Goal: Information Seeking & Learning: Learn about a topic

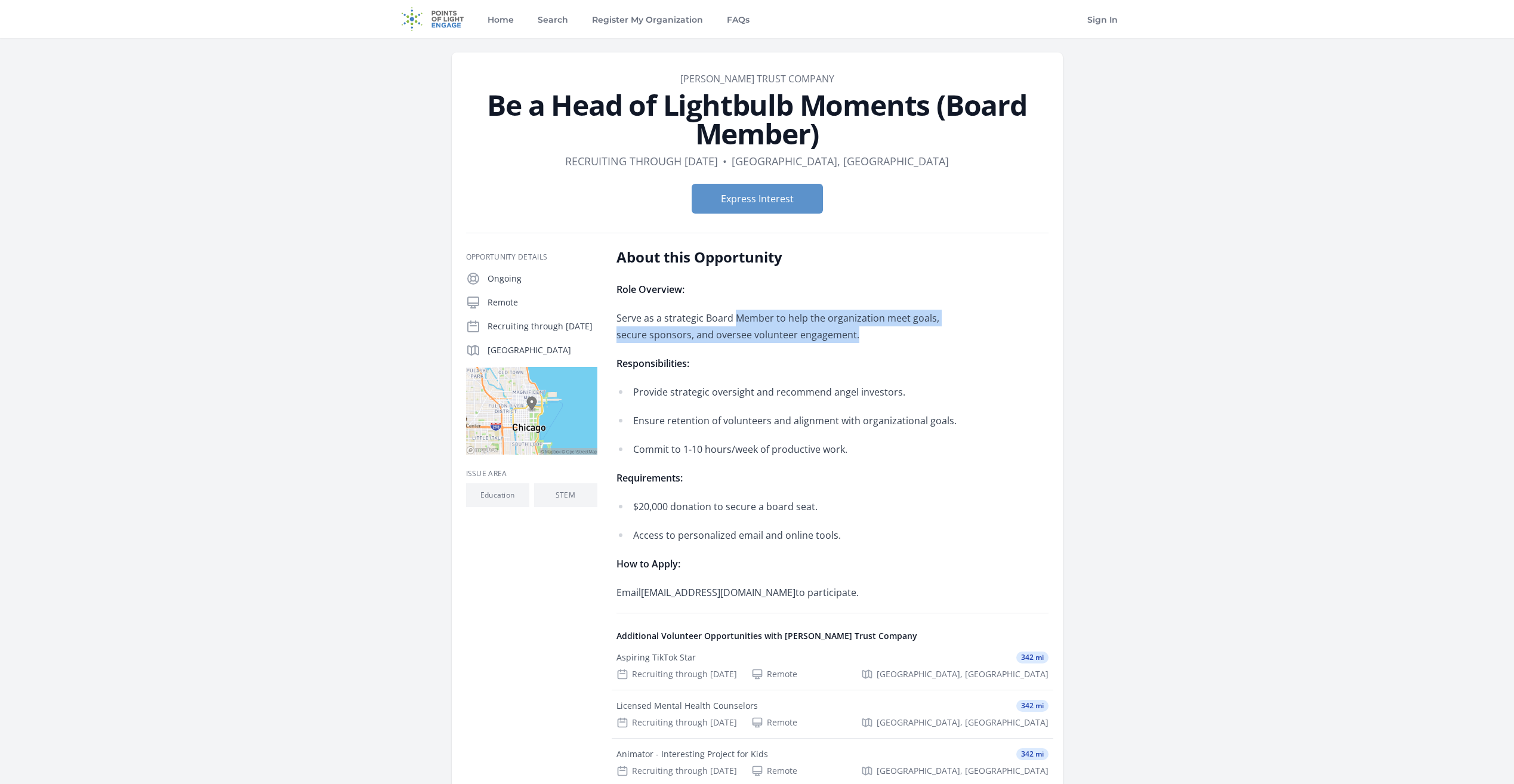
drag, startPoint x: 735, startPoint y: 299, endPoint x: 852, endPoint y: 339, distance: 123.6
click at [852, 339] on div "Role Overview: Serve as a strategic Board Member to help the organization meet …" at bounding box center [791, 441] width 349 height 320
click at [852, 339] on p "Serve as a strategic Board Member to help the organization meet goals, secure s…" at bounding box center [791, 327] width 349 height 34
drag, startPoint x: 854, startPoint y: 335, endPoint x: 810, endPoint y: 289, distance: 63.7
click at [810, 289] on div "Role Overview: Serve as a strategic Board Member to help the organization meet …" at bounding box center [791, 441] width 349 height 320
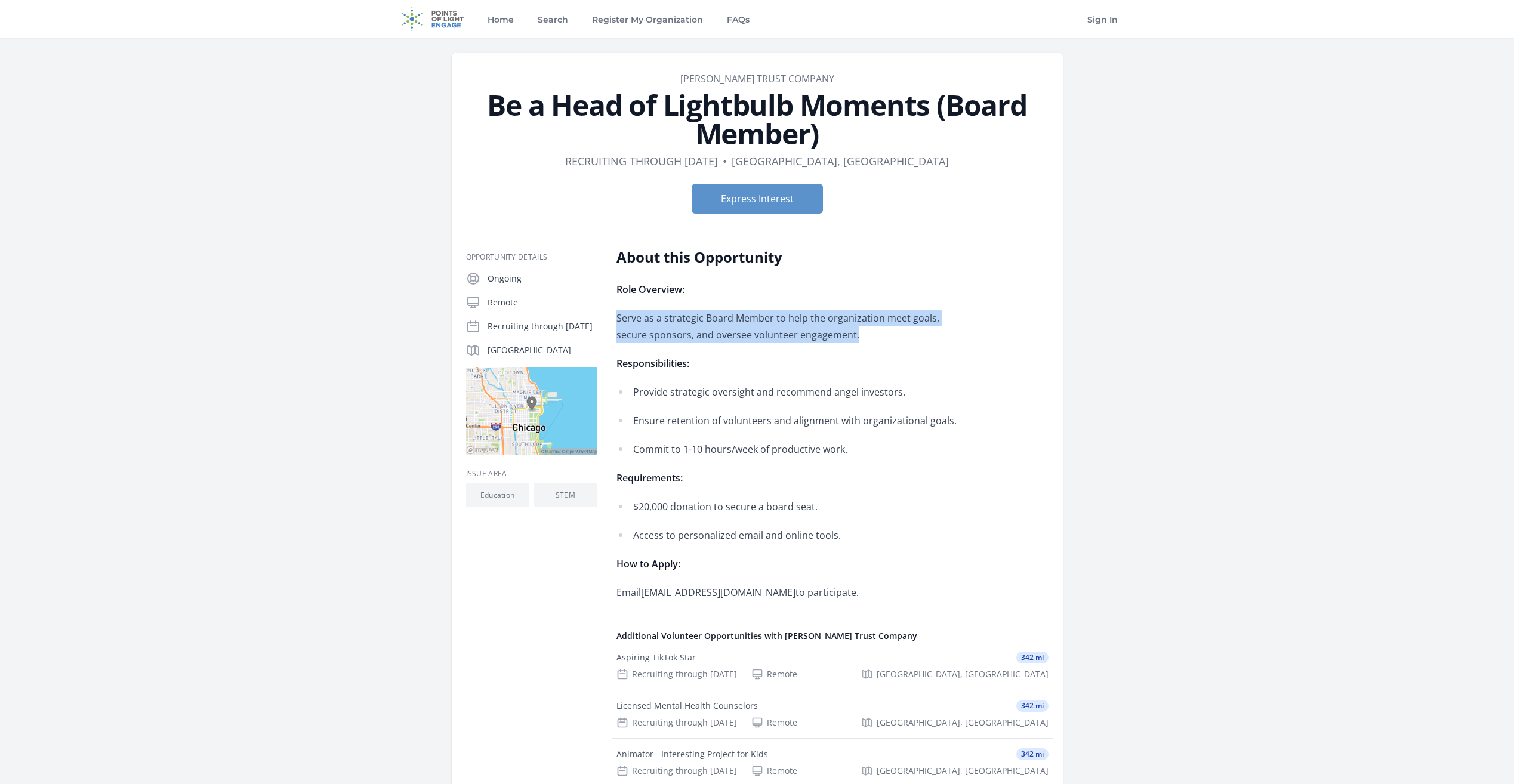
click at [809, 288] on p "Role Overview:" at bounding box center [791, 289] width 349 height 16
drag, startPoint x: 809, startPoint y: 288, endPoint x: 866, endPoint y: 346, distance: 81.3
click at [866, 346] on div "Role Overview: Serve as a strategic Board Member to help the organization meet …" at bounding box center [791, 441] width 349 height 320
drag, startPoint x: 861, startPoint y: 334, endPoint x: 829, endPoint y: 282, distance: 61.1
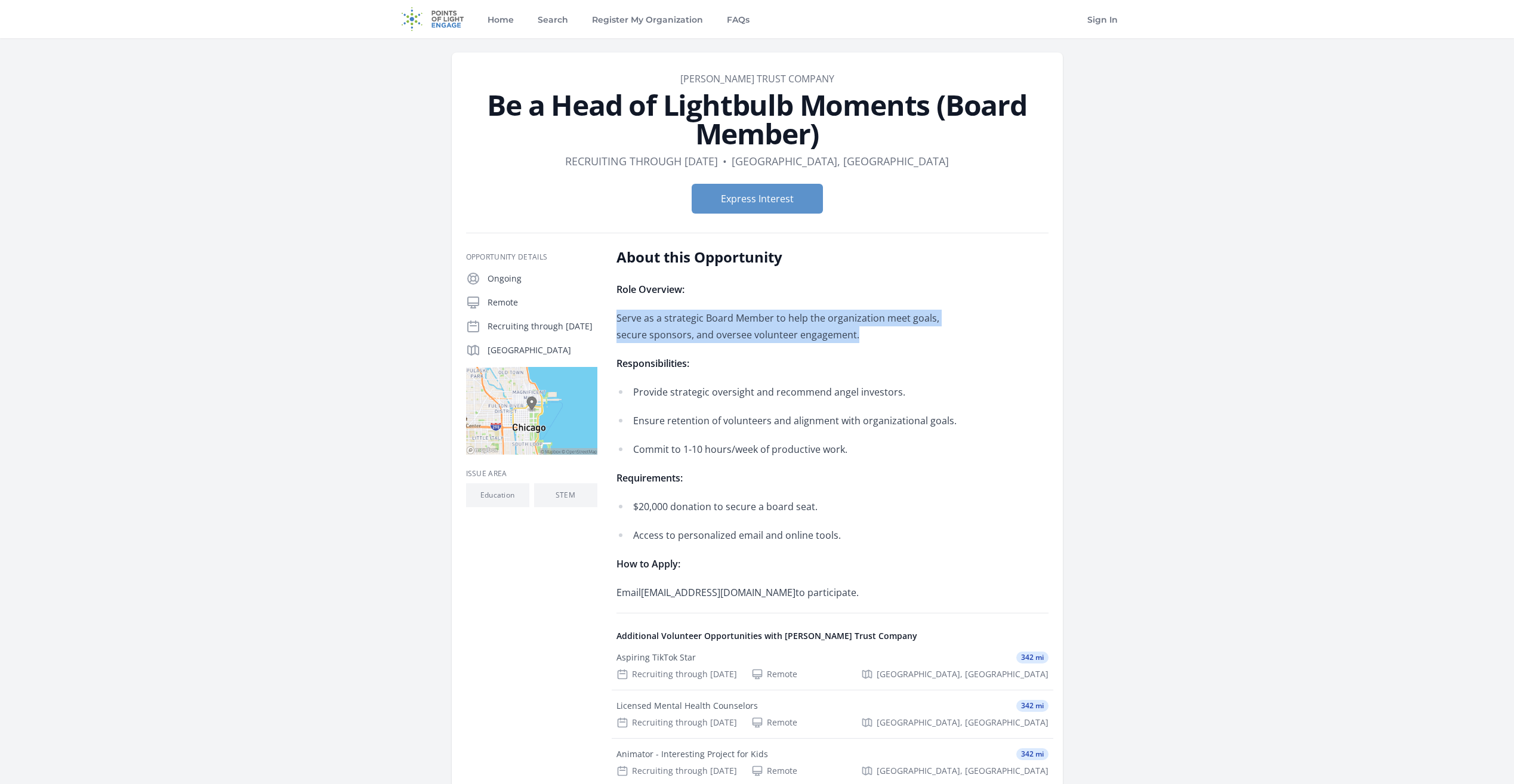
click at [829, 282] on div "Role Overview: Serve as a strategic Board Member to help the organization meet …" at bounding box center [791, 441] width 349 height 320
click at [829, 282] on p "Role Overview:" at bounding box center [791, 289] width 349 height 16
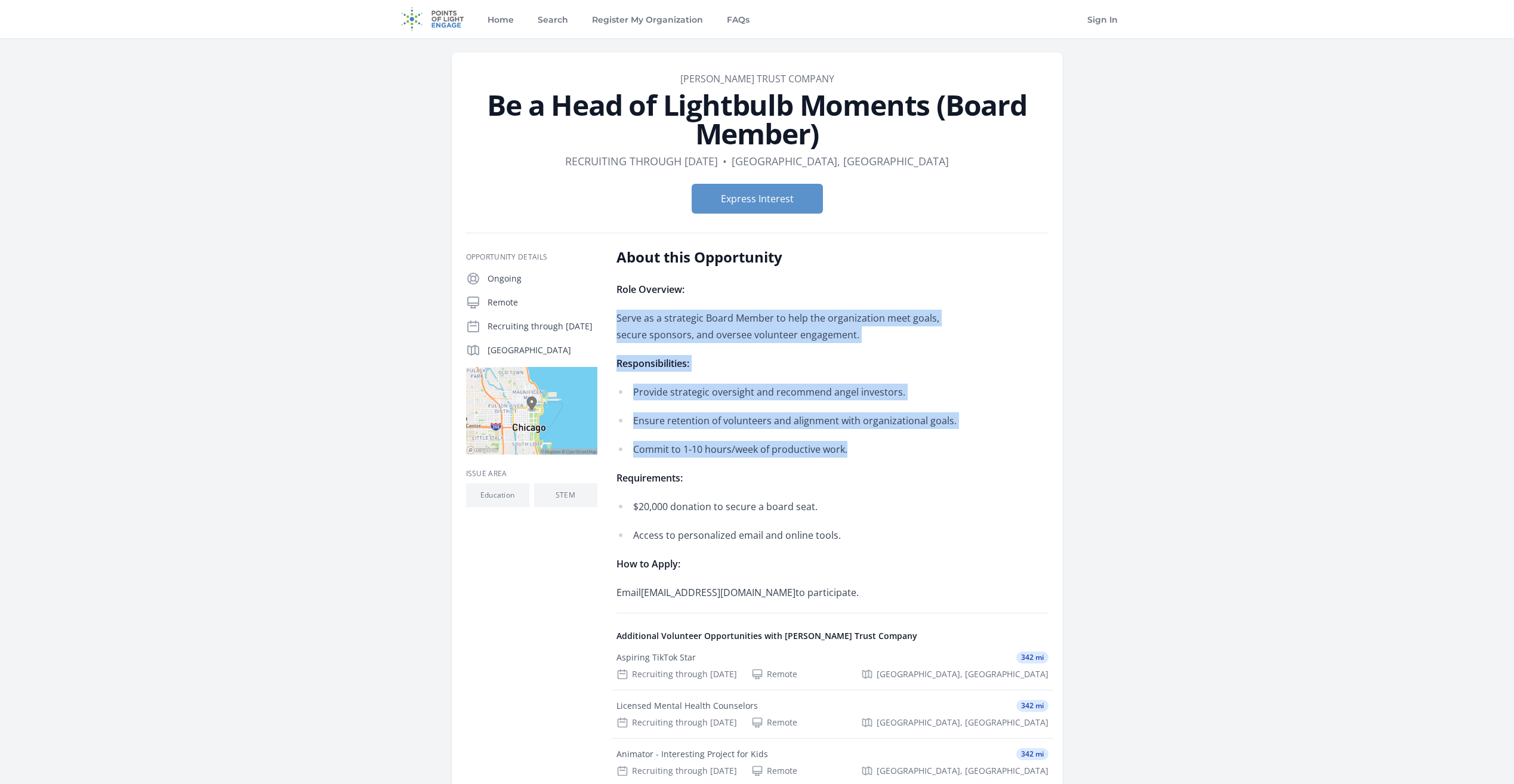
drag, startPoint x: 829, startPoint y: 282, endPoint x: 932, endPoint y: 450, distance: 197.1
click at [932, 450] on div "Role Overview: Serve as a strategic Board Member to help the organization meet …" at bounding box center [791, 441] width 349 height 320
click at [932, 450] on p "Commit to 1-10 hours/week of productive work." at bounding box center [799, 449] width 332 height 16
drag, startPoint x: 932, startPoint y: 450, endPoint x: 908, endPoint y: 354, distance: 99.0
click at [908, 354] on div "Role Overview: Serve as a strategic Board Member to help the organization meet …" at bounding box center [791, 441] width 349 height 320
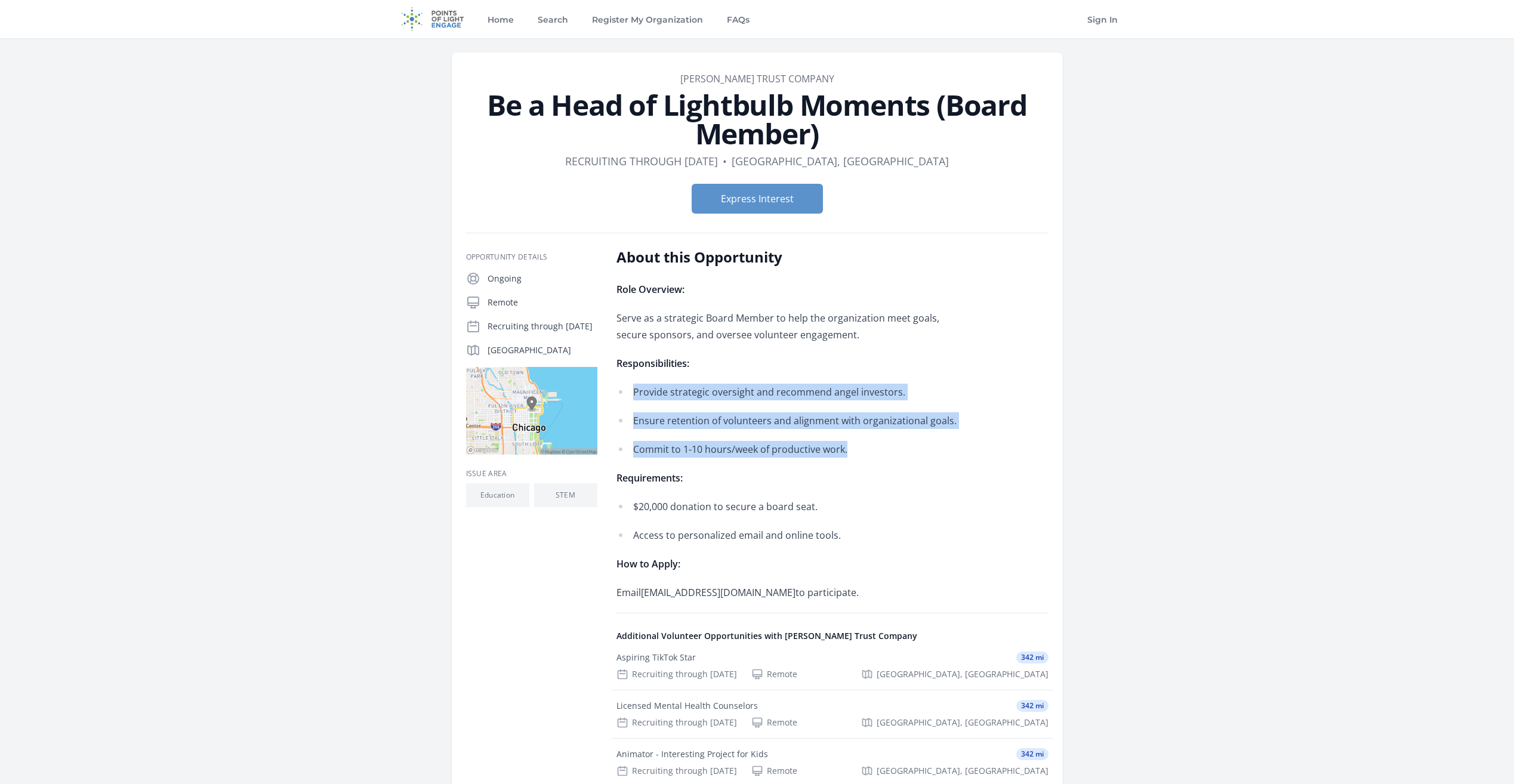
click at [908, 354] on div "Role Overview: Serve as a strategic Board Member to help the organization meet …" at bounding box center [791, 441] width 349 height 320
drag, startPoint x: 908, startPoint y: 354, endPoint x: 944, endPoint y: 446, distance: 98.8
click at [944, 446] on div "Role Overview: Serve as a strategic Board Member to help the organization meet …" at bounding box center [791, 441] width 349 height 320
click at [944, 446] on p "Commit to 1-10 hours/week of productive work." at bounding box center [799, 449] width 332 height 16
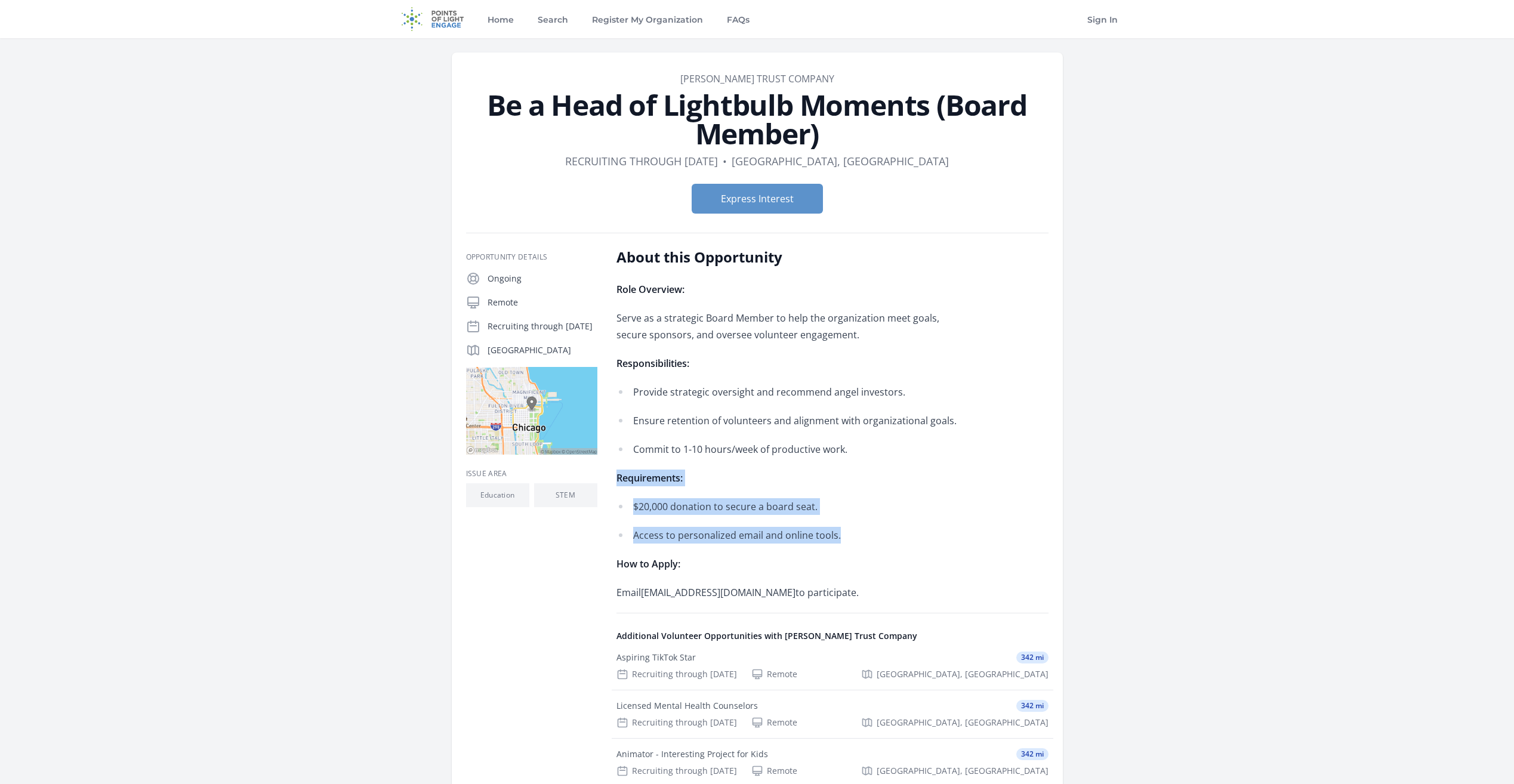
drag, startPoint x: 944, startPoint y: 446, endPoint x: 966, endPoint y: 527, distance: 83.9
click at [966, 527] on div "Role Overview: Serve as a strategic Board Member to help the organization meet …" at bounding box center [791, 441] width 349 height 320
click at [966, 527] on p "Access to personalized email and online tools." at bounding box center [799, 535] width 332 height 16
drag, startPoint x: 946, startPoint y: 545, endPoint x: 610, endPoint y: 470, distance: 344.3
click at [610, 470] on div "Opportunity Details Ongoing Remote Recruiting through Nov 30th Chicago, IL 6060…" at bounding box center [757, 594] width 583 height 693
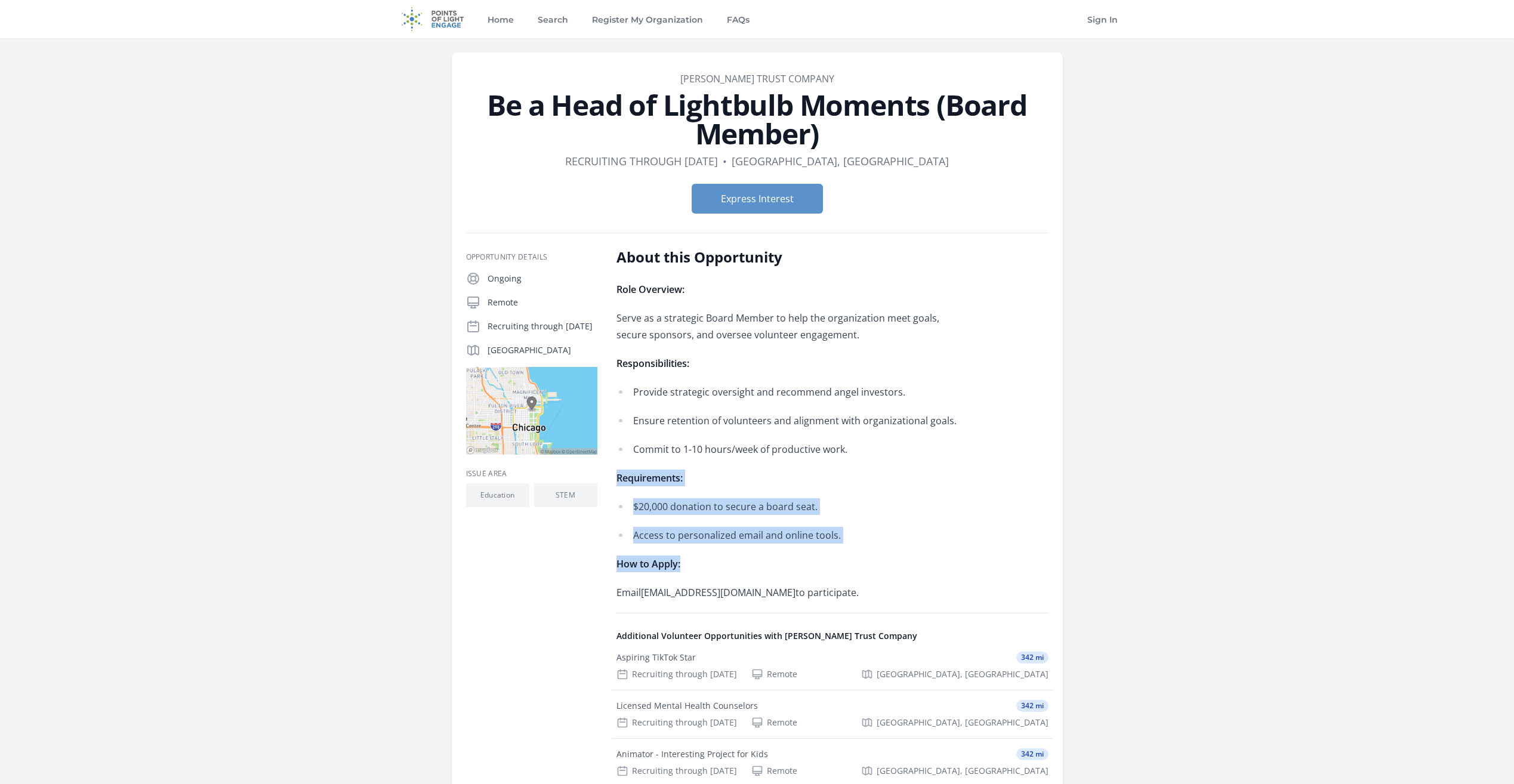
click at [640, 480] on strong "Requirements:" at bounding box center [649, 478] width 66 height 13
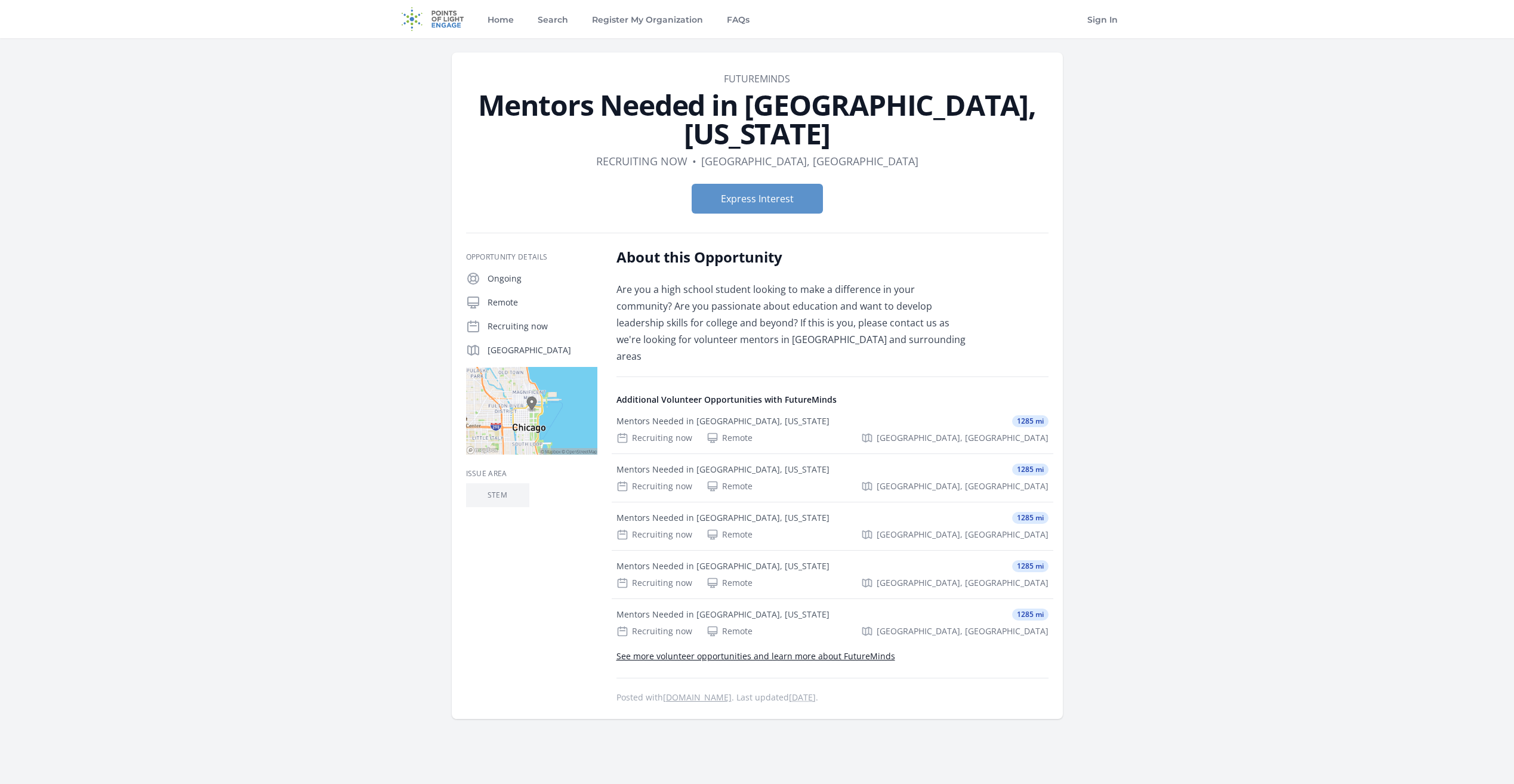
click at [651, 281] on p "Are you a high school student looking to make a difference in your community? A…" at bounding box center [791, 323] width 349 height 84
click at [636, 281] on p "Are you a high school student looking to make a difference in your community? A…" at bounding box center [791, 323] width 349 height 84
click at [668, 281] on p "Are you a high school student looking to make a difference in your community? A…" at bounding box center [791, 323] width 349 height 84
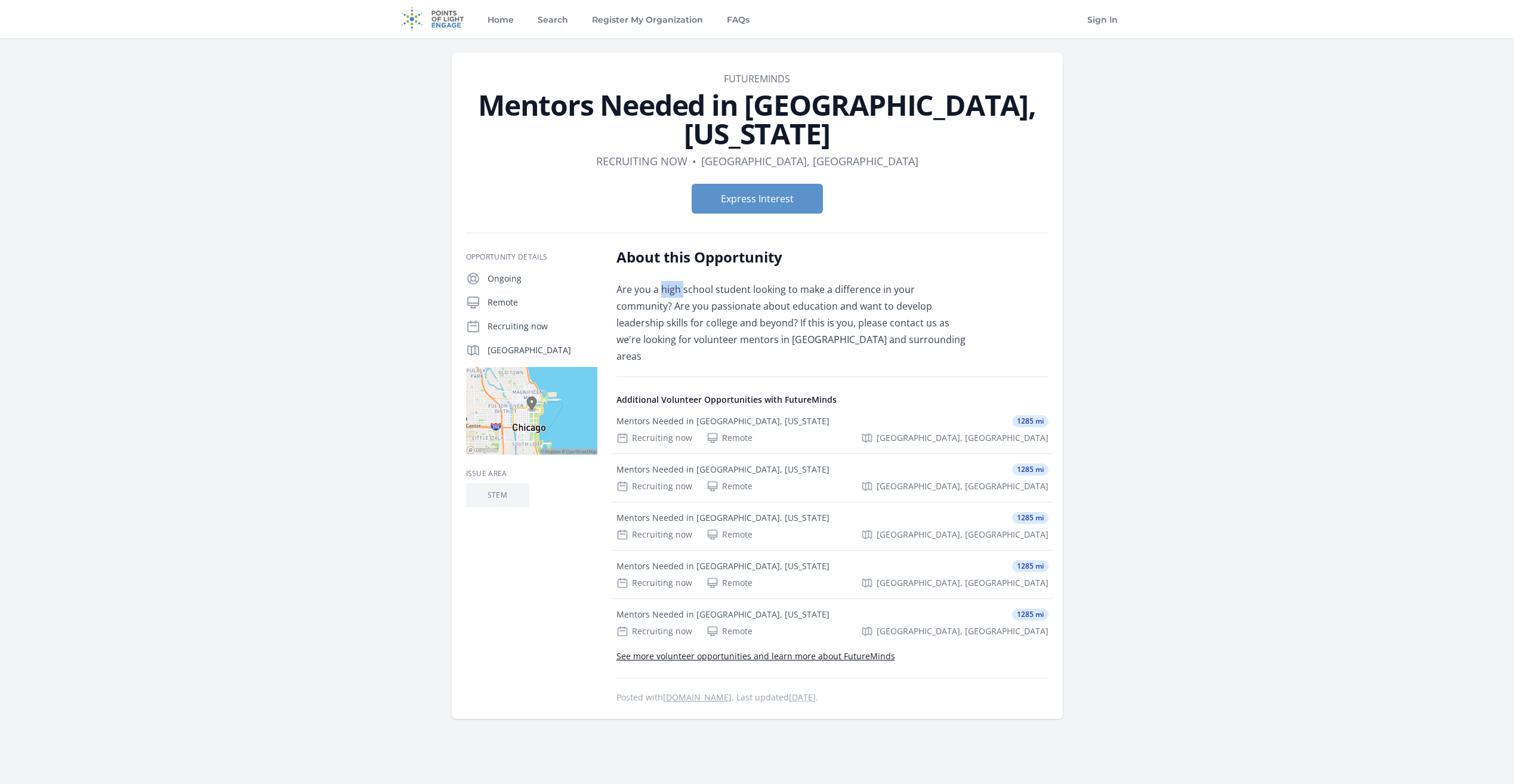
click at [668, 281] on p "Are you a high school student looking to make a difference in your community? A…" at bounding box center [791, 323] width 349 height 84
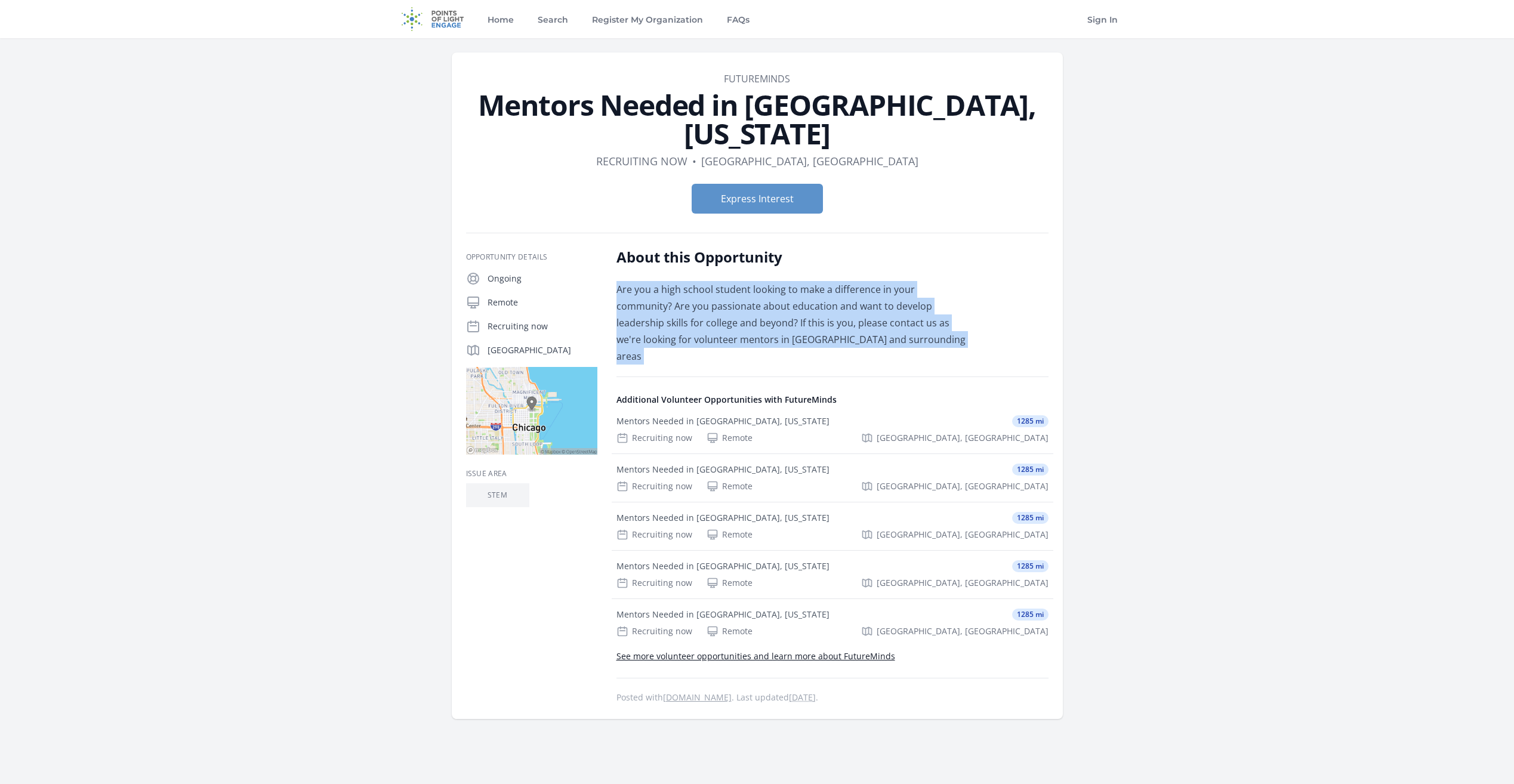
click at [668, 281] on p "Are you a high school student looking to make a difference in your community? A…" at bounding box center [791, 323] width 349 height 84
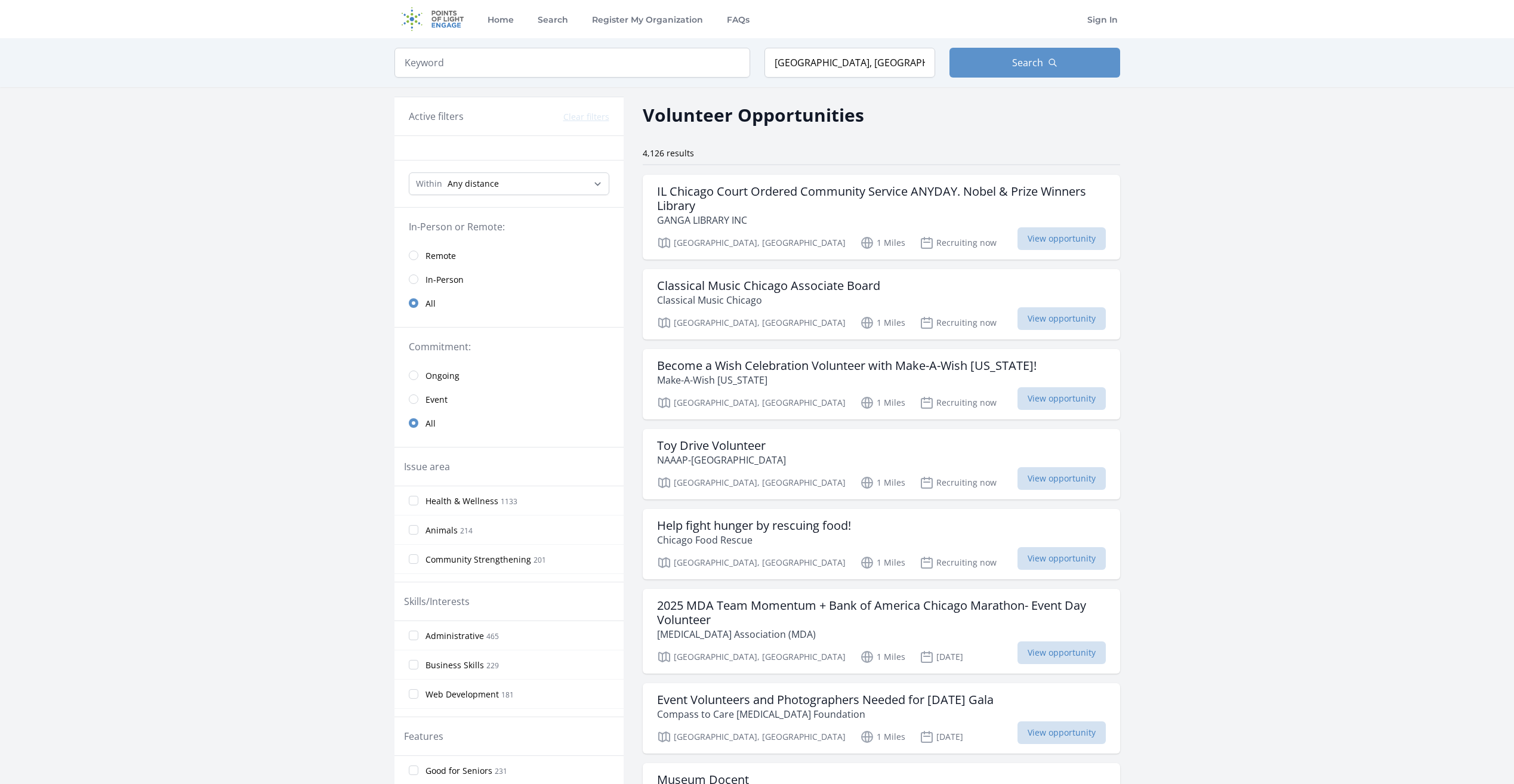
click at [802, 117] on h2 "Volunteer Opportunities" at bounding box center [753, 115] width 221 height 27
click at [773, 116] on h2 "Volunteer Opportunities" at bounding box center [753, 115] width 221 height 27
click at [509, 70] on input "search" at bounding box center [572, 63] width 355 height 30
click button "submit" at bounding box center [0, 0] width 0 height 0
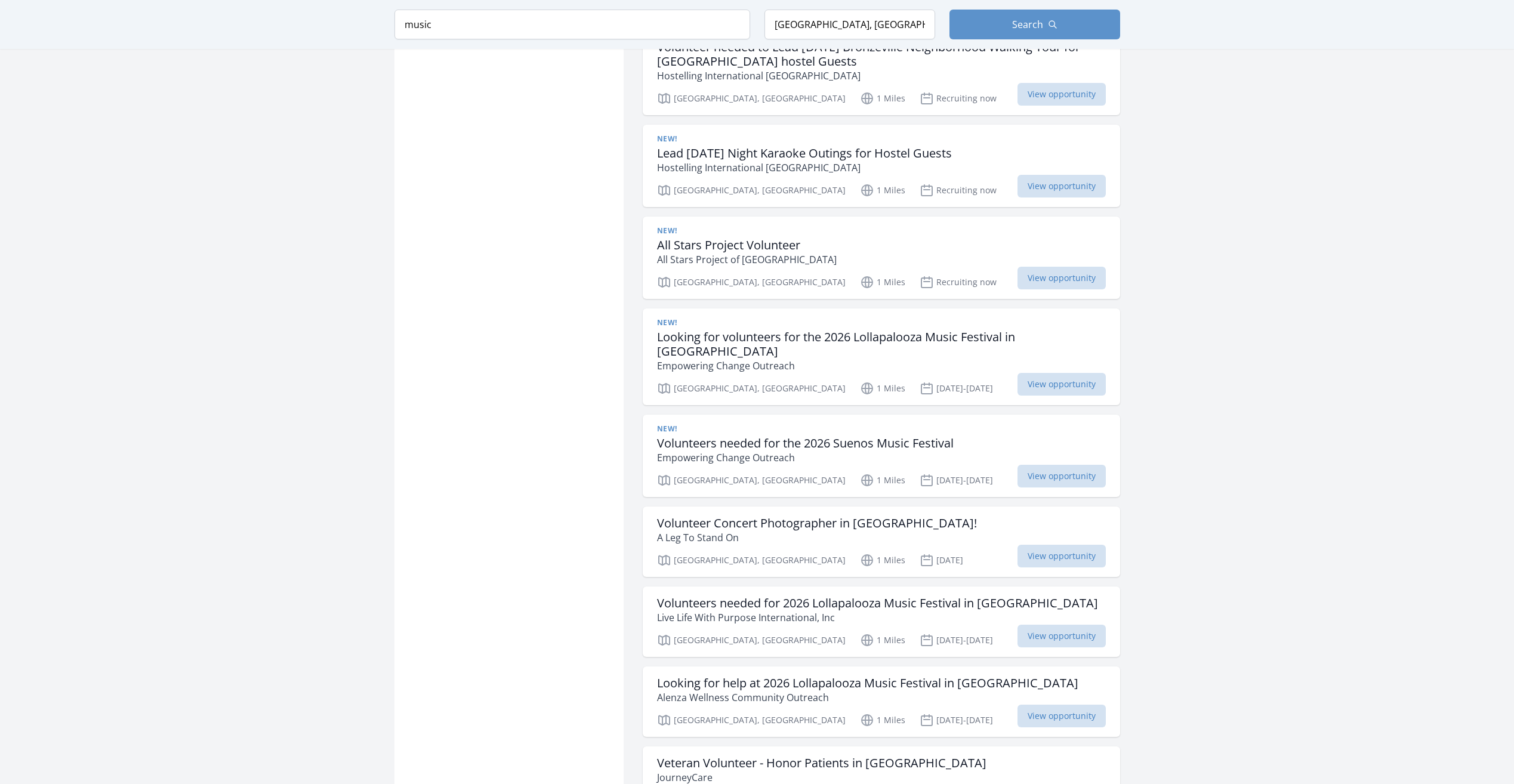
scroll to position [1134, 0]
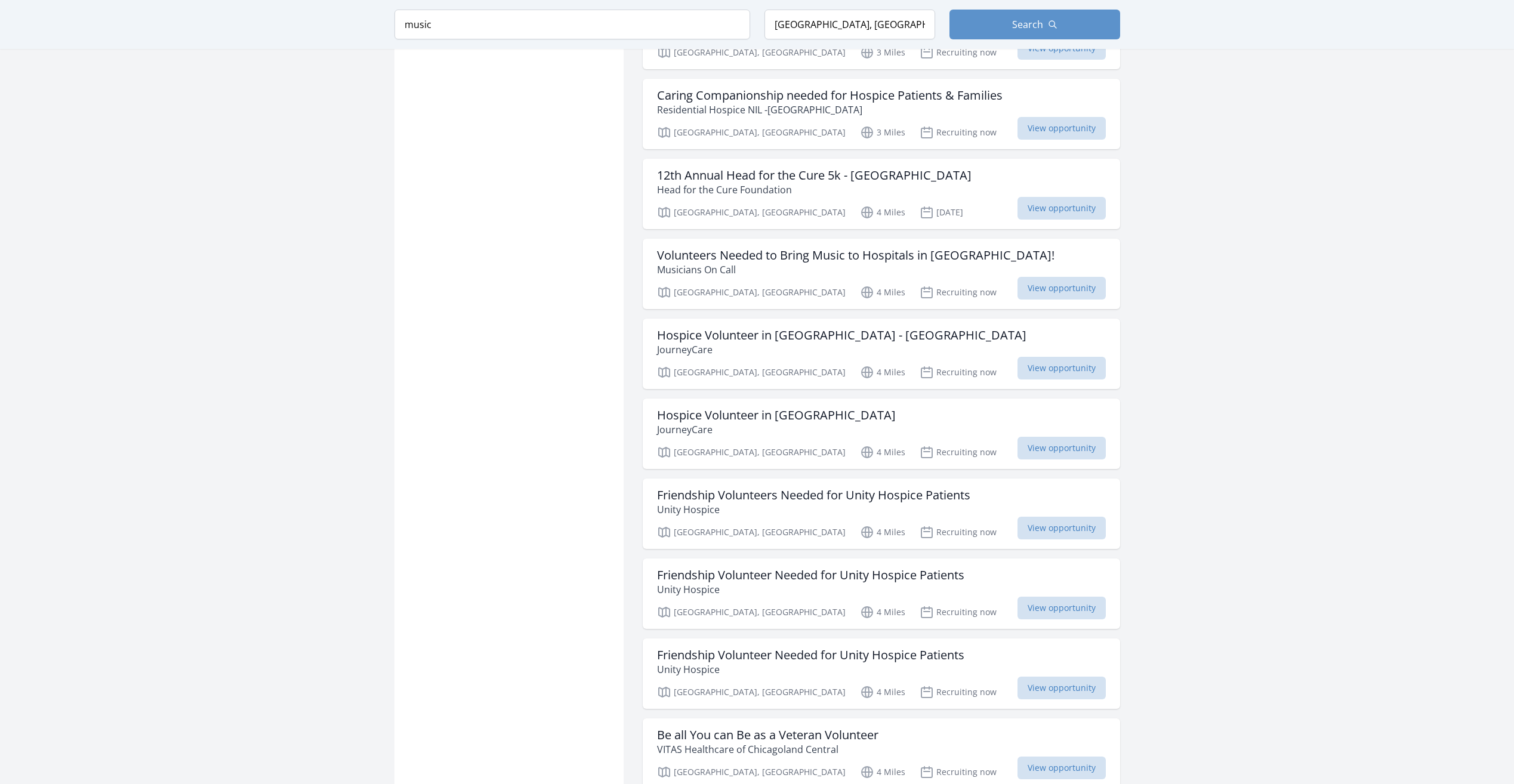
scroll to position [2149, 0]
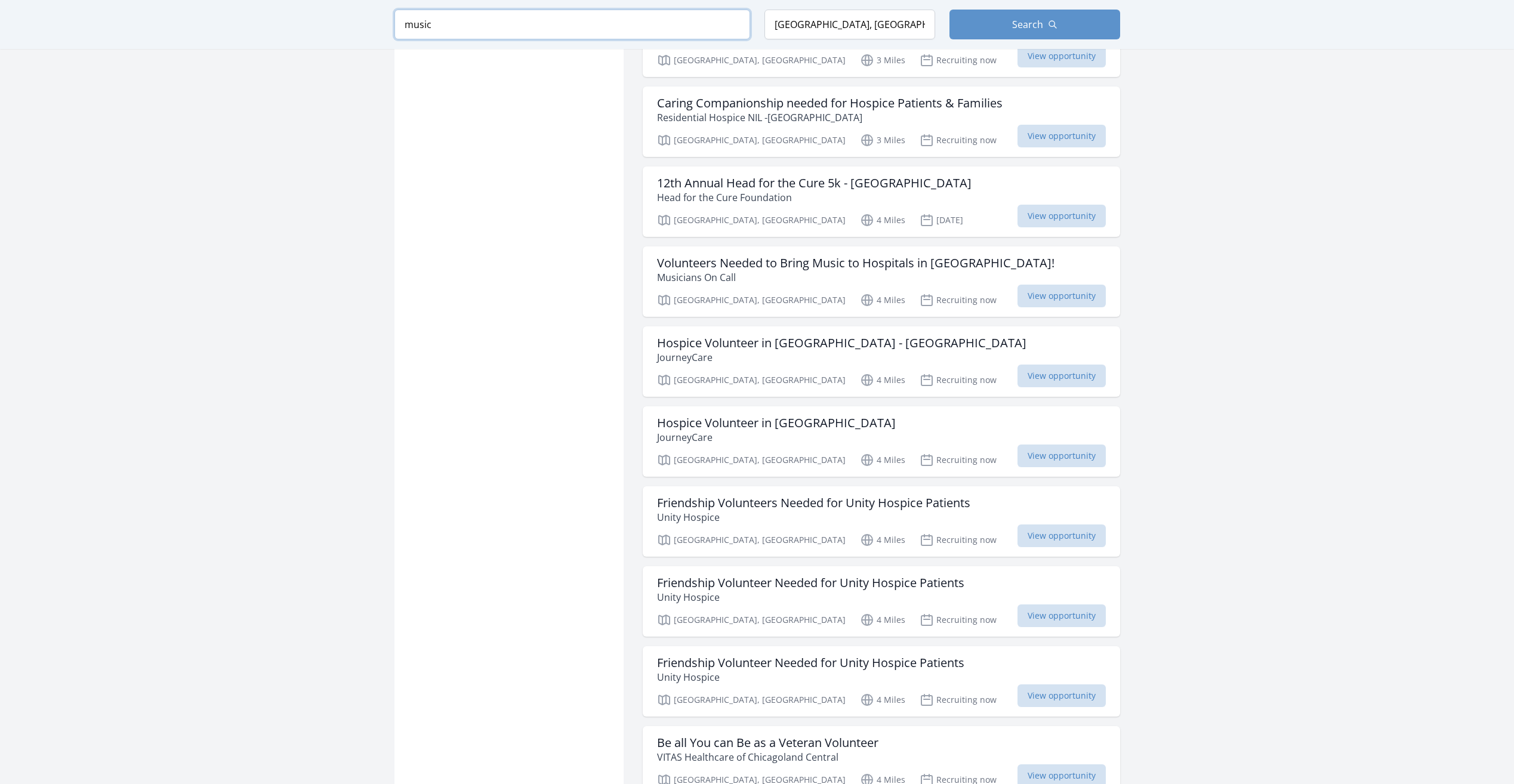
drag, startPoint x: 563, startPoint y: 13, endPoint x: 0, endPoint y: 16, distance: 563.0
type input "far north side"
click button "submit" at bounding box center [0, 0] width 0 height 0
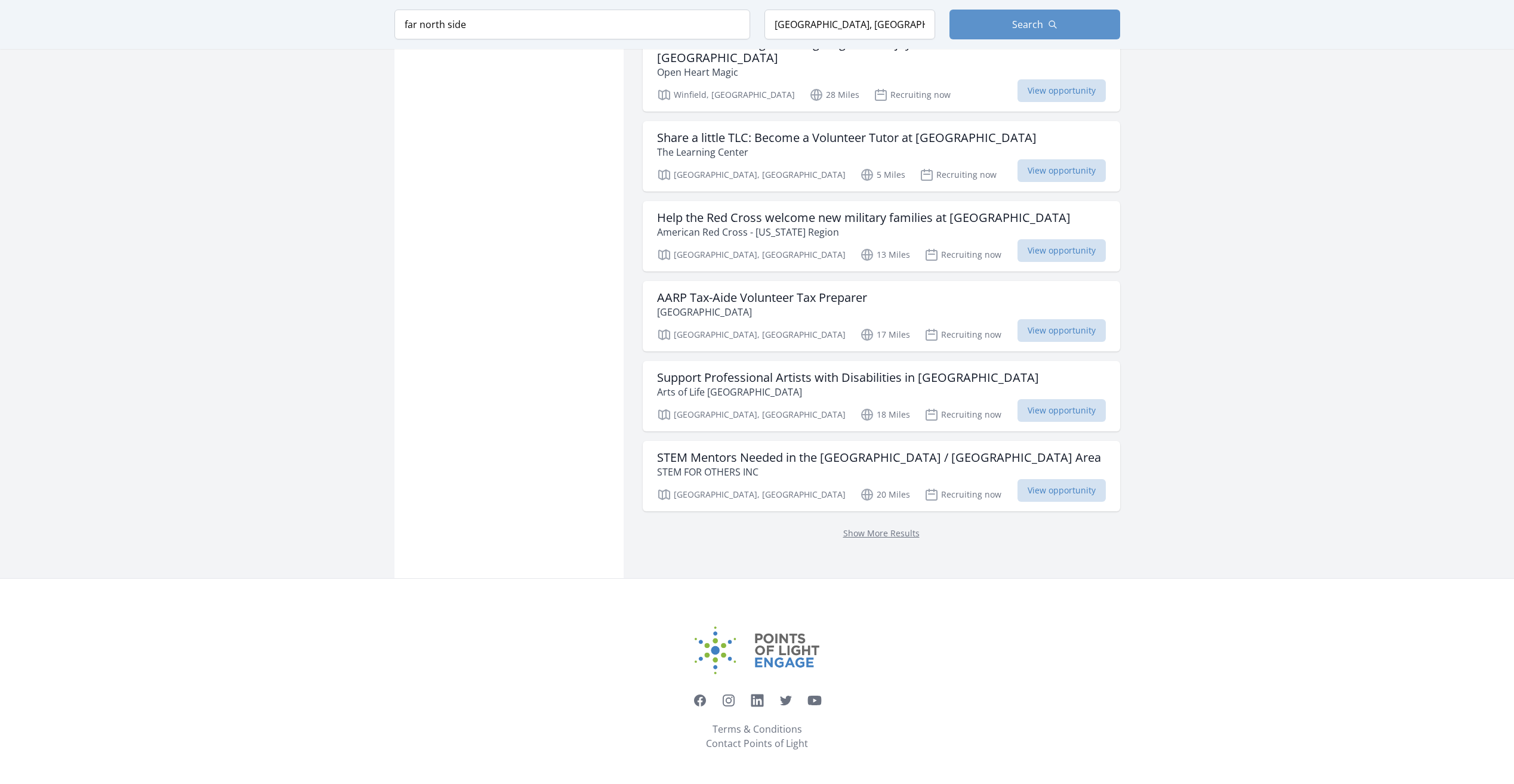
scroll to position [1308, 0]
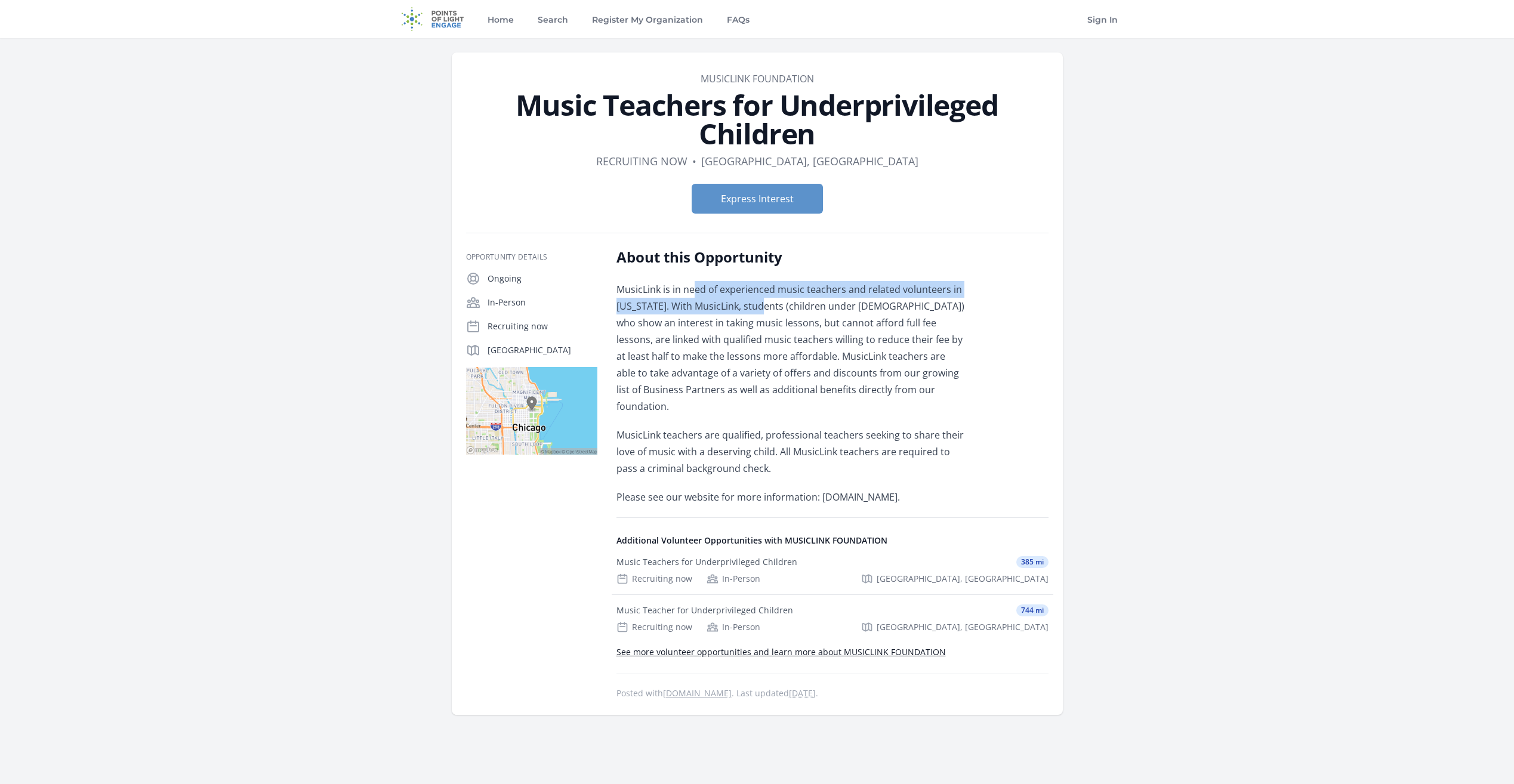
drag, startPoint x: 696, startPoint y: 289, endPoint x: 752, endPoint y: 303, distance: 57.7
click at [752, 303] on span "MusicLink is in need of experienced music teachers and related volunteers in [U…" at bounding box center [790, 348] width 348 height 130
drag, startPoint x: 699, startPoint y: 288, endPoint x: 731, endPoint y: 311, distance: 39.4
click at [731, 311] on span "MusicLink is in need of experienced music teachers and related volunteers in Il…" at bounding box center [790, 348] width 348 height 130
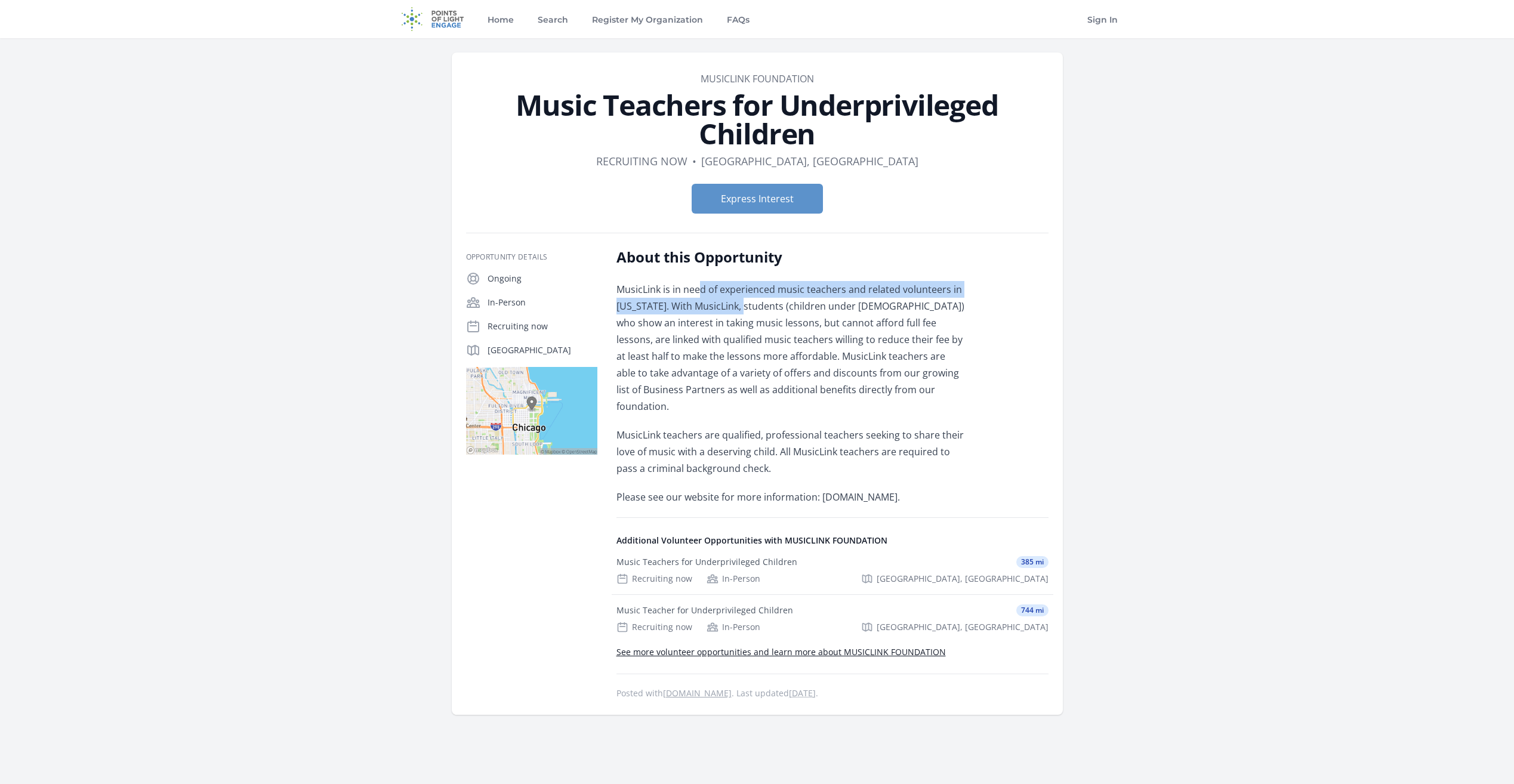
click at [731, 311] on span "MusicLink is in need of experienced music teachers and related volunteers in Il…" at bounding box center [790, 348] width 348 height 130
drag, startPoint x: 692, startPoint y: 284, endPoint x: 744, endPoint y: 310, distance: 58.1
click at [744, 310] on span "MusicLink is in need of experienced music teachers and related volunteers in Il…" at bounding box center [790, 348] width 348 height 130
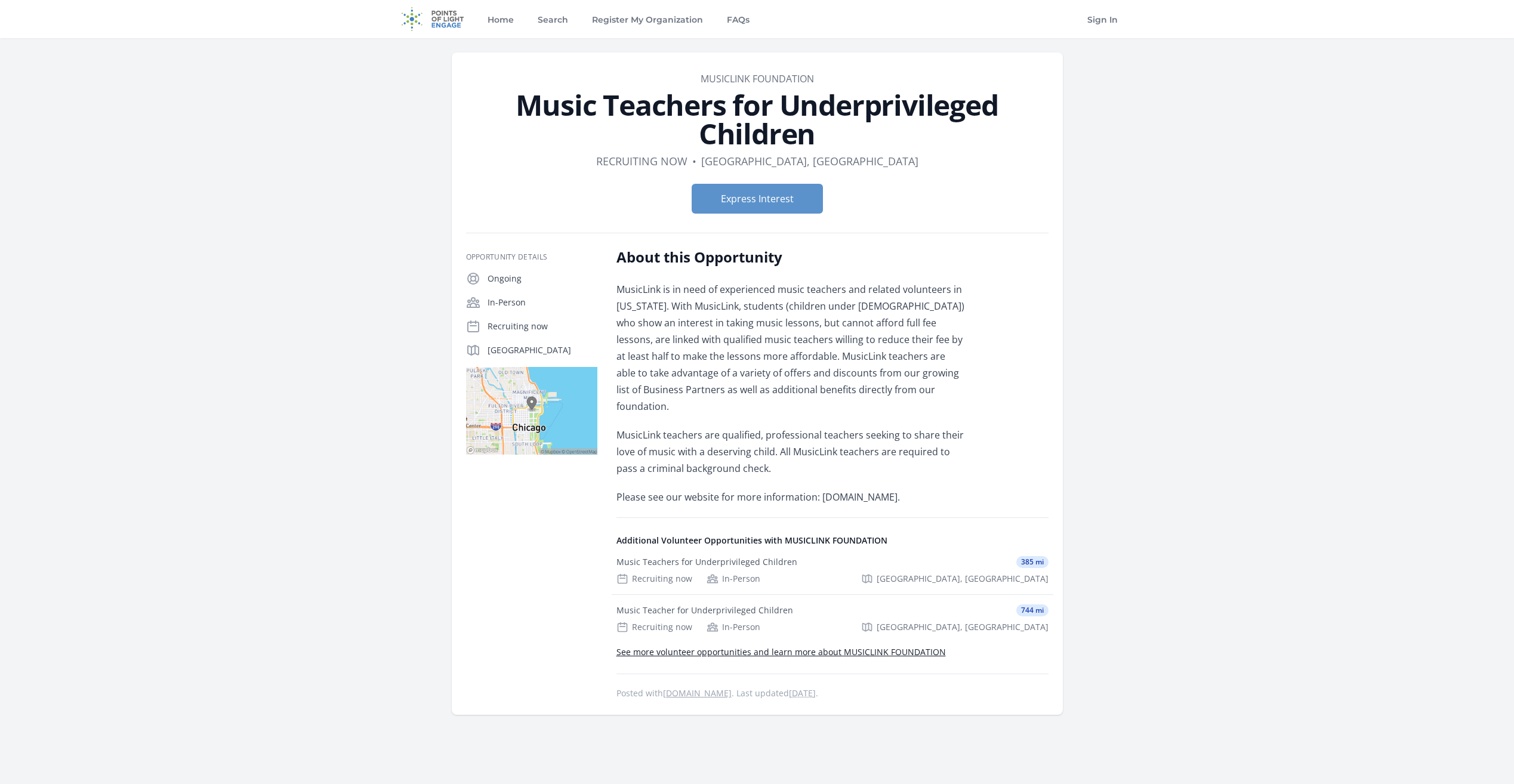
click at [764, 344] on span "MusicLink is in need of experienced music teachers and related volunteers in Il…" at bounding box center [790, 348] width 348 height 130
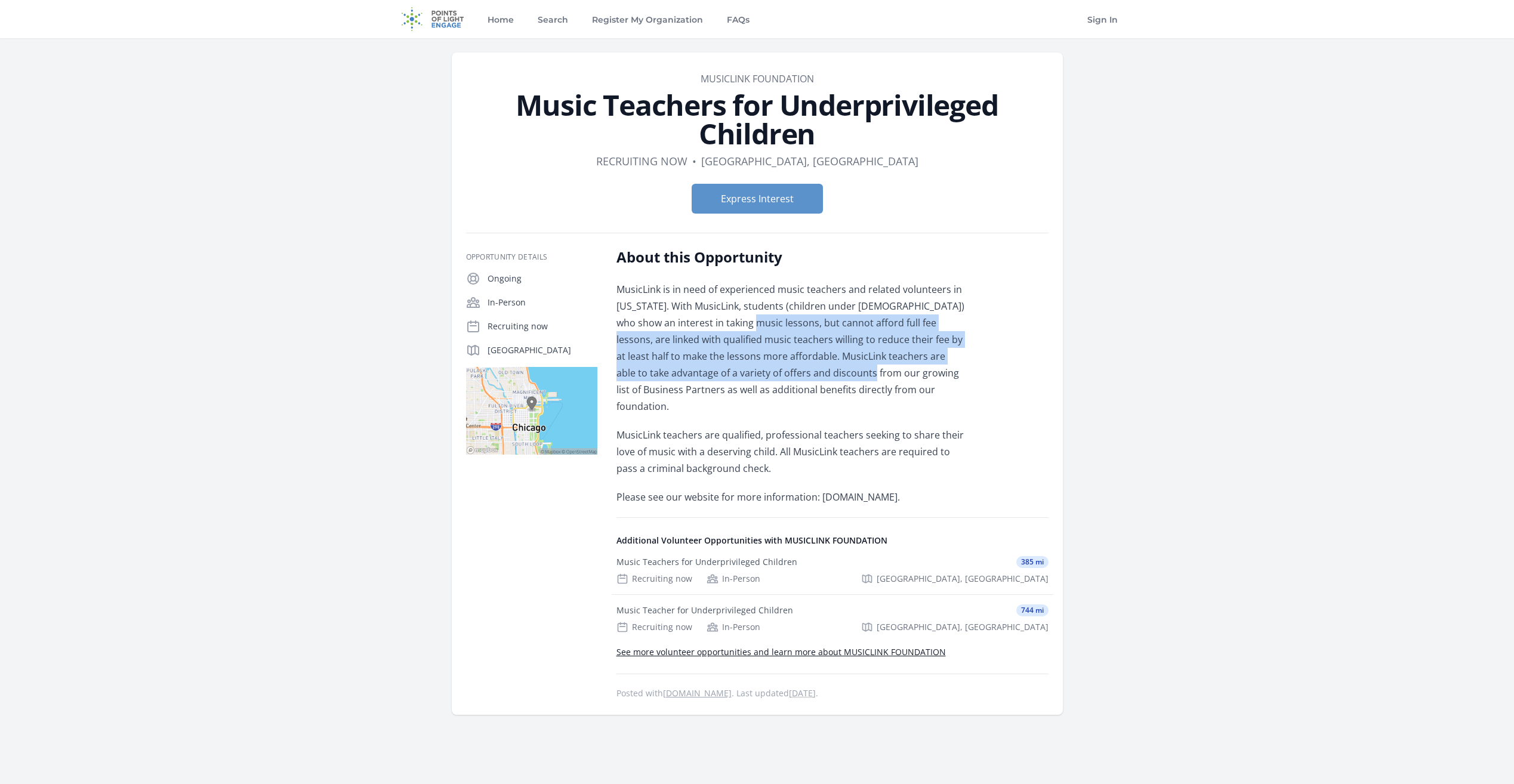
drag, startPoint x: 729, startPoint y: 320, endPoint x: 791, endPoint y: 367, distance: 77.8
click at [791, 367] on span "MusicLink is in need of experienced music teachers and related volunteers in Il…" at bounding box center [790, 348] width 348 height 130
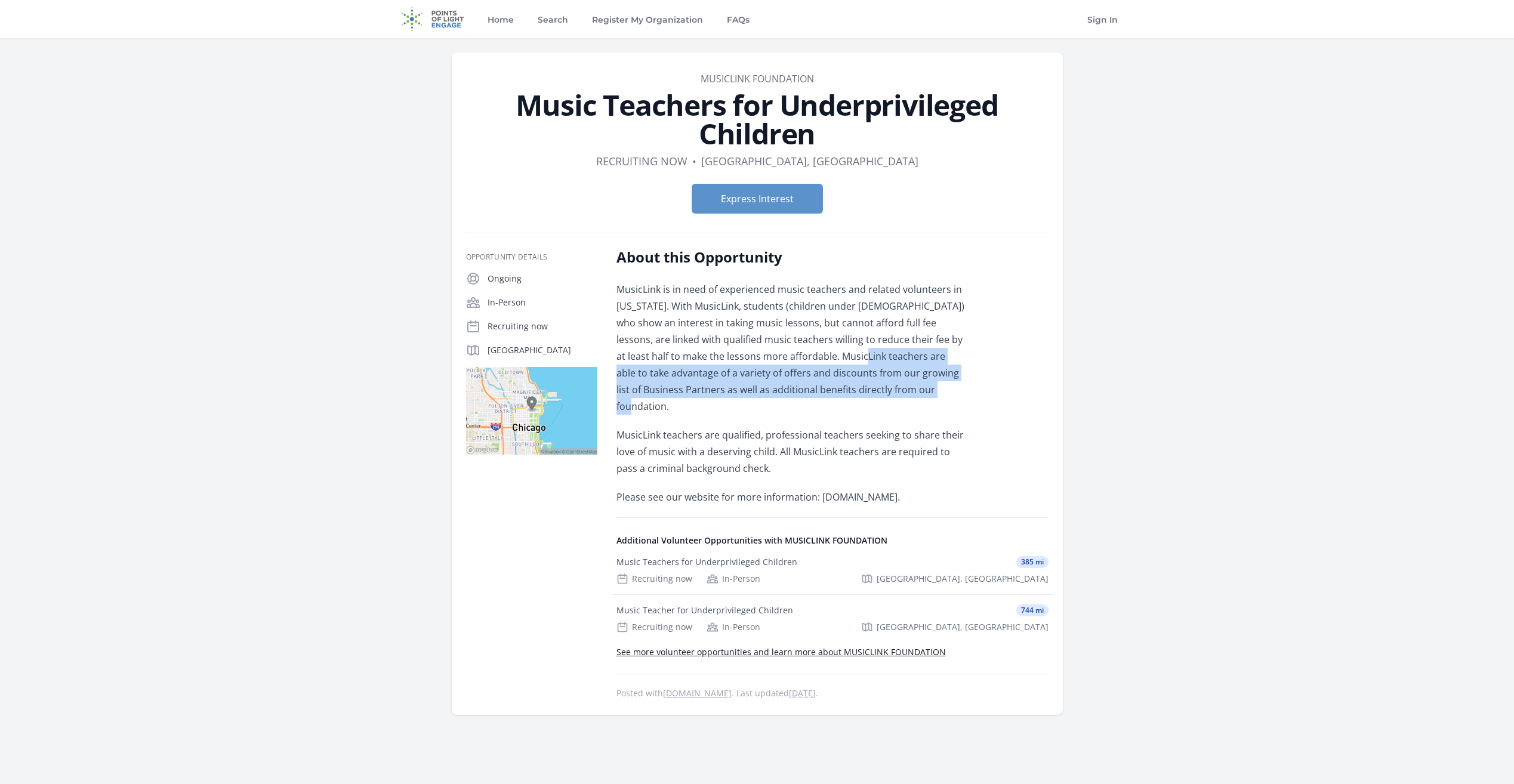
drag, startPoint x: 891, startPoint y: 392, endPoint x: 789, endPoint y: 339, distance: 114.9
click at [790, 341] on p "MusicLink is in need of experienced music teachers and related volunteers in Il…" at bounding box center [791, 348] width 349 height 134
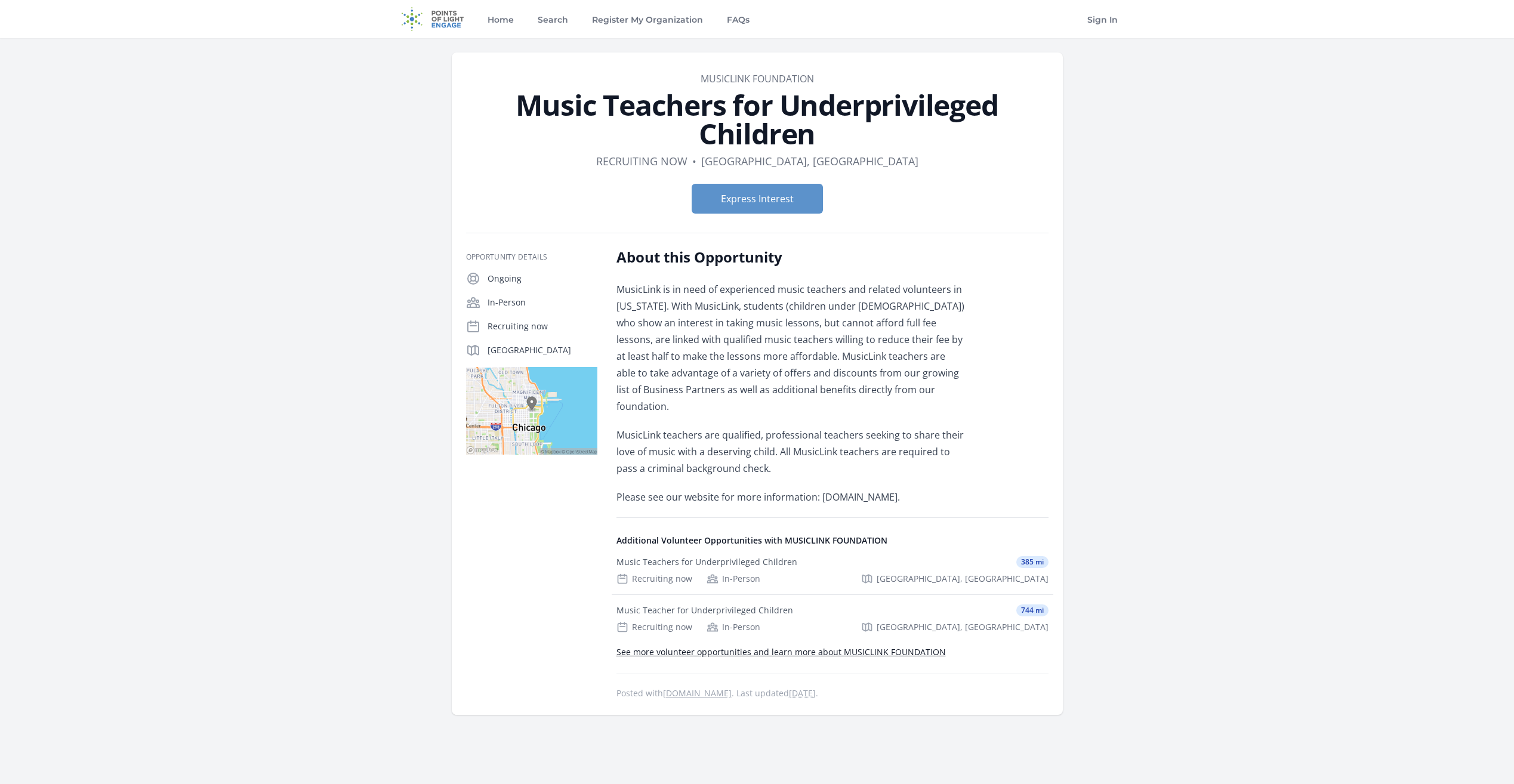
click at [785, 336] on span "MusicLink is in need of experienced music teachers and related volunteers in Il…" at bounding box center [790, 348] width 348 height 130
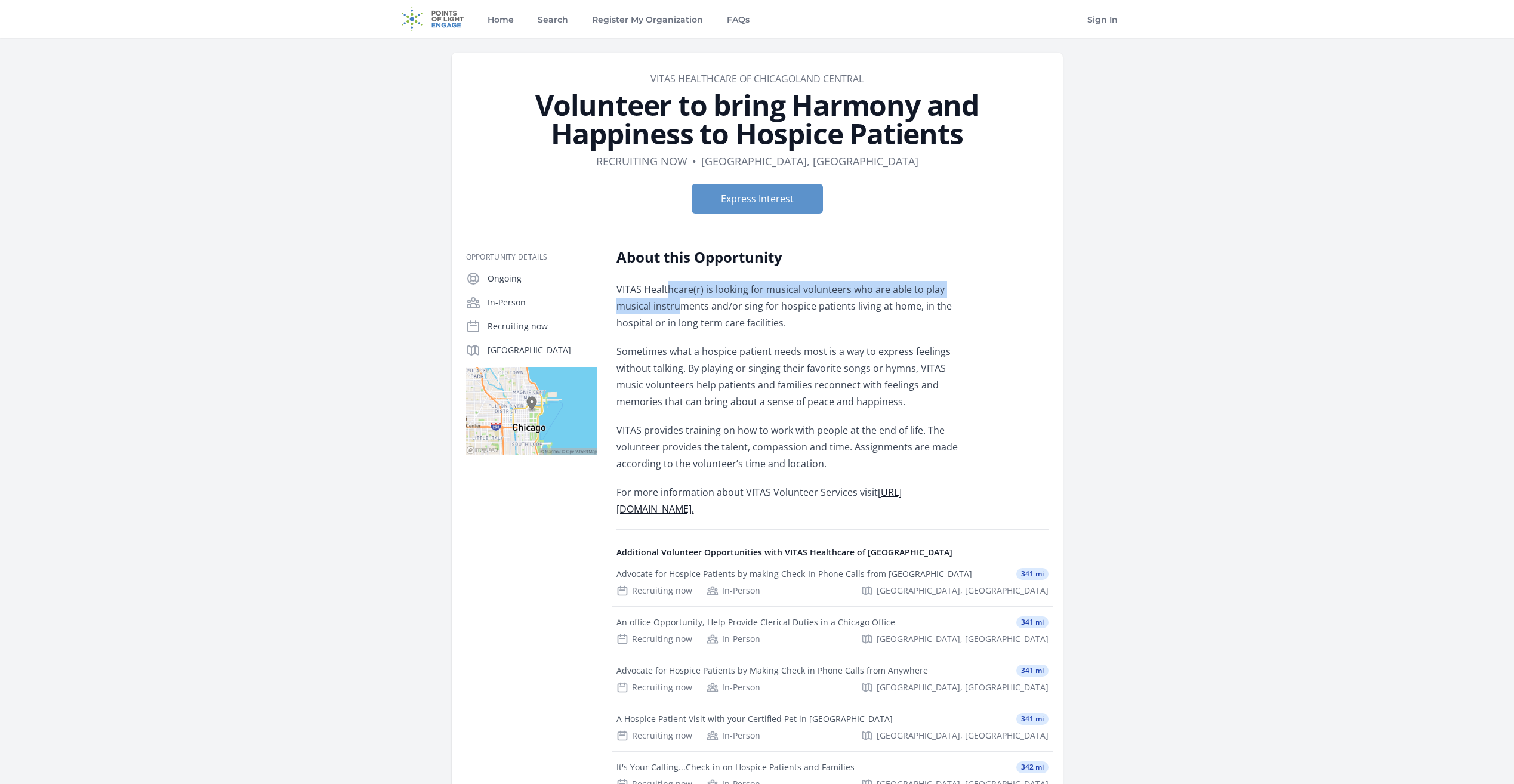
drag, startPoint x: 669, startPoint y: 287, endPoint x: 679, endPoint y: 302, distance: 18.0
click at [679, 302] on p "VITAS Healthcare(r) is looking for musical volunteers who are able to play musi…" at bounding box center [791, 306] width 349 height 50
click at [677, 300] on p "VITAS Healthcare(r) is looking for musical volunteers who are able to play musi…" at bounding box center [791, 306] width 349 height 50
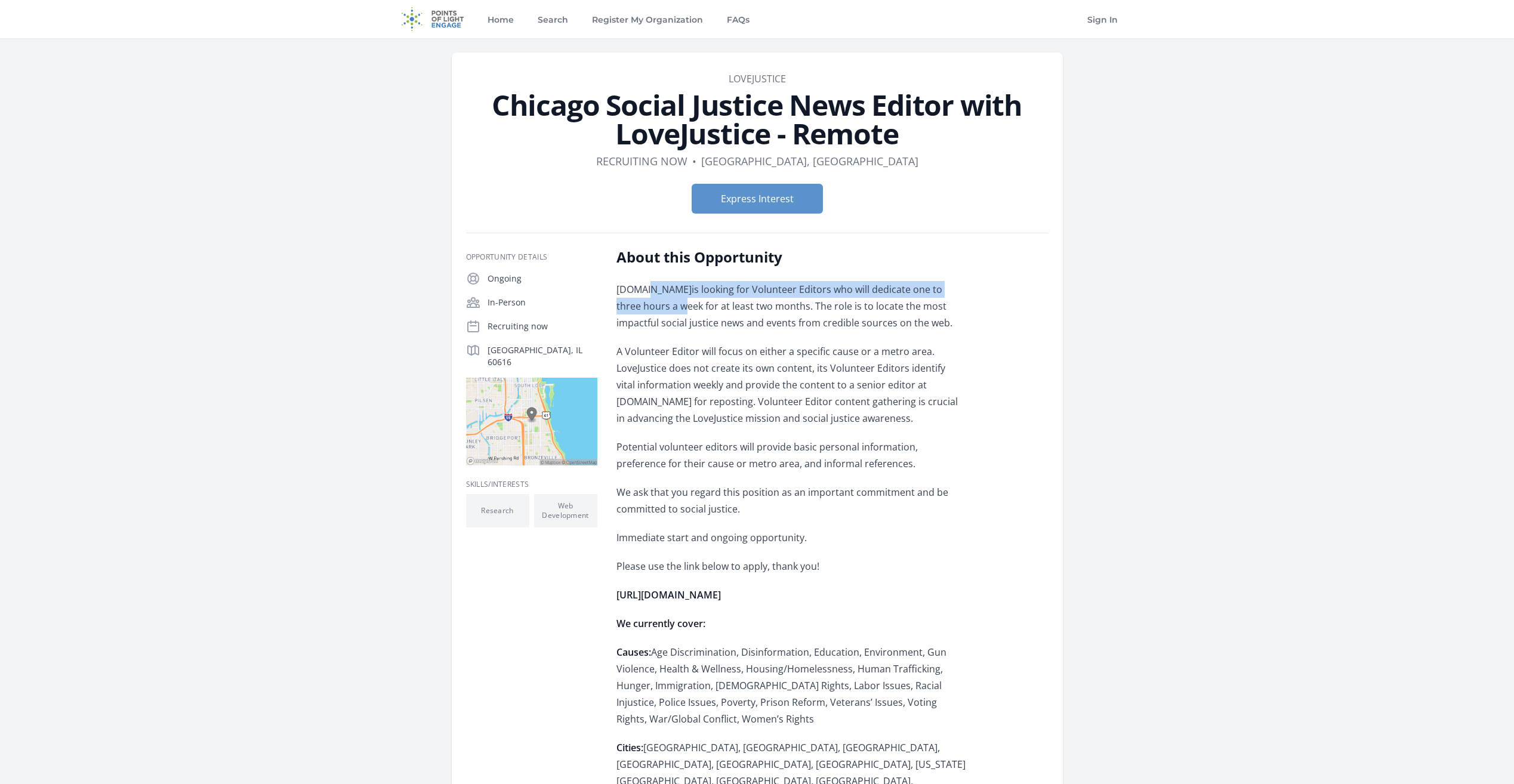
drag, startPoint x: 647, startPoint y: 289, endPoint x: 681, endPoint y: 313, distance: 41.6
click at [681, 312] on p "www.lovejustice.com is looking for Volunteer Editors who will dedicate one to t…" at bounding box center [791, 306] width 349 height 50
click at [681, 313] on p "www.lovejustice.com is looking for Volunteer Editors who will dedicate one to t…" at bounding box center [791, 306] width 349 height 50
drag, startPoint x: 646, startPoint y: 294, endPoint x: 697, endPoint y: 310, distance: 53.5
click at [697, 310] on p "www.lovejustice.com is looking for Volunteer Editors who will dedicate one to t…" at bounding box center [791, 306] width 349 height 50
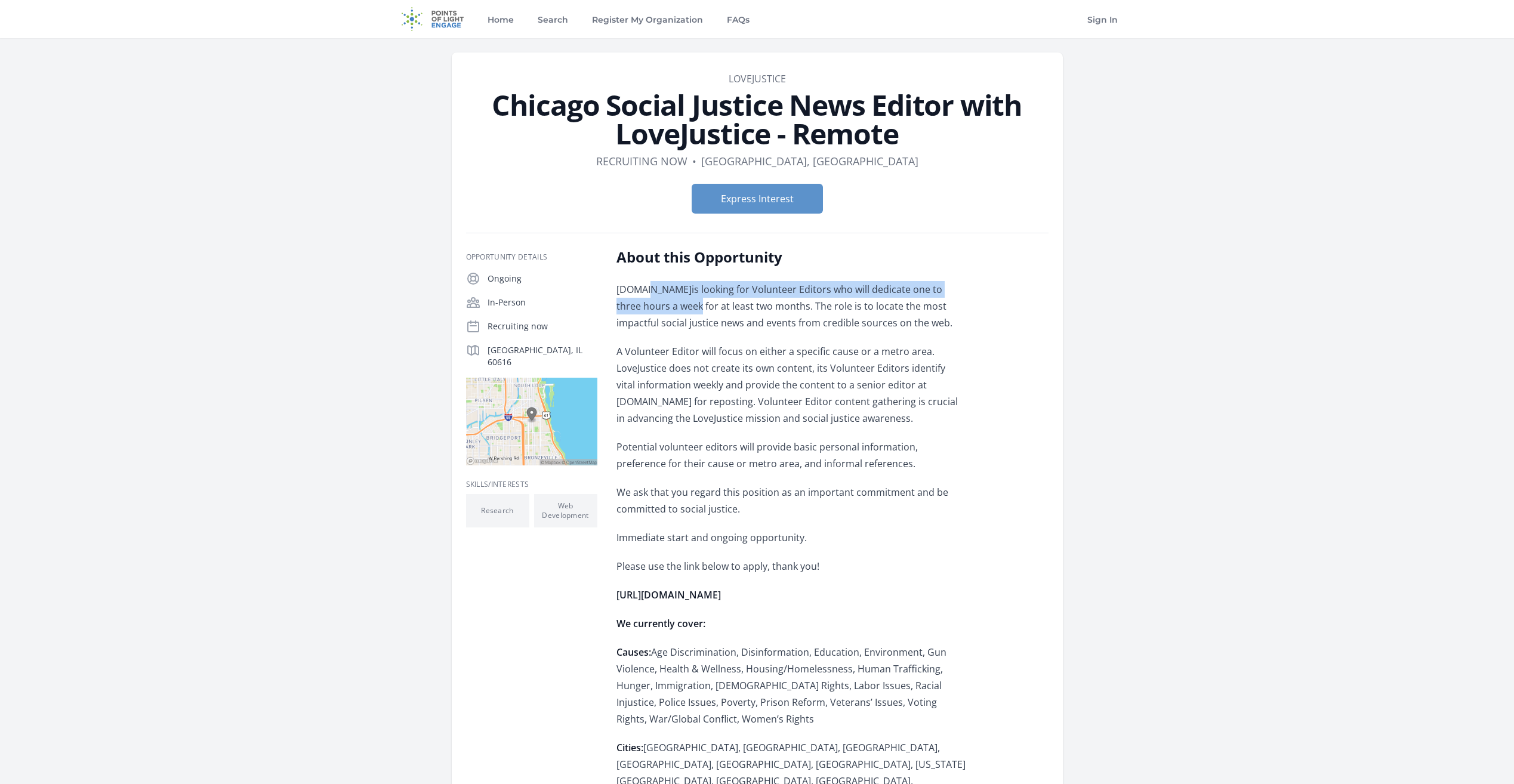
click at [697, 310] on span "is looking for Volunteer Editors who will dedicate one to three hours a week fo…" at bounding box center [784, 306] width 336 height 47
drag, startPoint x: 692, startPoint y: 290, endPoint x: 823, endPoint y: 307, distance: 132.1
click at [823, 307] on p "www.lovejustice.com is looking for Volunteer Editors who will dedicate one to t…" at bounding box center [791, 306] width 349 height 50
click at [823, 307] on span "is looking for Volunteer Editors who will dedicate one to three hours a week fo…" at bounding box center [784, 306] width 336 height 47
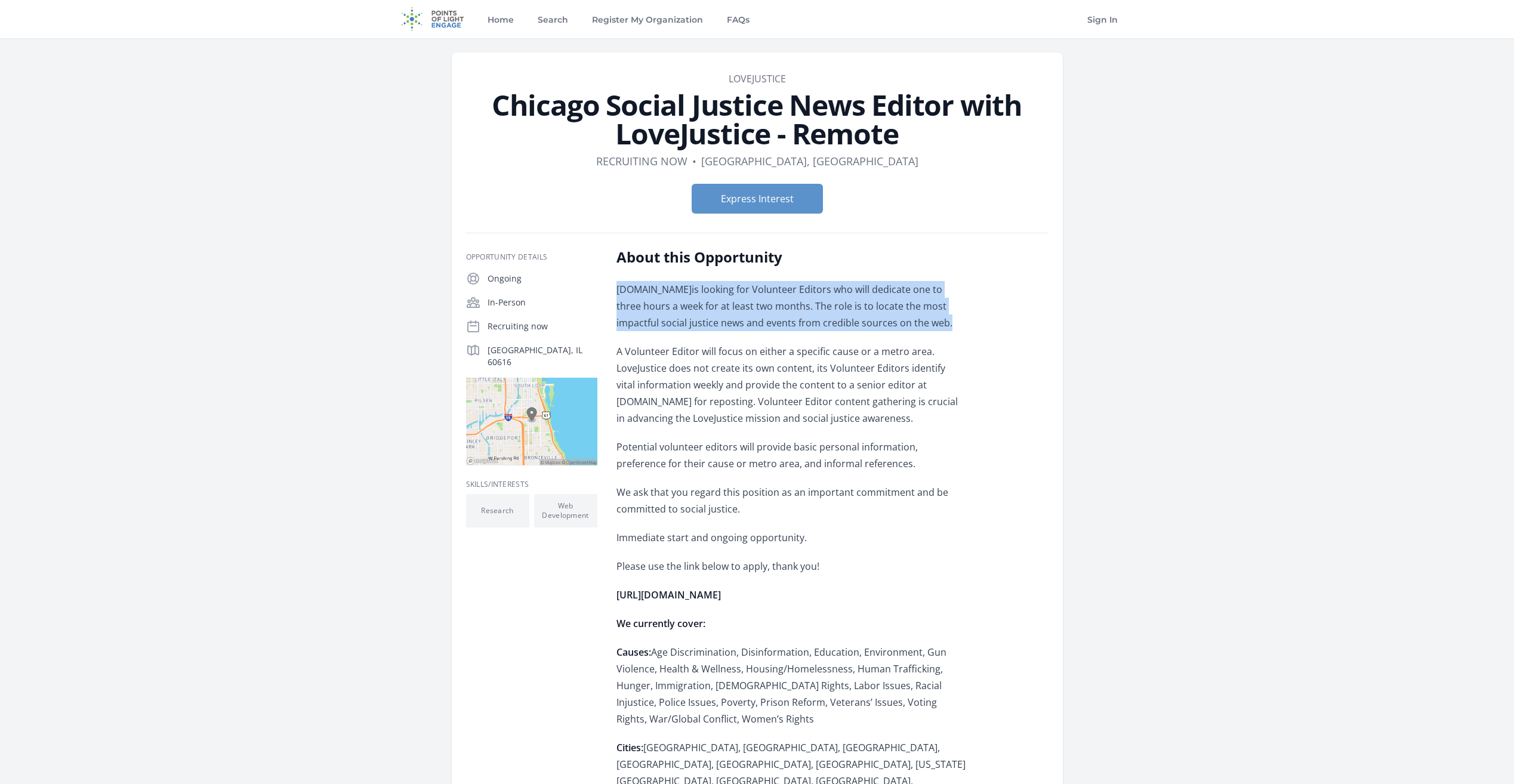
click at [823, 307] on span "is looking for Volunteer Editors who will dedicate one to three hours a week fo…" at bounding box center [784, 306] width 336 height 47
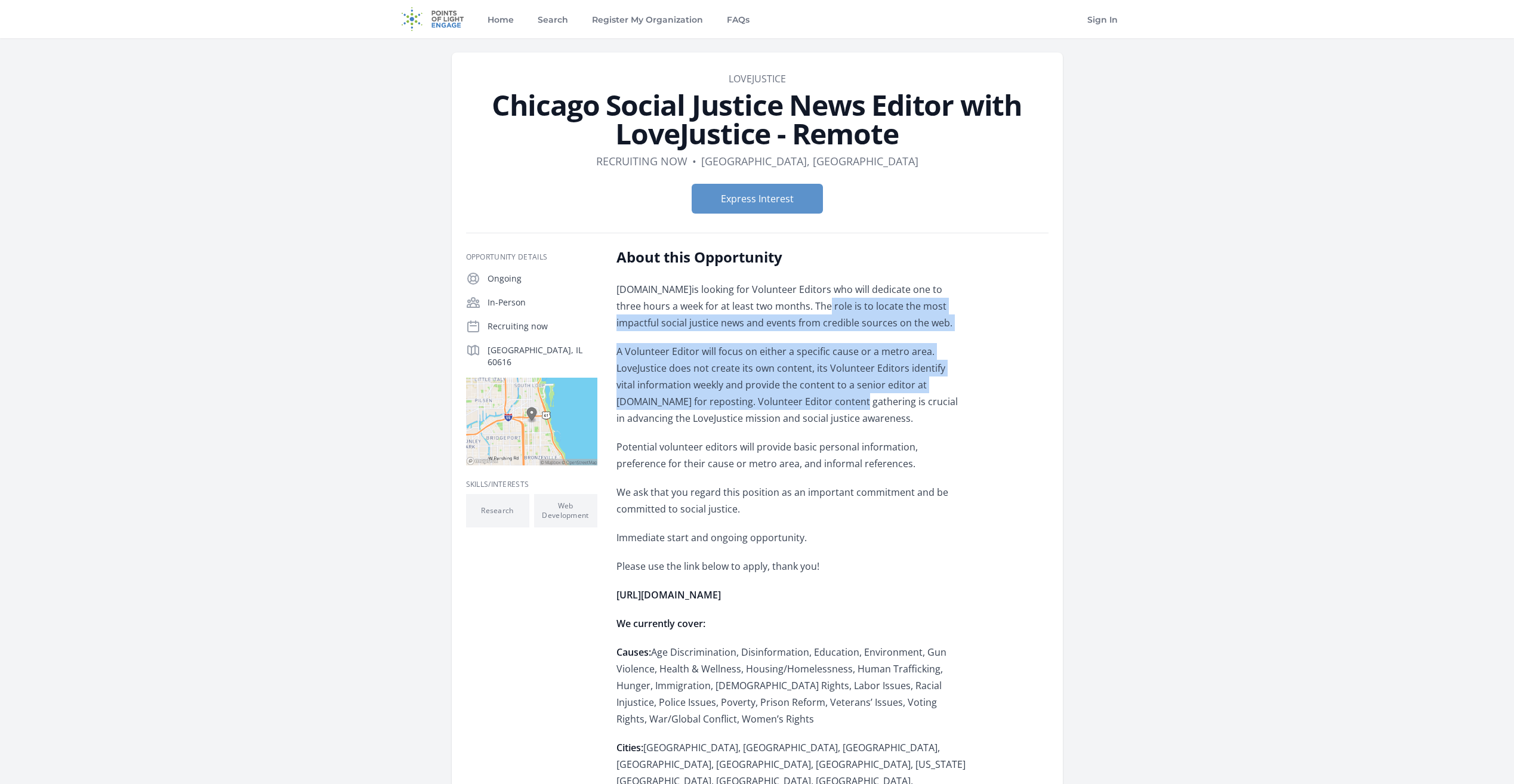
drag, startPoint x: 823, startPoint y: 307, endPoint x: 849, endPoint y: 398, distance: 94.6
click at [849, 398] on div "www.lovejustice.com is looking for Volunteer Editors who will dedicate one to t…" at bounding box center [791, 658] width 349 height 754
click at [849, 398] on span "A Volunteer Editor will focus on either a specific cause or a metro area. LoveJ…" at bounding box center [787, 384] width 342 height 80
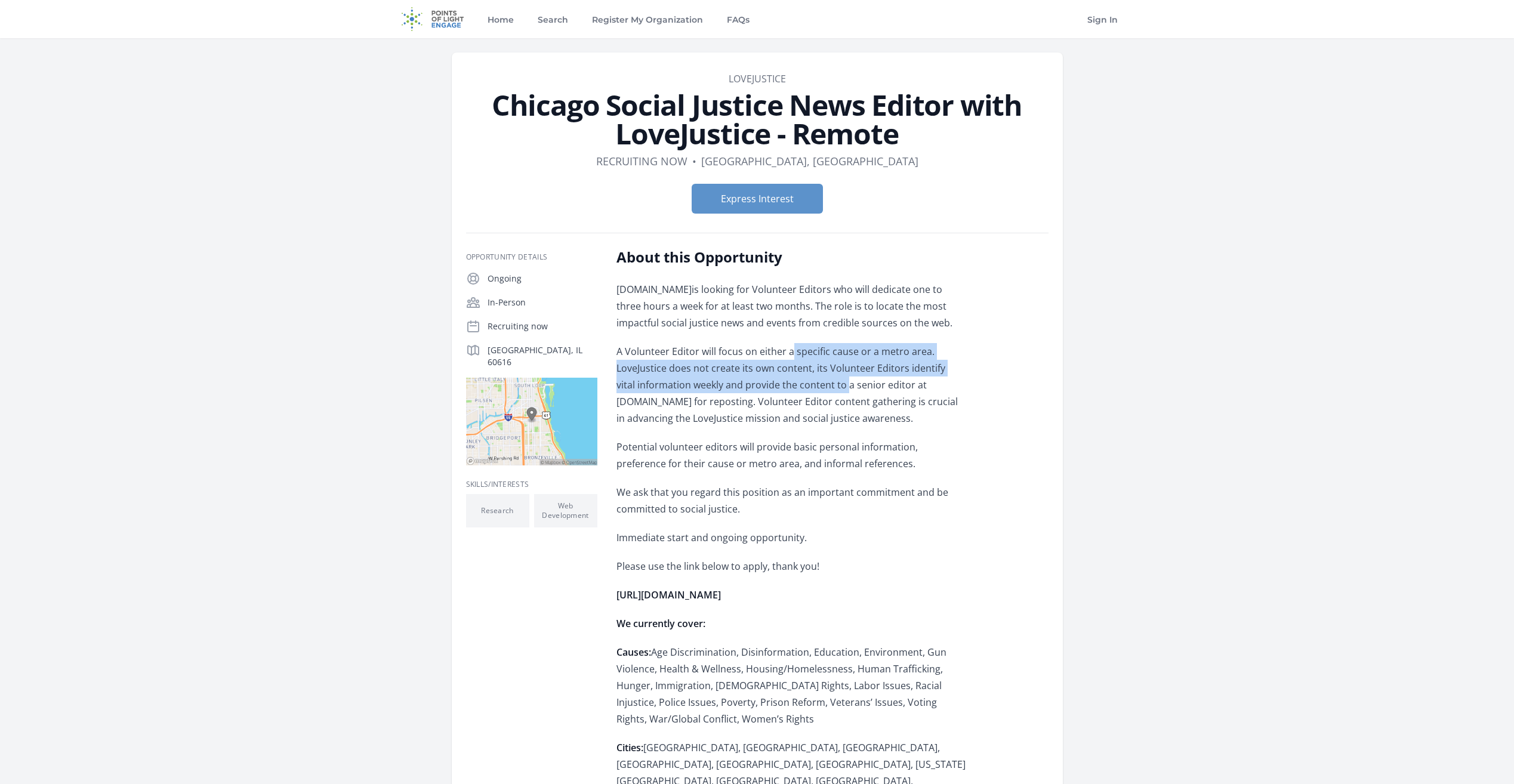
drag, startPoint x: 787, startPoint y: 340, endPoint x: 823, endPoint y: 396, distance: 66.6
click at [823, 396] on div "www.lovejustice.com is looking for Volunteer Editors who will dedicate one to t…" at bounding box center [791, 658] width 349 height 754
click at [823, 396] on span "A Volunteer Editor will focus on either a specific cause or a metro area. LoveJ…" at bounding box center [787, 384] width 342 height 80
drag, startPoint x: 807, startPoint y: 315, endPoint x: 829, endPoint y: 385, distance: 73.4
click at [829, 385] on div "www.lovejustice.com is looking for Volunteer Editors who will dedicate one to t…" at bounding box center [791, 658] width 349 height 754
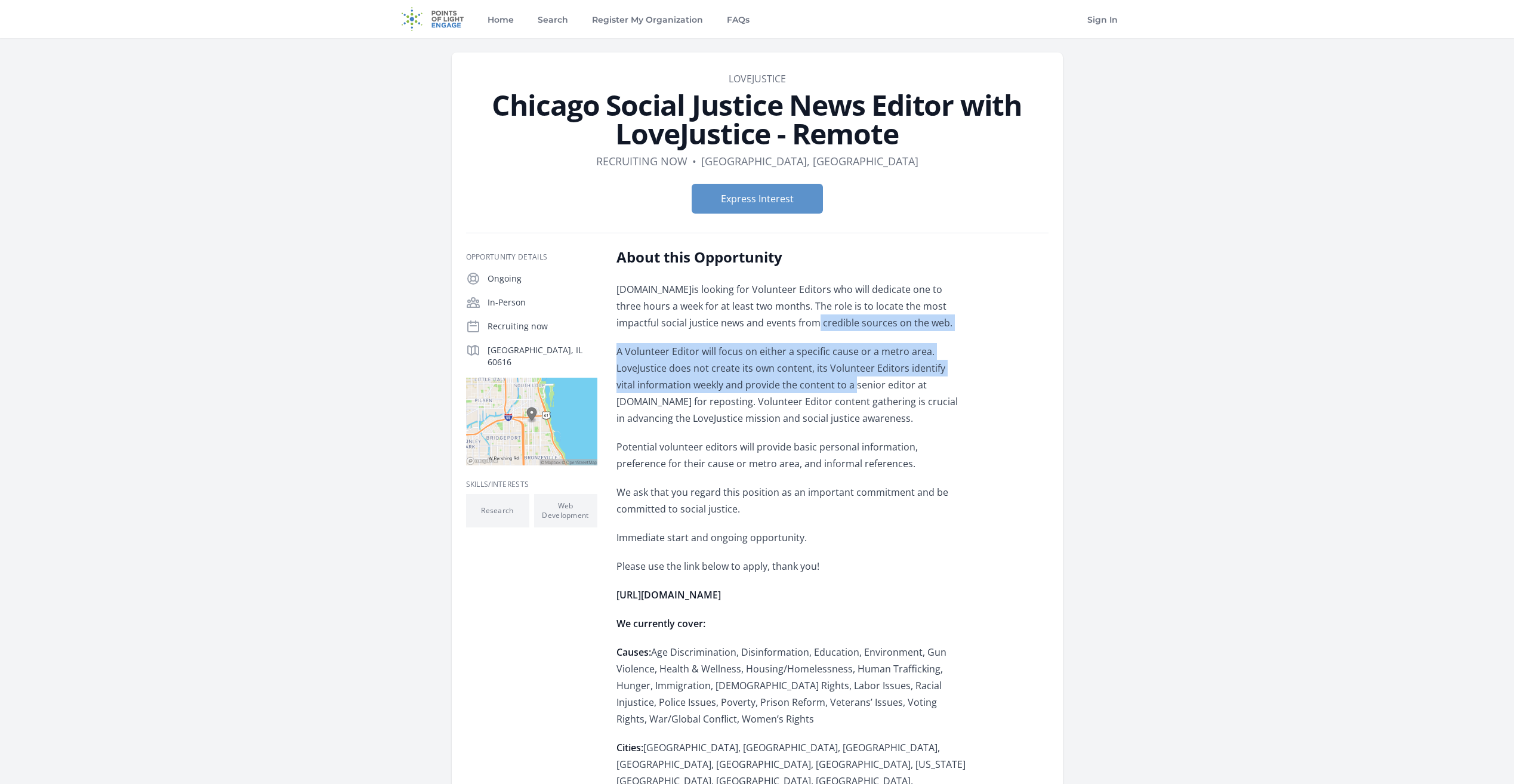
click at [829, 385] on span "A Volunteer Editor will focus on either a specific cause or a metro area. LoveJ…" at bounding box center [787, 384] width 342 height 80
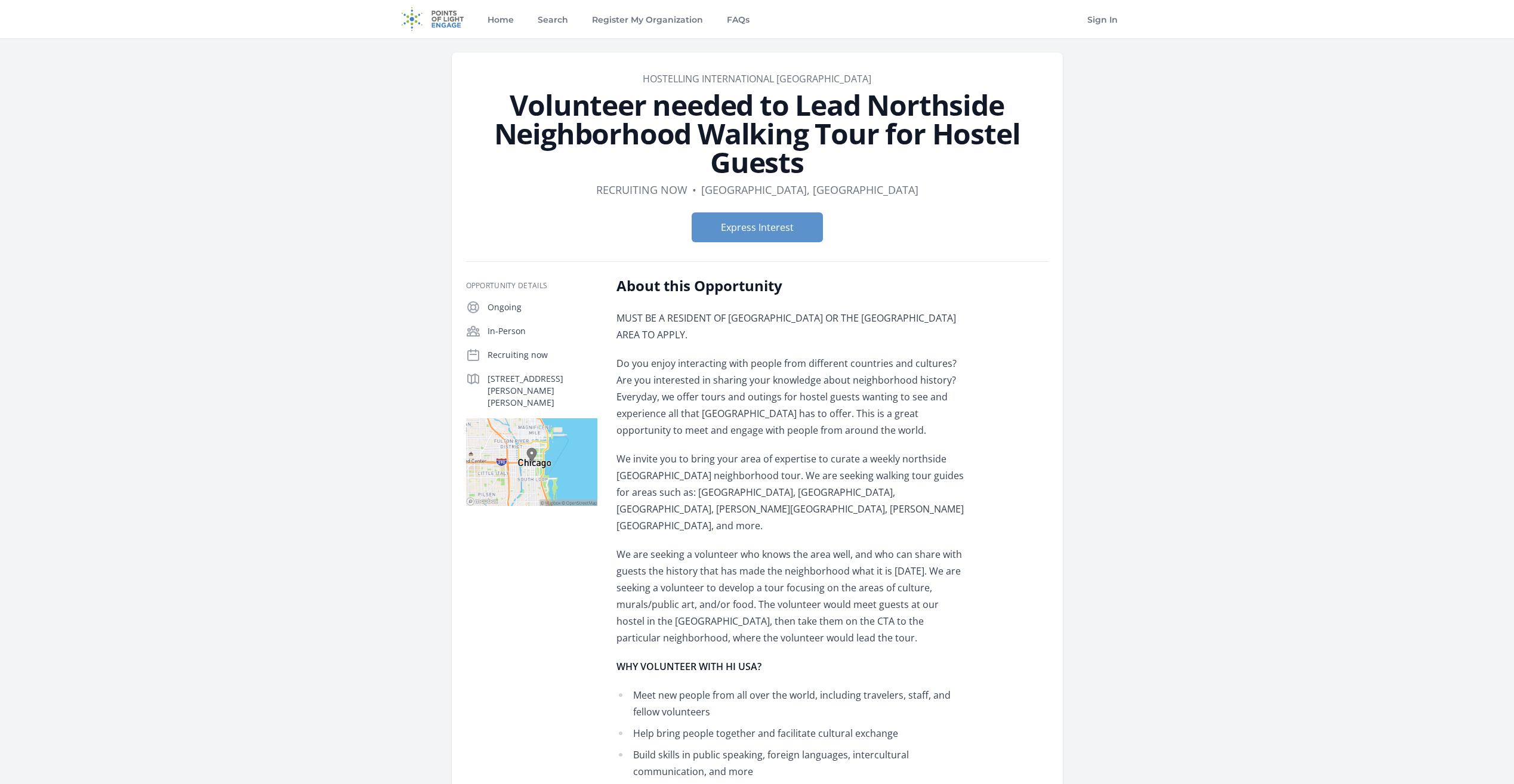
click at [757, 99] on h1 "Volunteer needed to Lead Northside Neighborhood Walking Tour for Hostel Guests" at bounding box center [757, 134] width 583 height 86
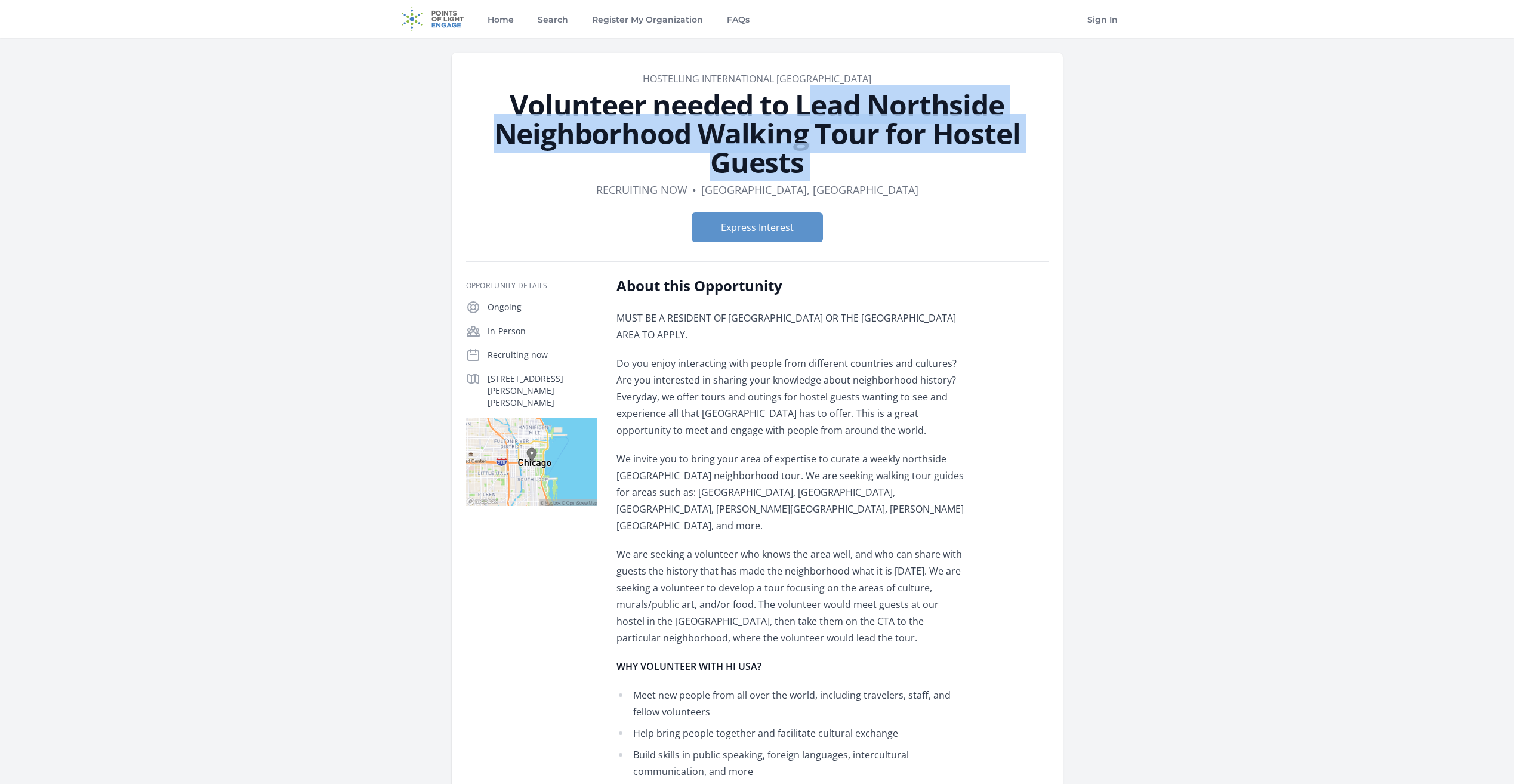
click at [757, 99] on h1 "Volunteer needed to Lead Northside Neighborhood Walking Tour for Hostel Guests" at bounding box center [757, 134] width 583 height 86
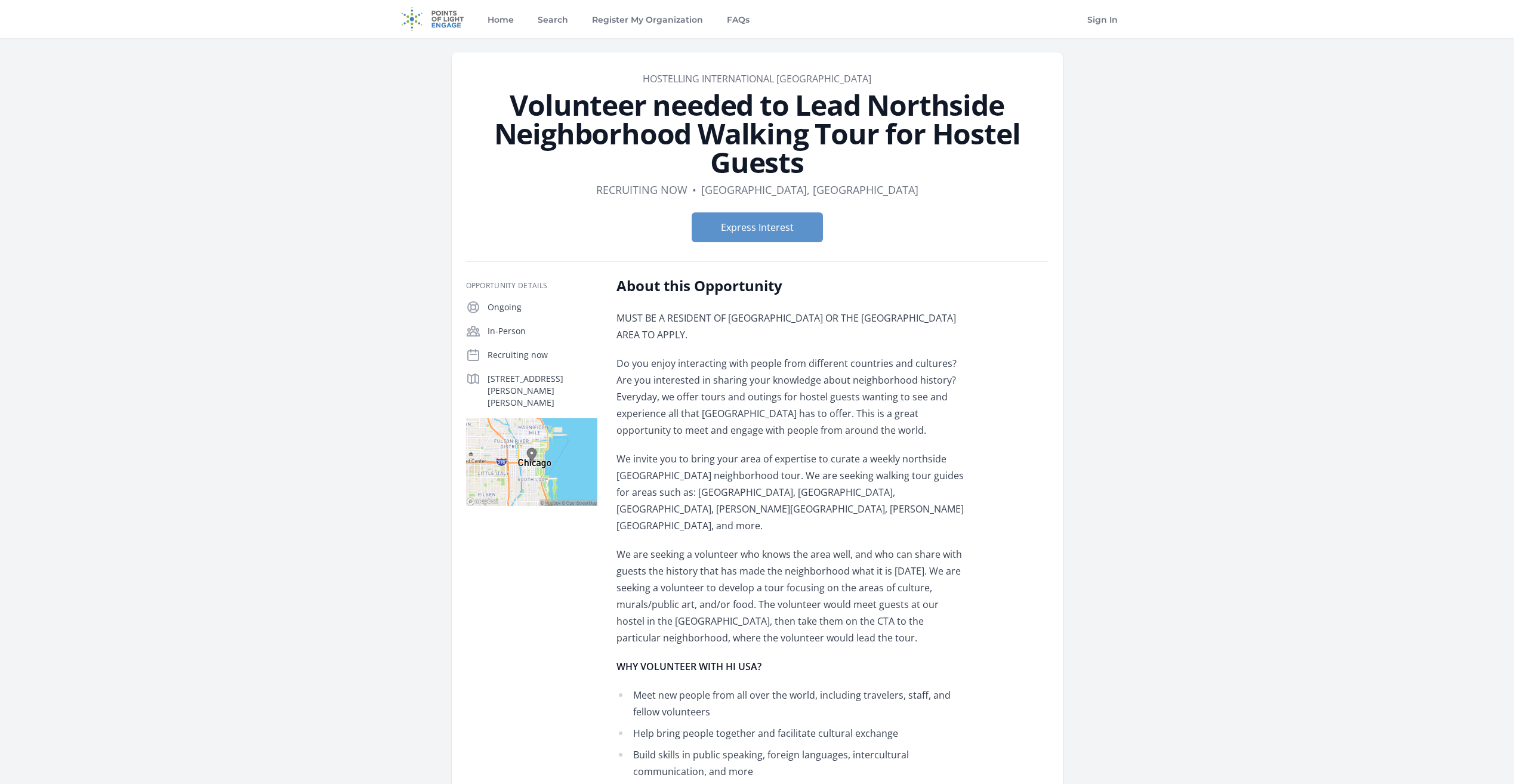
scroll to position [60, 0]
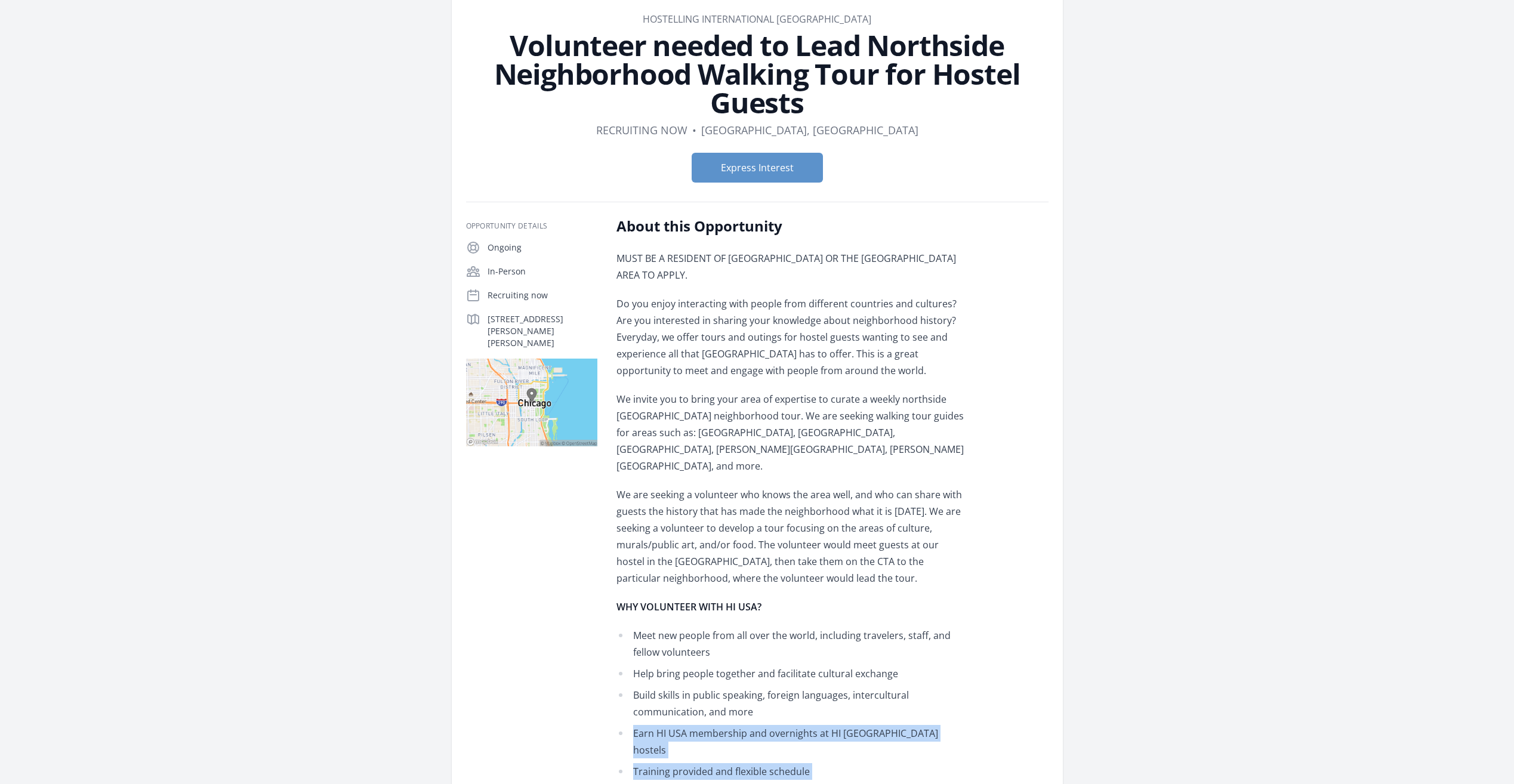
drag, startPoint x: 839, startPoint y: 678, endPoint x: 921, endPoint y: 730, distance: 97.1
click at [929, 738] on ul "Meet new people from all over the world, including travelers, staff, and fellow…" at bounding box center [791, 714] width 349 height 174
click at [920, 763] on li "Training provided and flexible schedule" at bounding box center [791, 771] width 349 height 16
drag, startPoint x: 877, startPoint y: 714, endPoint x: 874, endPoint y: 668, distance: 46.1
click at [874, 668] on ul "Meet new people from all over the world, including travelers, staff, and fellow…" at bounding box center [791, 714] width 349 height 174
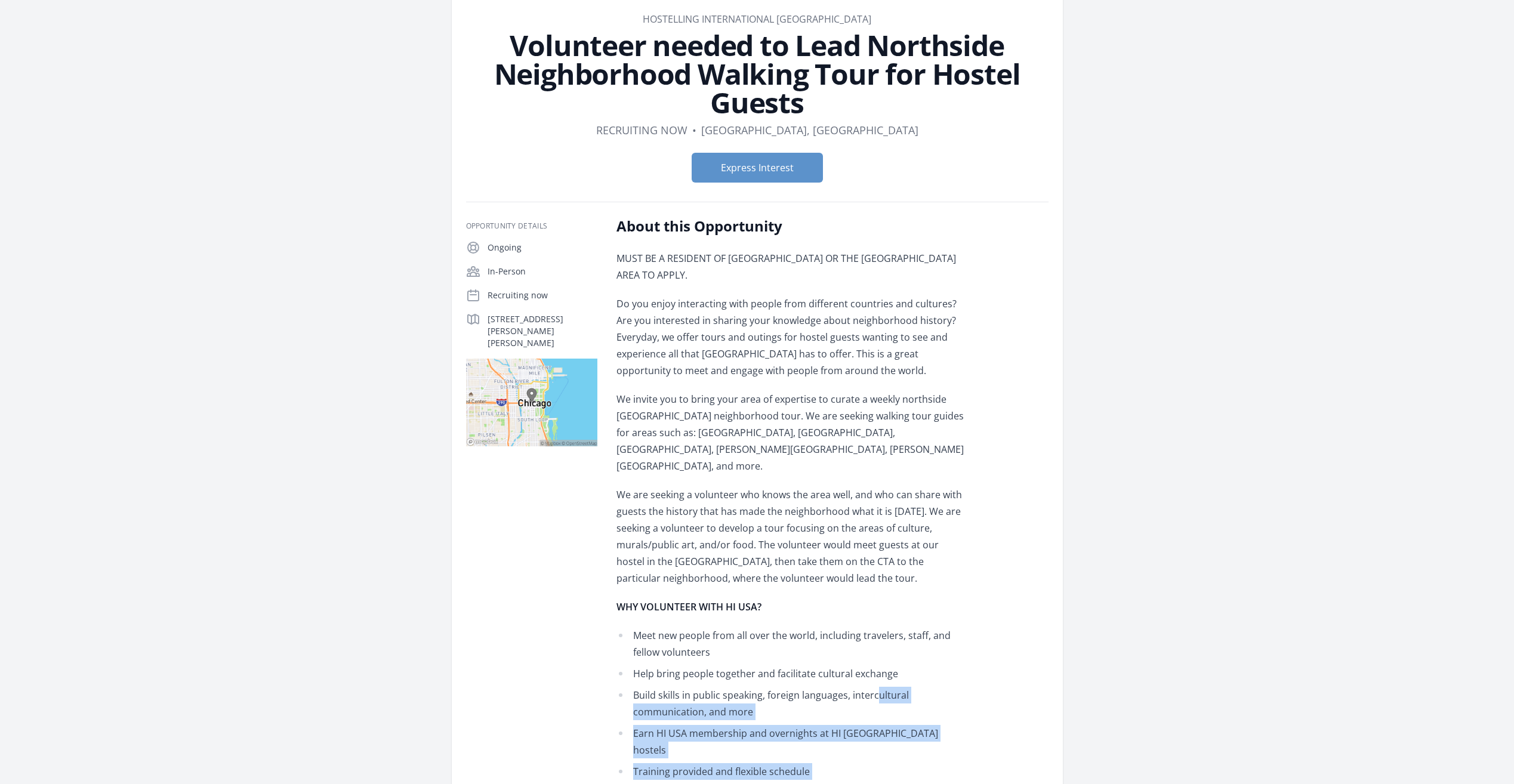
click at [874, 687] on li "Build skills in public speaking, foreign languages, intercultural communication…" at bounding box center [791, 703] width 349 height 34
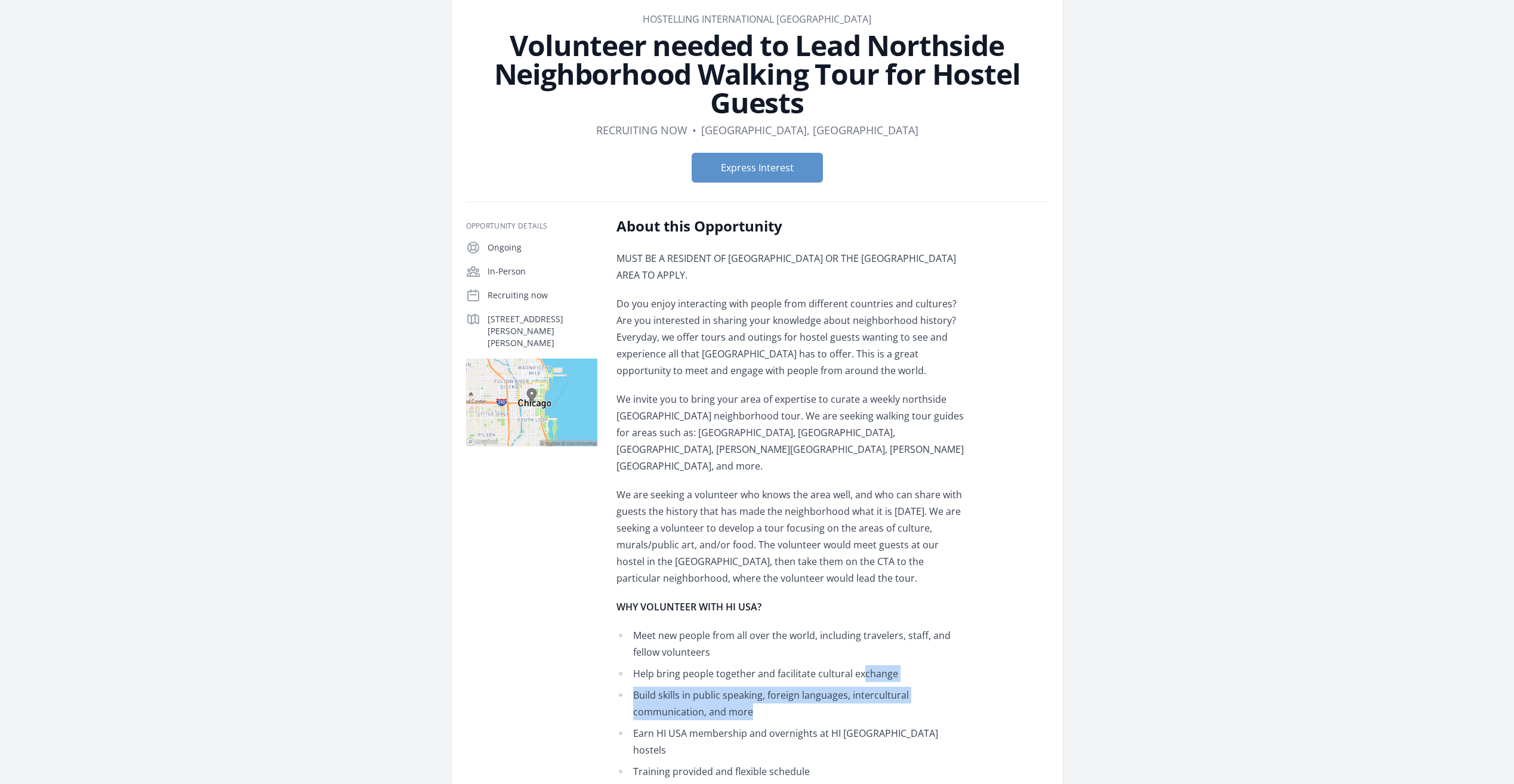
drag, startPoint x: 868, startPoint y: 675, endPoint x: 862, endPoint y: 637, distance: 38.5
click at [862, 637] on ul "Meet new people from all over the world, including travelers, staff, and fellow…" at bounding box center [791, 714] width 349 height 174
click at [862, 666] on li "Help bring people together and facilitate cultural exchange" at bounding box center [791, 673] width 349 height 16
drag, startPoint x: 865, startPoint y: 614, endPoint x: 885, endPoint y: 655, distance: 45.6
click at [885, 654] on ul "Meet new people from all over the world, including travelers, staff, and fellow…" at bounding box center [791, 714] width 349 height 174
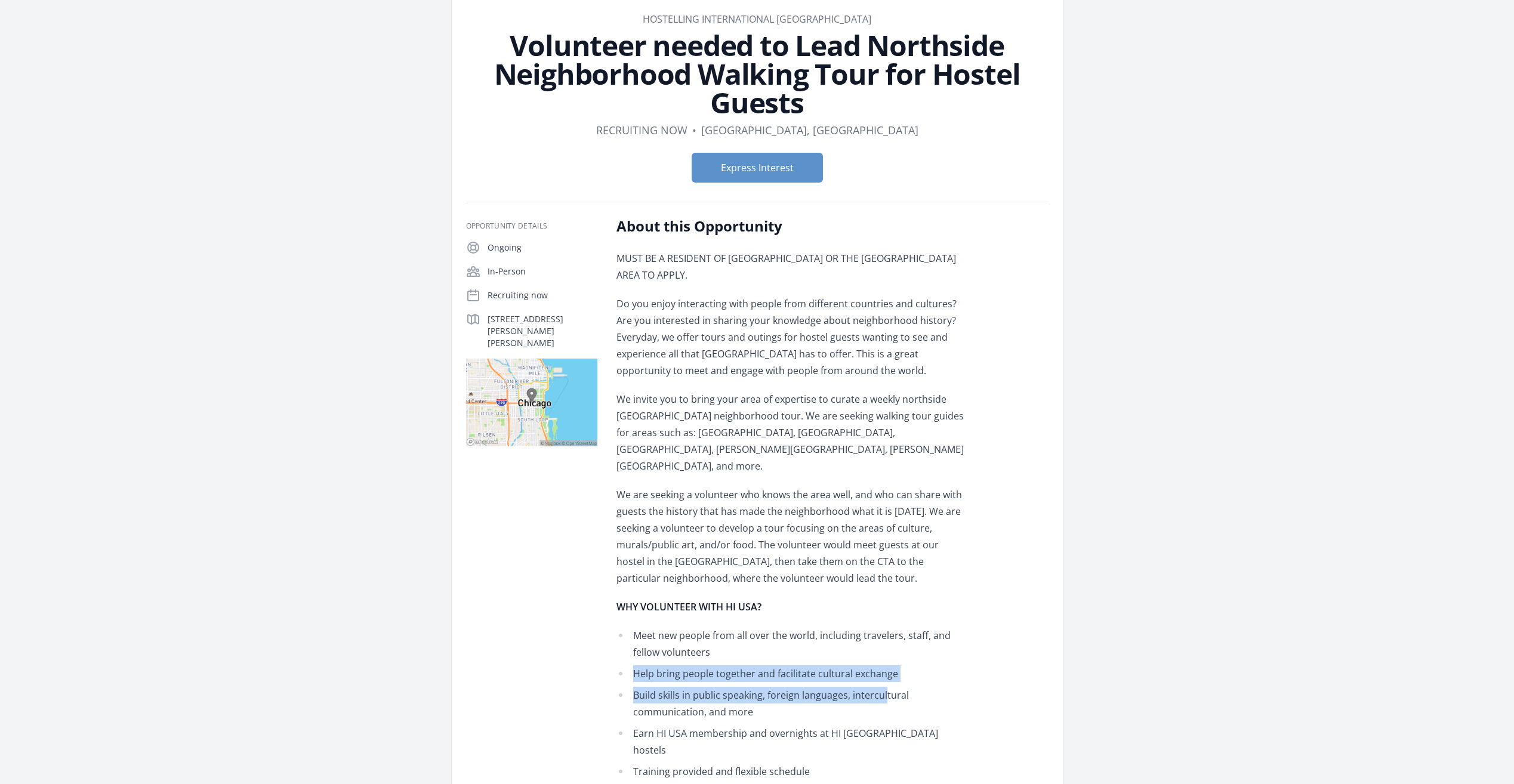
click at [885, 687] on li "Build skills in public speaking, foreign languages, intercultural communication…" at bounding box center [791, 703] width 349 height 34
drag, startPoint x: 872, startPoint y: 672, endPoint x: 848, endPoint y: 629, distance: 49.2
click at [848, 629] on ul "Meet new people from all over the world, including travelers, staff, and fellow…" at bounding box center [791, 714] width 349 height 174
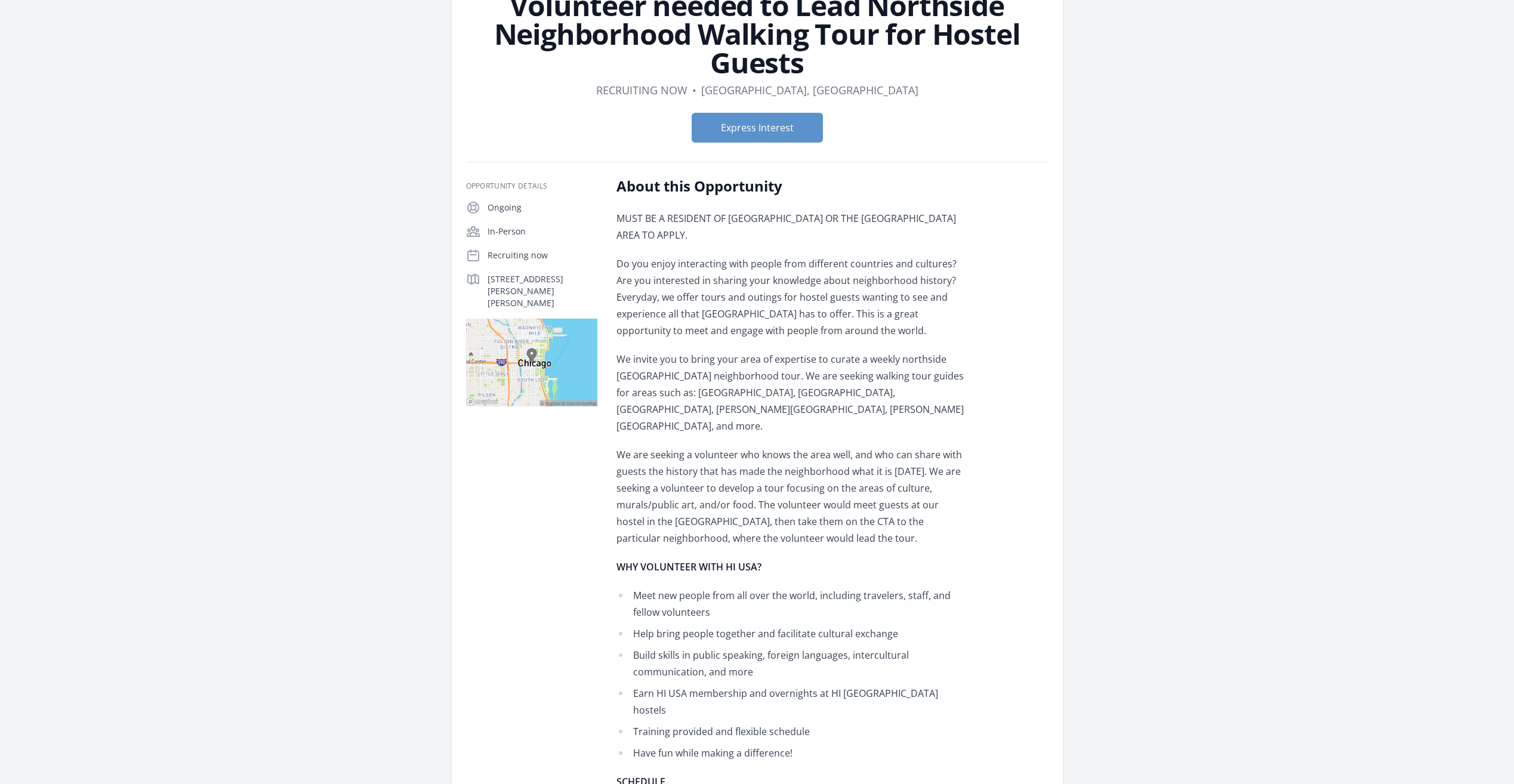
scroll to position [119, 0]
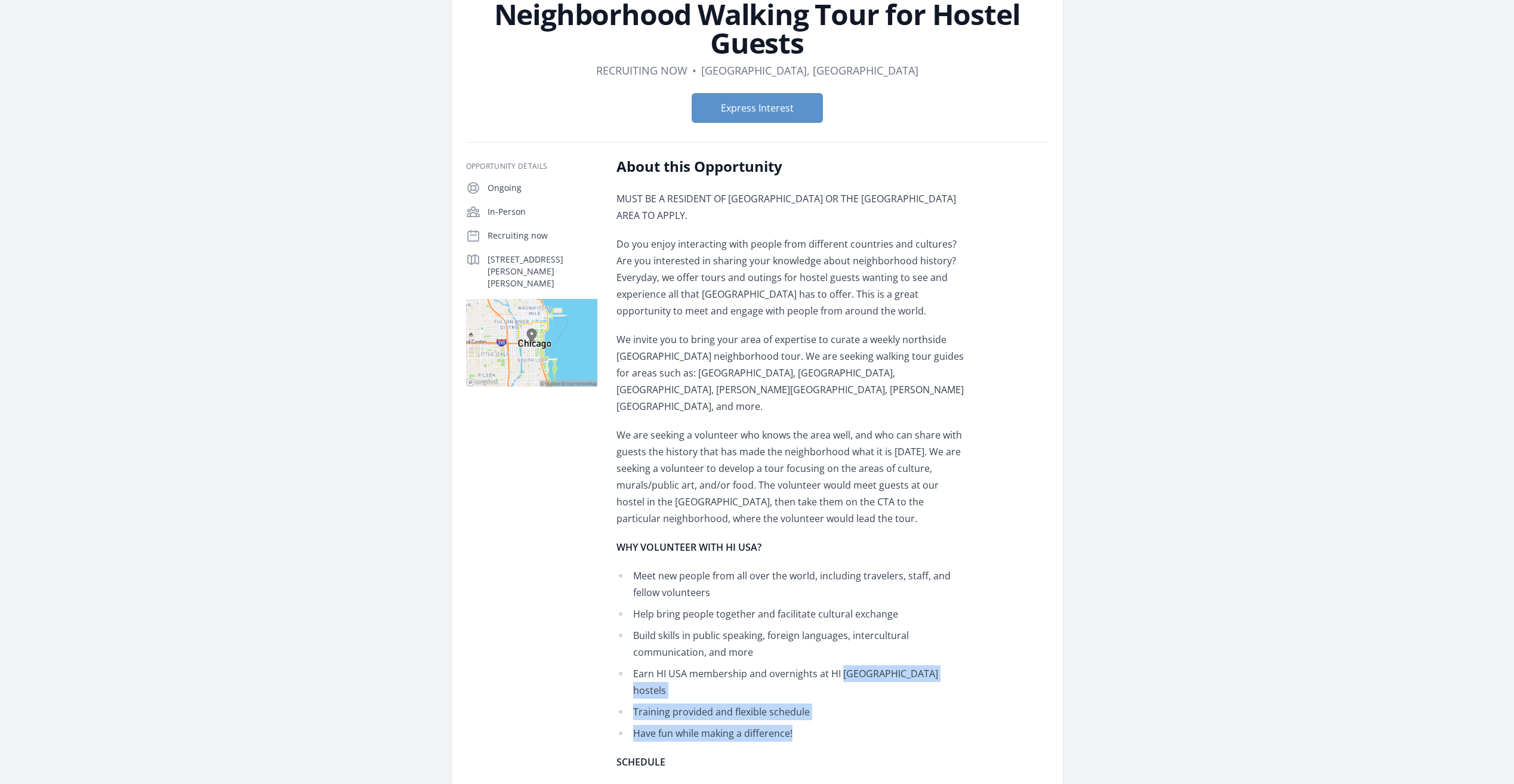
drag, startPoint x: 854, startPoint y: 680, endPoint x: 840, endPoint y: 629, distance: 52.9
click at [840, 630] on ul "Meet new people from all over the world, including travelers, staff, and fellow…" at bounding box center [791, 654] width 349 height 174
click at [840, 629] on ul "Meet new people from all over the world, including travelers, staff, and fellow…" at bounding box center [791, 654] width 349 height 174
drag, startPoint x: 839, startPoint y: 615, endPoint x: 893, endPoint y: 702, distance: 102.4
click at [893, 702] on div "MUST BE A RESIDENT OF CHICAGO OR THE CHICAGO AREA TO APPLY. Do you enjoy intera…" at bounding box center [791, 608] width 349 height 835
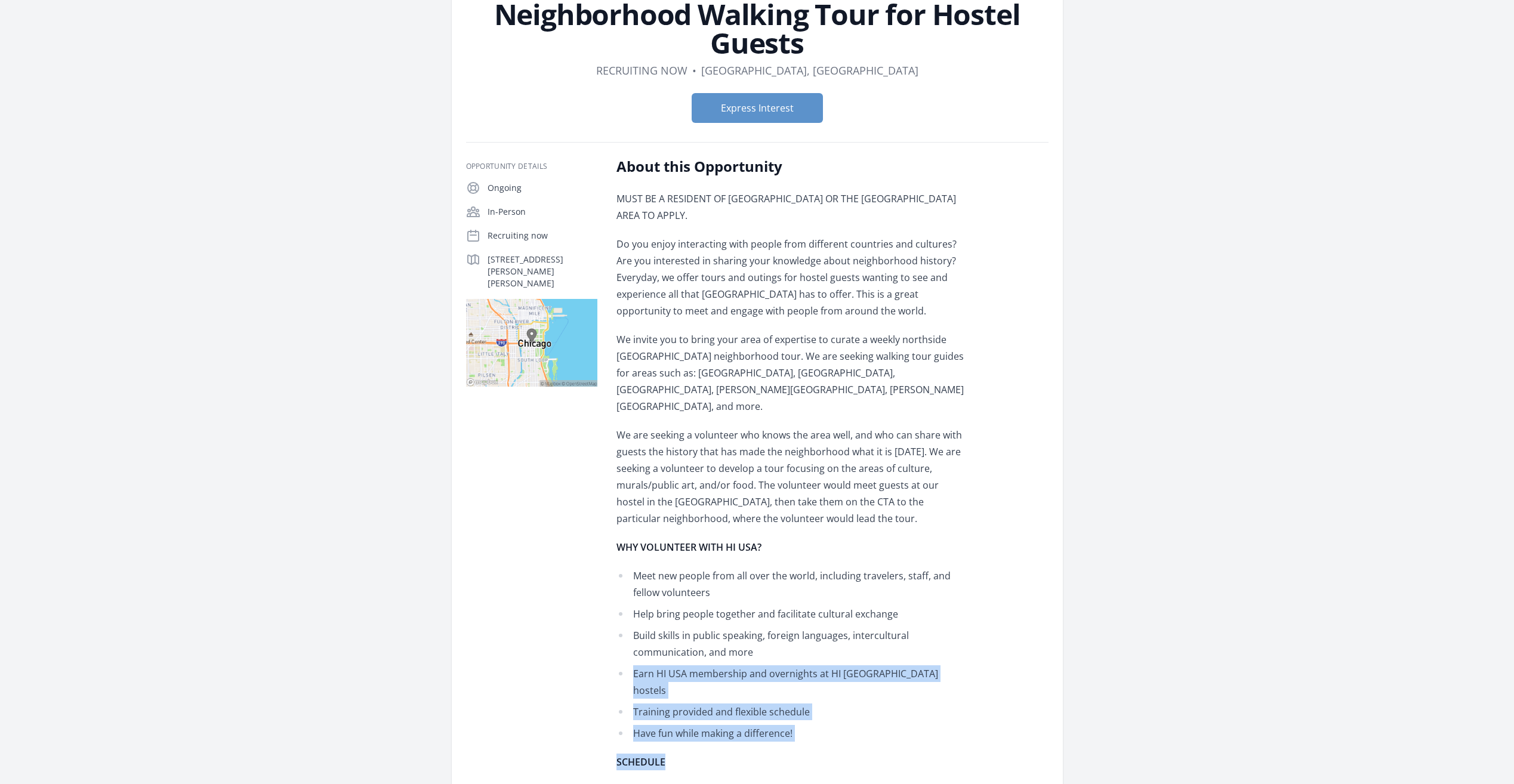
click at [893, 702] on div "MUST BE A RESIDENT OF CHICAGO OR THE CHICAGO AREA TO APPLY. Do you enjoy intera…" at bounding box center [791, 608] width 349 height 835
drag, startPoint x: 881, startPoint y: 685, endPoint x: 847, endPoint y: 616, distance: 76.9
click at [847, 617] on ul "Meet new people from all over the world, including travelers, staff, and fellow…" at bounding box center [791, 654] width 349 height 174
click at [847, 627] on li "Build skills in public speaking, foreign languages, intercultural communication…" at bounding box center [791, 644] width 349 height 34
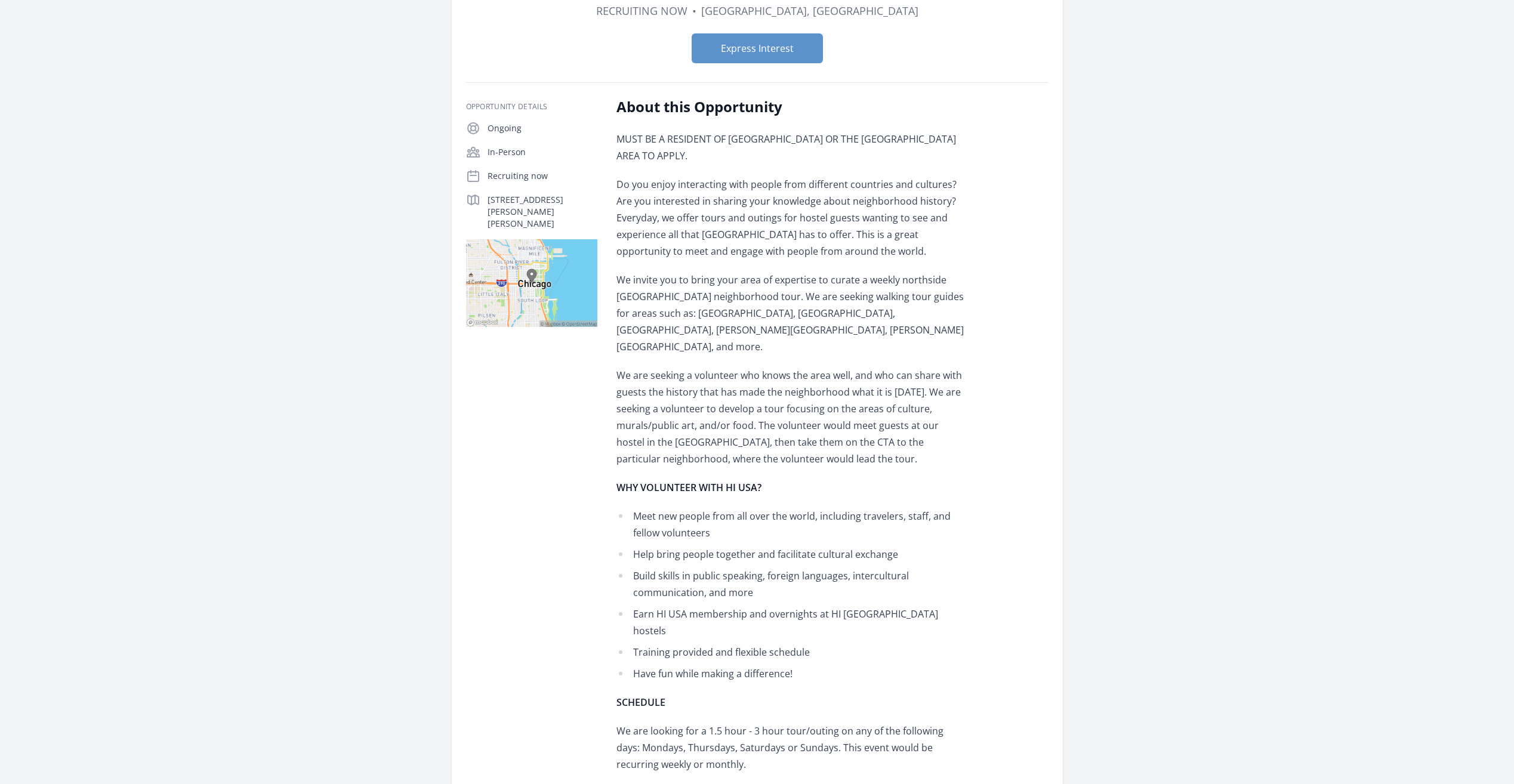
scroll to position [239, 0]
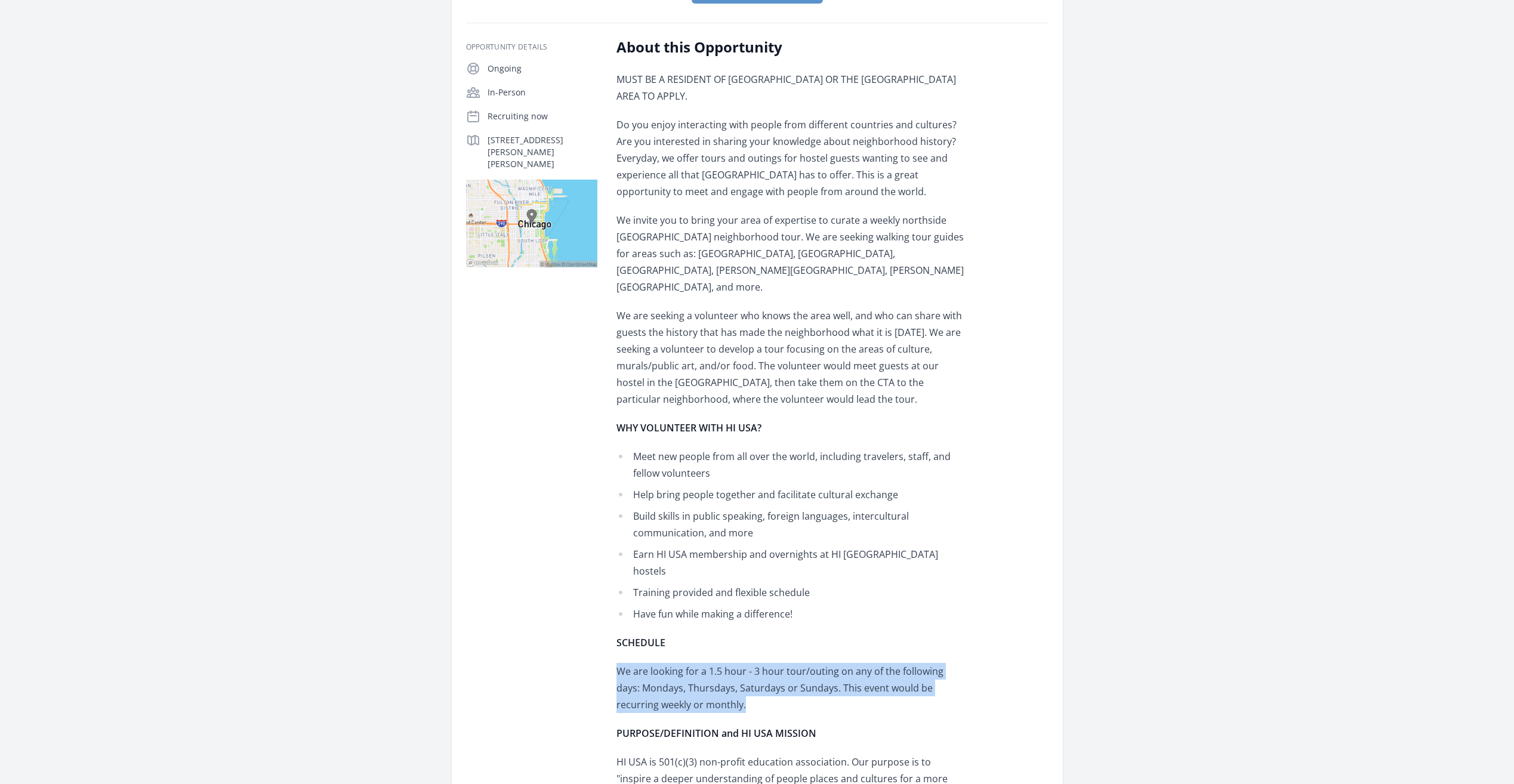
drag, startPoint x: 864, startPoint y: 593, endPoint x: 899, endPoint y: 654, distance: 70.3
click at [899, 654] on div "MUST BE A RESIDENT OF CHICAGO OR THE CHICAGO AREA TO APPLY. Do you enjoy intera…" at bounding box center [791, 488] width 349 height 835
click at [899, 663] on p "We are looking for a 1.5 hour - 3 hour tour/outing on any of the following days…" at bounding box center [791, 688] width 349 height 50
drag, startPoint x: 869, startPoint y: 583, endPoint x: 892, endPoint y: 655, distance: 75.6
click at [892, 655] on div "MUST BE A RESIDENT OF CHICAGO OR THE CHICAGO AREA TO APPLY. Do you enjoy intera…" at bounding box center [791, 488] width 349 height 835
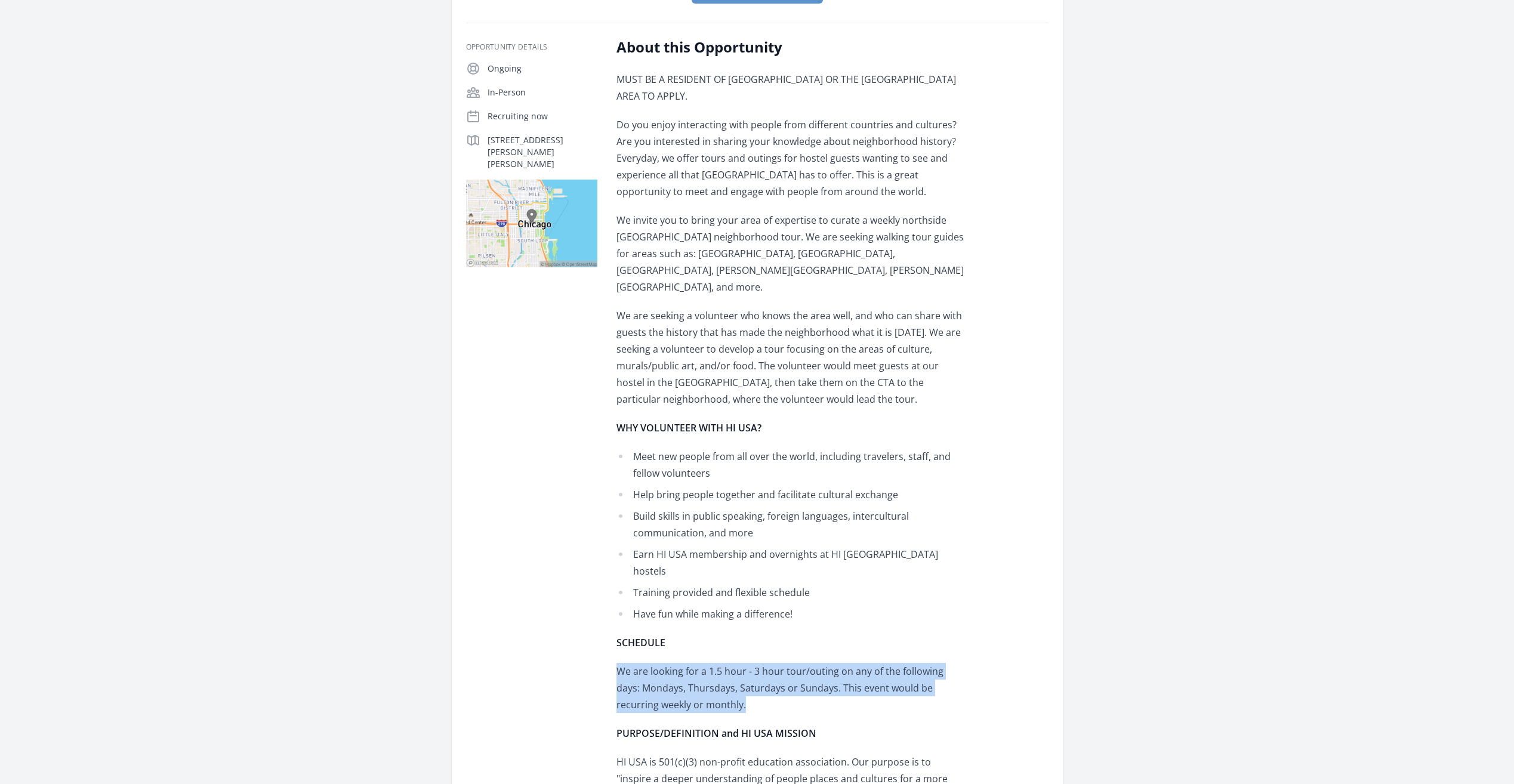
click at [892, 663] on p "We are looking for a 1.5 hour - 3 hour tour/outing on any of the following days…" at bounding box center [791, 688] width 349 height 50
drag, startPoint x: 868, startPoint y: 600, endPoint x: 878, endPoint y: 640, distance: 41.2
click at [878, 640] on div "MUST BE A RESIDENT OF CHICAGO OR THE CHICAGO AREA TO APPLY. Do you enjoy intera…" at bounding box center [791, 488] width 349 height 835
click at [878, 663] on p "We are looking for a 1.5 hour - 3 hour tour/outing on any of the following days…" at bounding box center [791, 688] width 349 height 50
drag, startPoint x: 863, startPoint y: 592, endPoint x: 889, endPoint y: 667, distance: 79.4
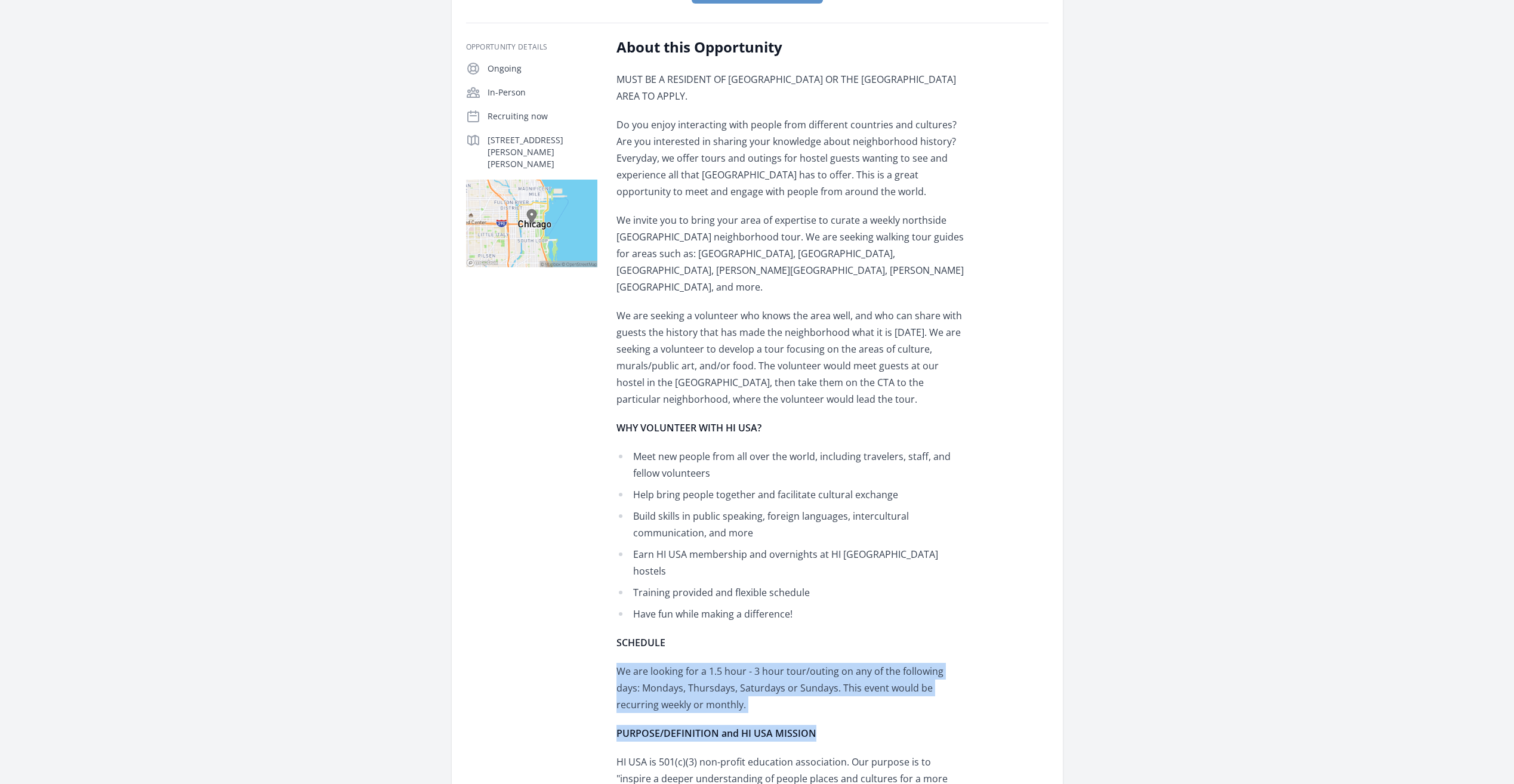
click at [889, 667] on div "MUST BE A RESIDENT OF CHICAGO OR THE CHICAGO AREA TO APPLY. Do you enjoy intera…" at bounding box center [791, 488] width 349 height 835
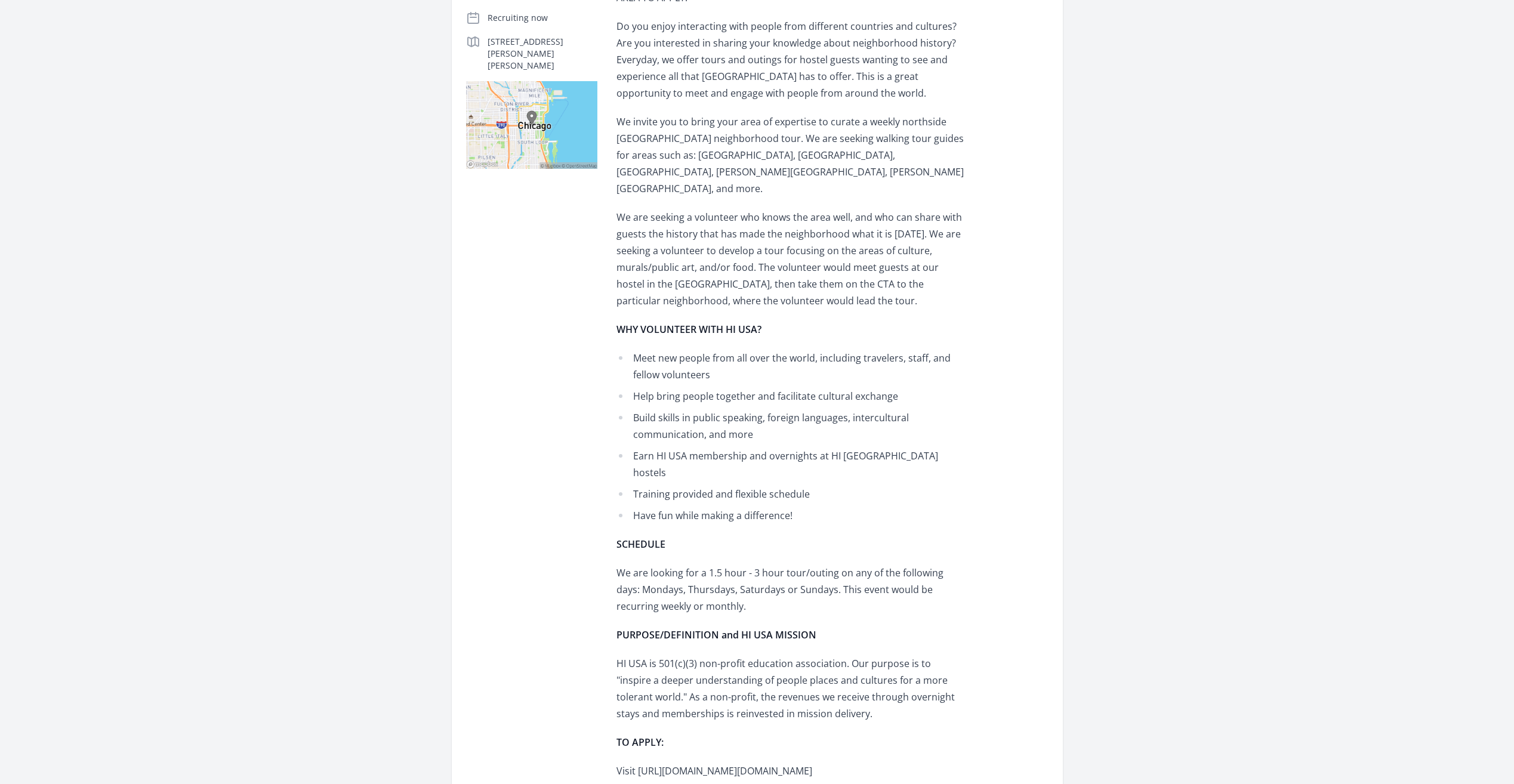
scroll to position [358, 0]
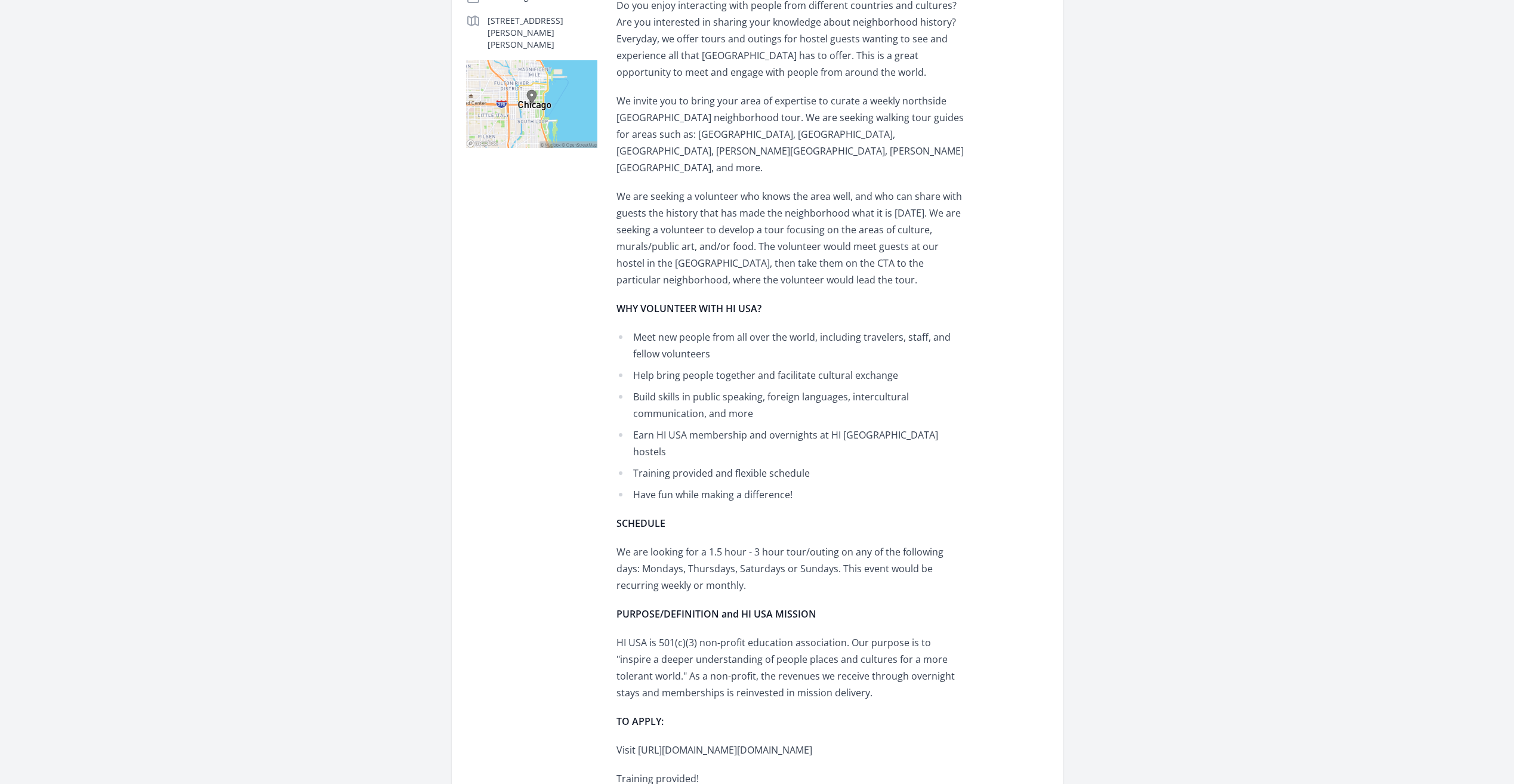
click at [1317, 109] on main "Organization Hostelling International Chicago Volunteer needed to Lead Northsid…" at bounding box center [757, 451] width 1514 height 1542
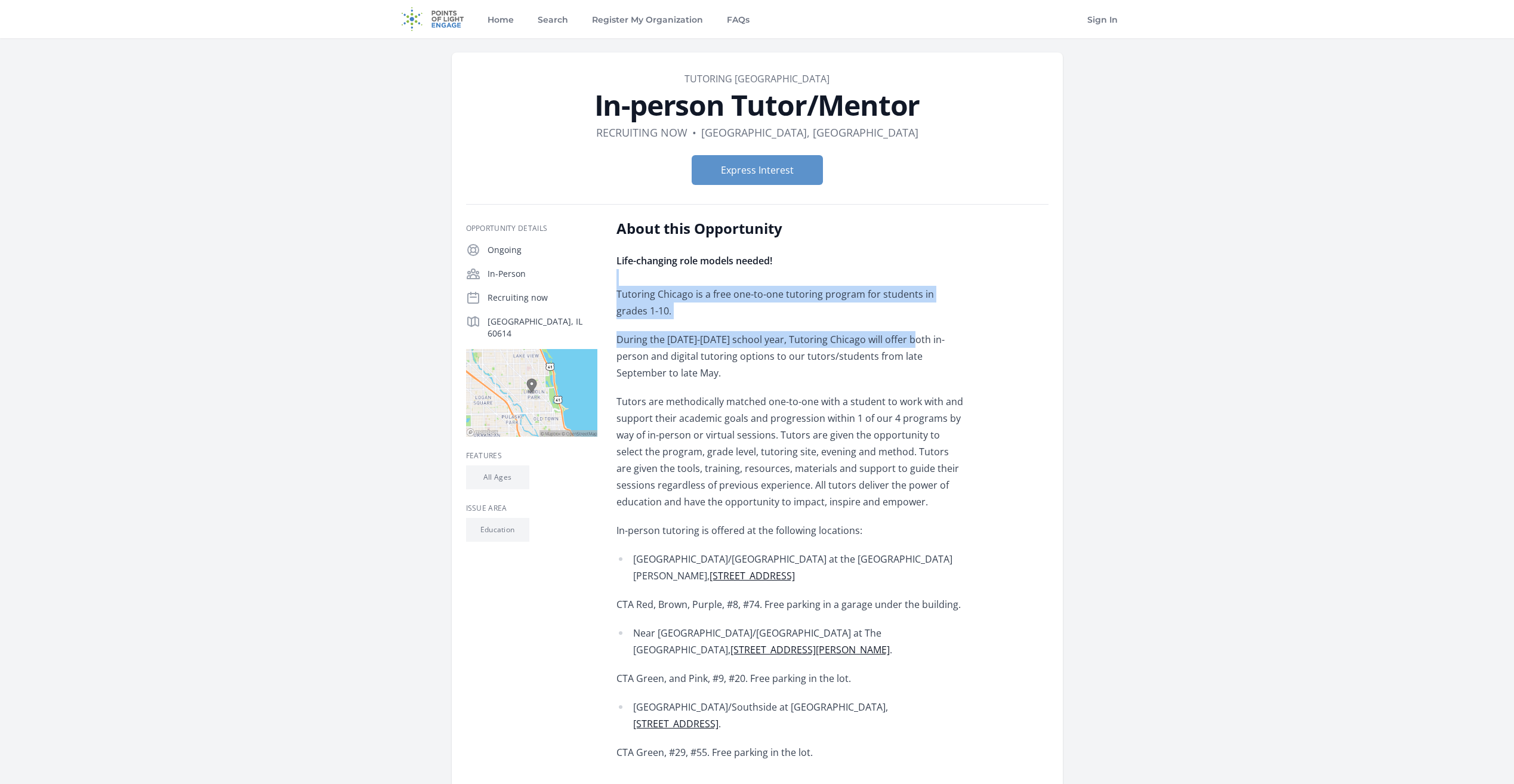
drag, startPoint x: 884, startPoint y: 274, endPoint x: 912, endPoint y: 332, distance: 64.4
click at [912, 332] on div "Life-changing role models needed! Tutoring Chicago is a free one-to-one tutorin…" at bounding box center [791, 760] width 349 height 1017
click at [912, 332] on p "During the [DATE]-[DATE] school year, Tutoring Chicago will offer both in-perso…" at bounding box center [791, 356] width 349 height 50
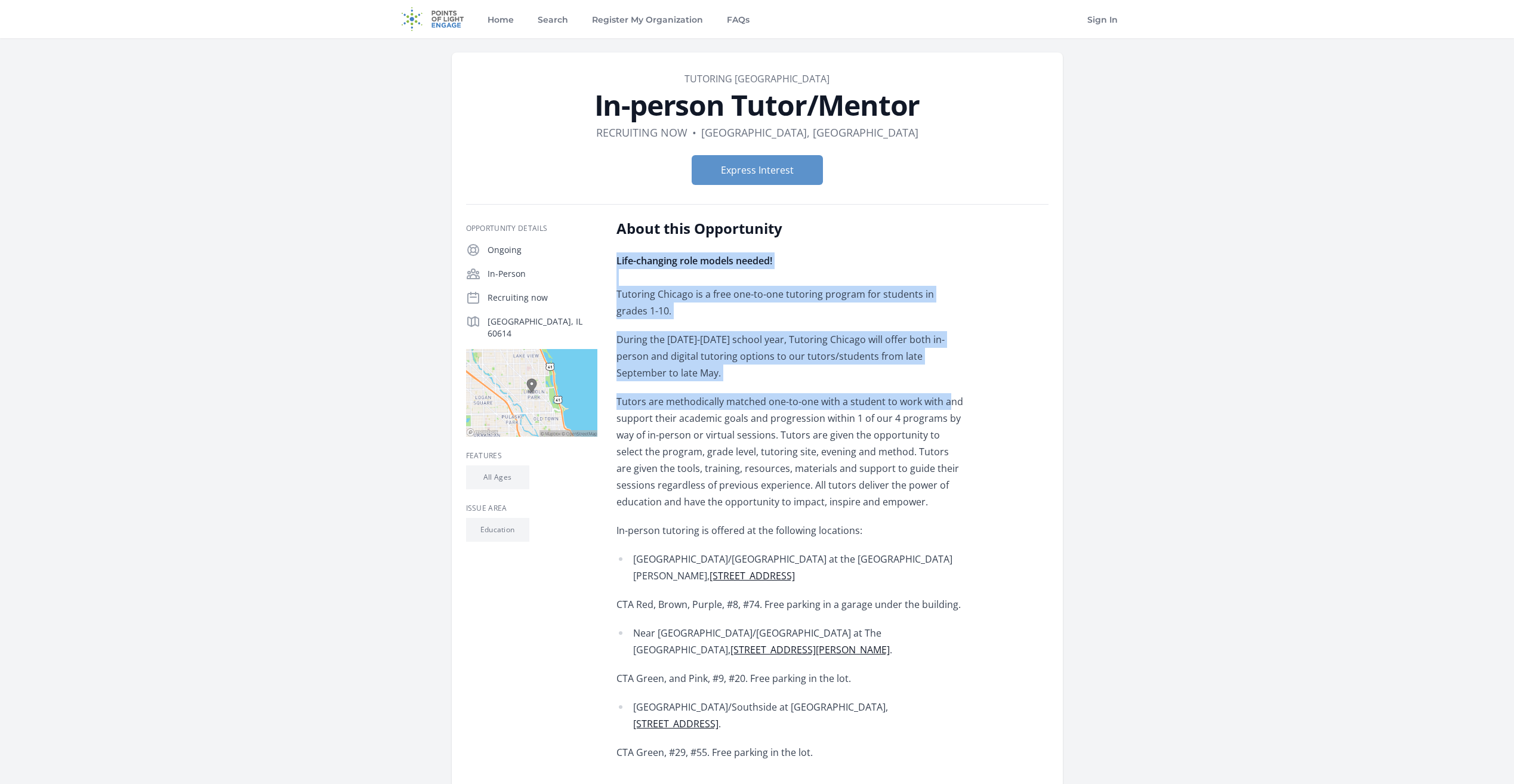
drag, startPoint x: 923, startPoint y: 255, endPoint x: 945, endPoint y: 392, distance: 138.8
click at [945, 392] on div "Life-changing role models needed! Tutoring Chicago is a free one-to-one tutorin…" at bounding box center [791, 760] width 349 height 1017
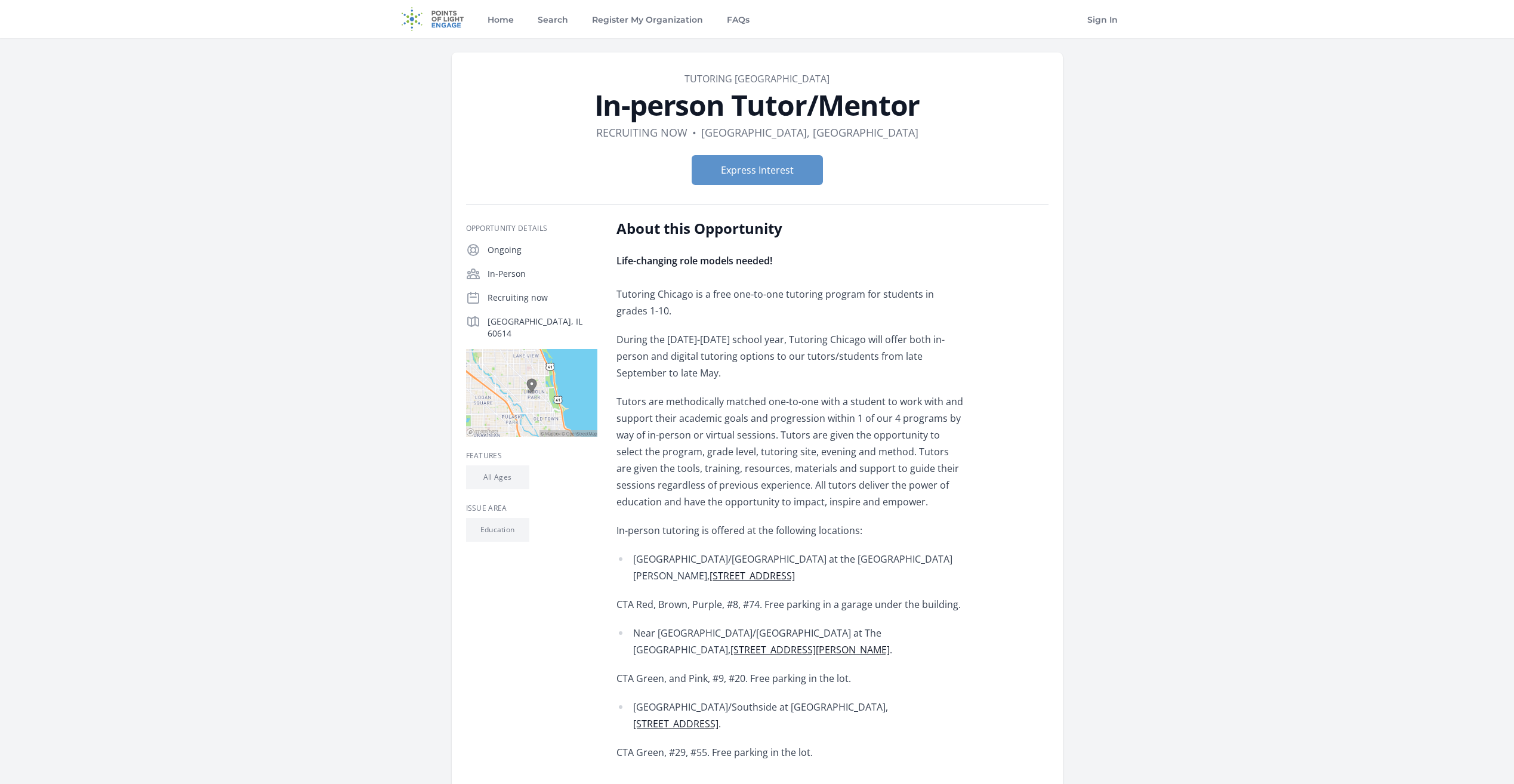
drag, startPoint x: 898, startPoint y: 259, endPoint x: 932, endPoint y: 495, distance: 238.4
click at [932, 495] on div "Life-changing role models needed! Tutoring Chicago is a free one-to-one tutorin…" at bounding box center [791, 760] width 349 height 1017
click at [932, 495] on p "Tutors are methodically matched one-to-one with a student to work with and supp…" at bounding box center [791, 452] width 349 height 117
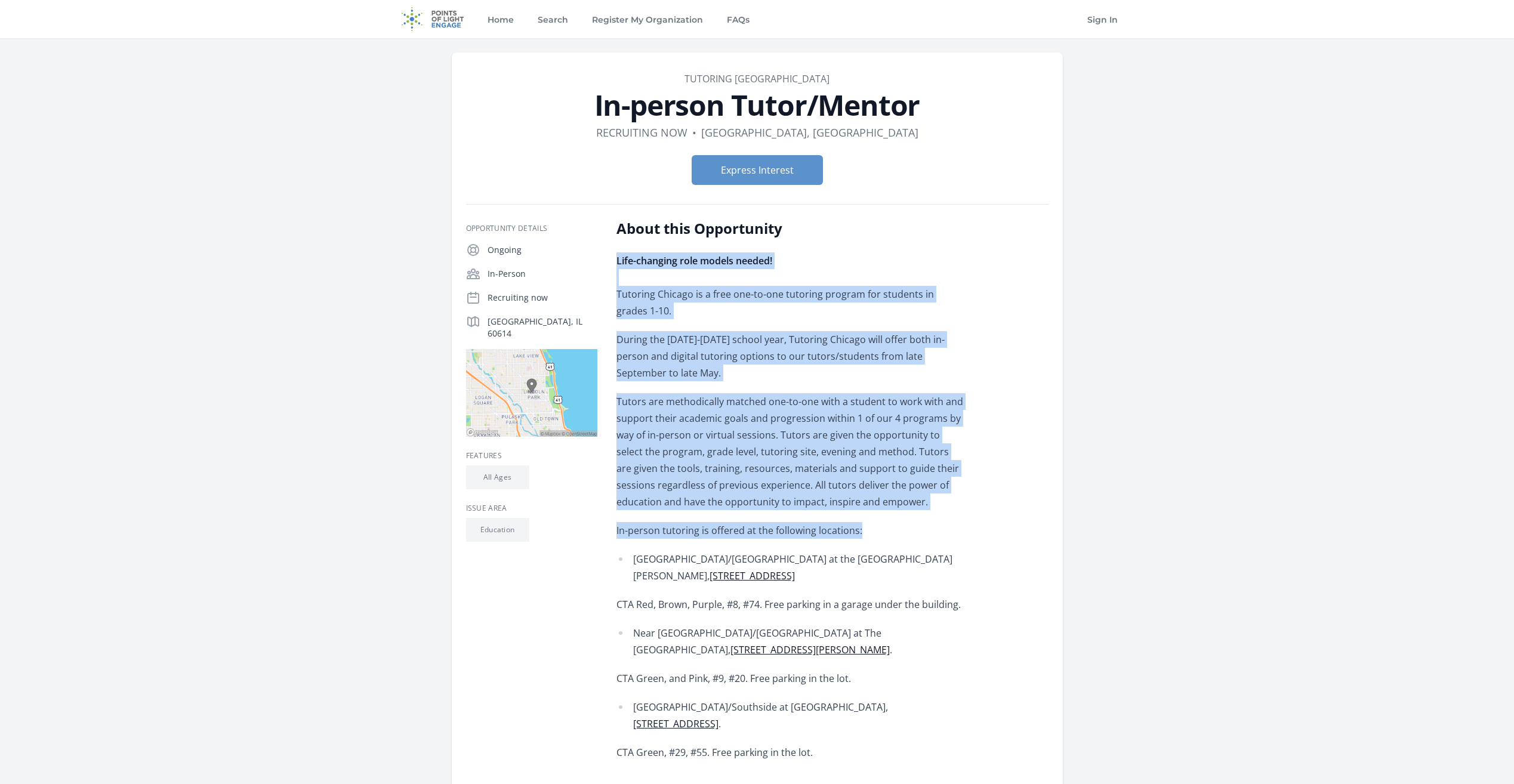
drag, startPoint x: 933, startPoint y: 516, endPoint x: 866, endPoint y: 266, distance: 258.8
click at [866, 266] on div "Life-changing role models needed! Tutoring Chicago is a free one-to-one tutorin…" at bounding box center [791, 760] width 349 height 1017
click at [870, 311] on p "Life-changing role models needed! Tutoring Chicago is a free one-to-one tutorin…" at bounding box center [791, 286] width 349 height 67
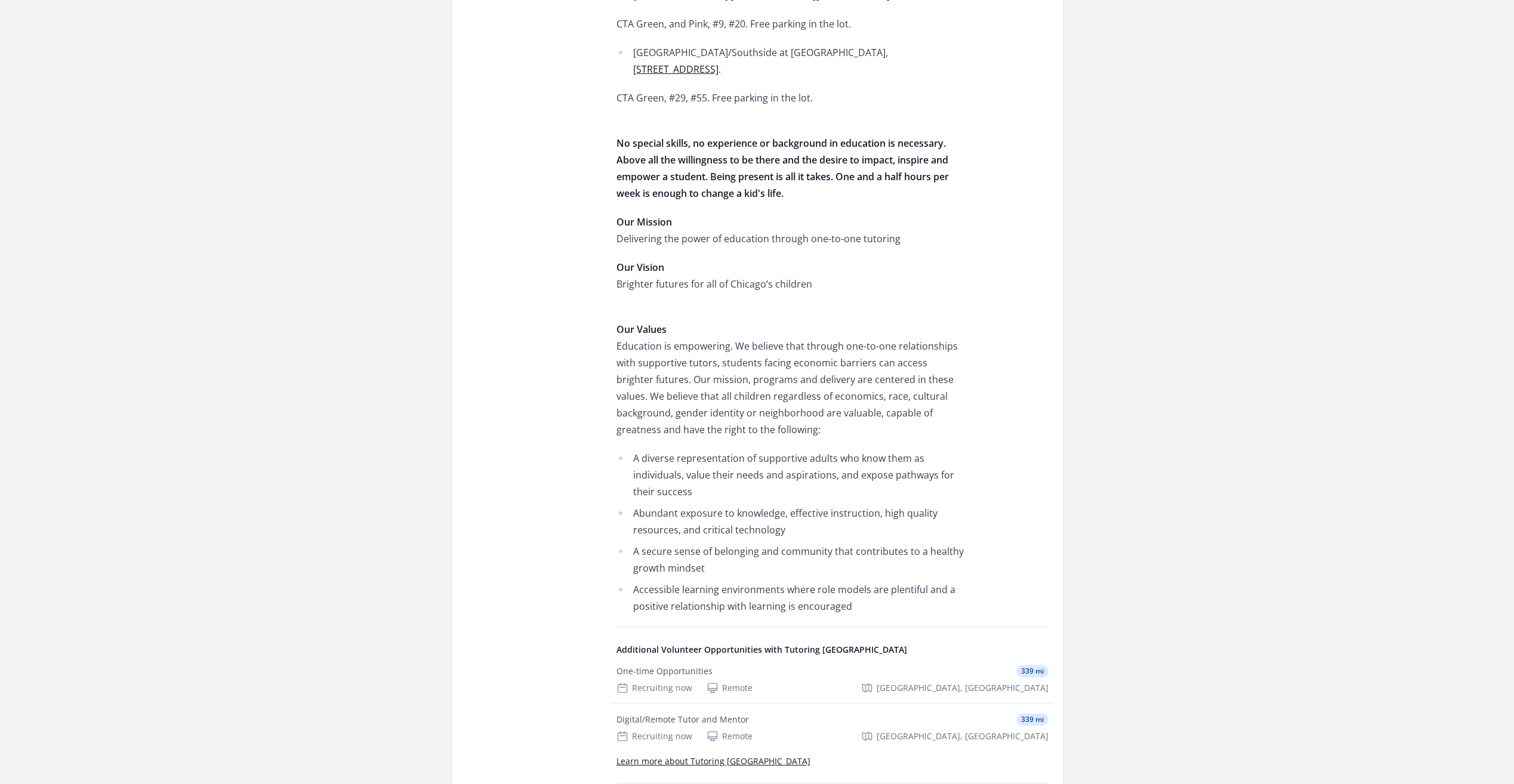
scroll to position [656, 0]
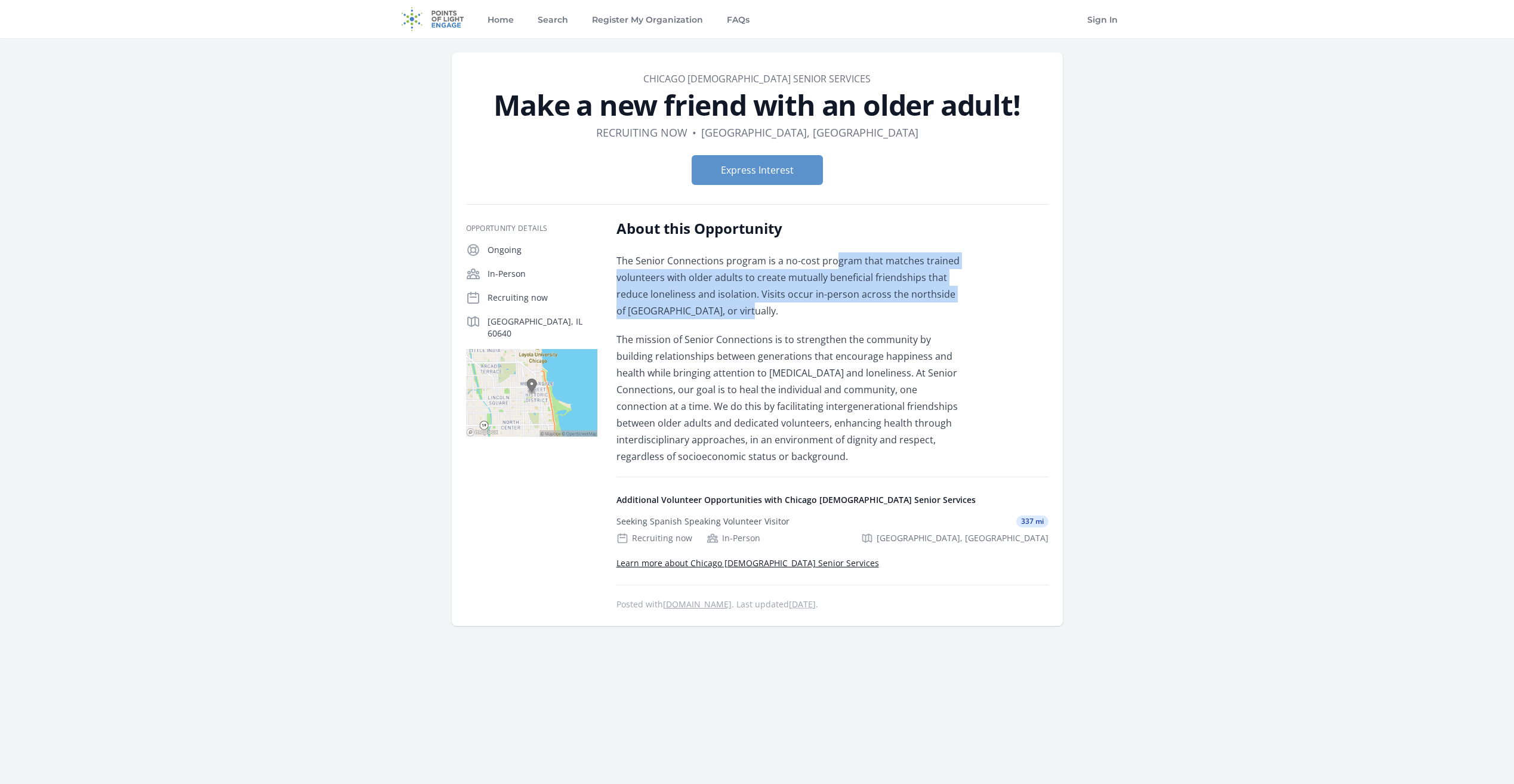
drag, startPoint x: 833, startPoint y: 240, endPoint x: 838, endPoint y: 309, distance: 69.2
click at [838, 309] on div "About this Opportunity The Senior Connections program is a no-cost program that…" at bounding box center [791, 342] width 349 height 246
click at [838, 309] on p "The Senior Connections program is a no-cost program that matches trained volunt…" at bounding box center [791, 286] width 349 height 67
drag, startPoint x: 838, startPoint y: 309, endPoint x: 821, endPoint y: 234, distance: 76.9
click at [821, 234] on div "About this Opportunity The Senior Connections program is a no-cost program that…" at bounding box center [791, 342] width 349 height 246
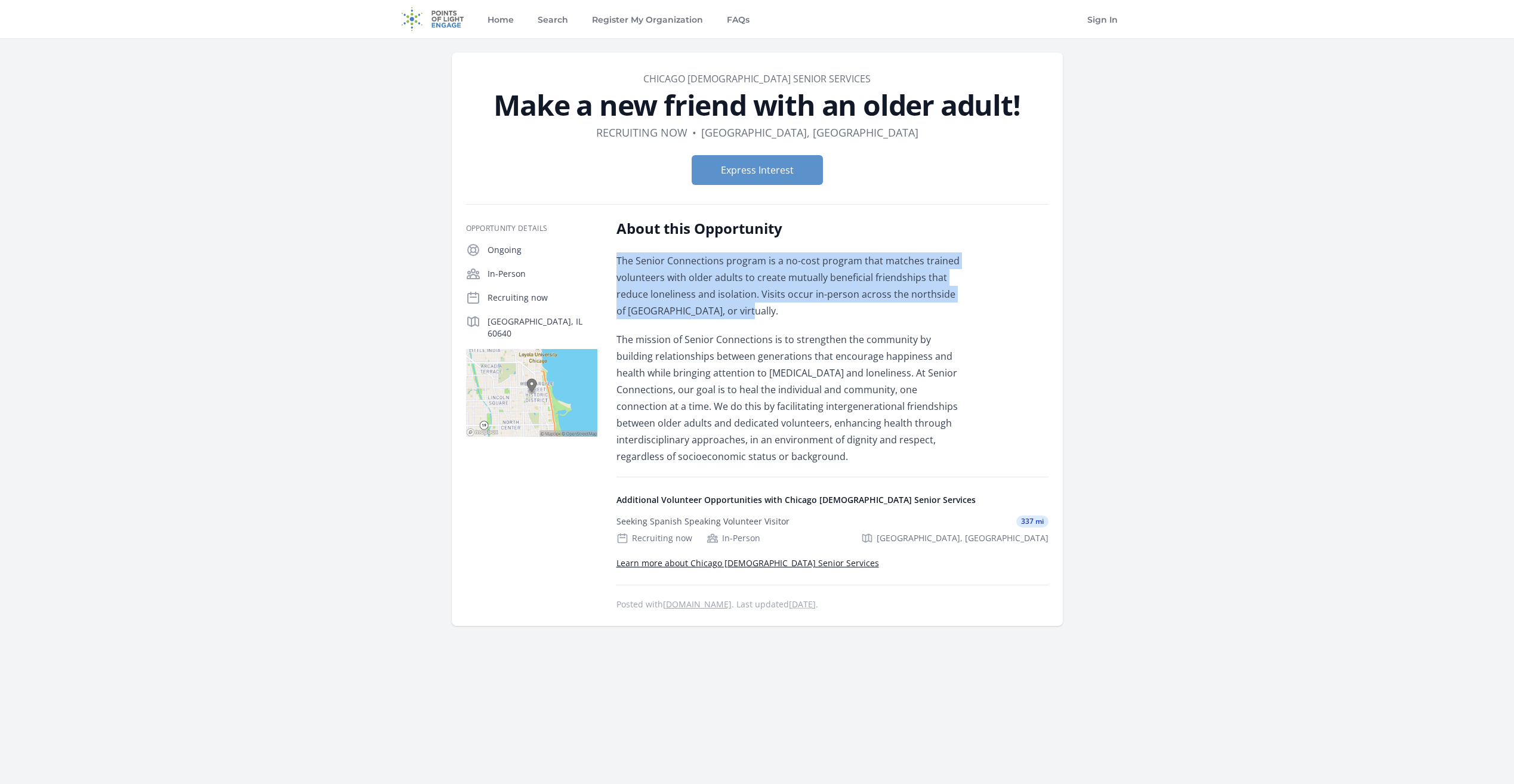
click at [821, 234] on h2 "About this Opportunity" at bounding box center [791, 228] width 349 height 19
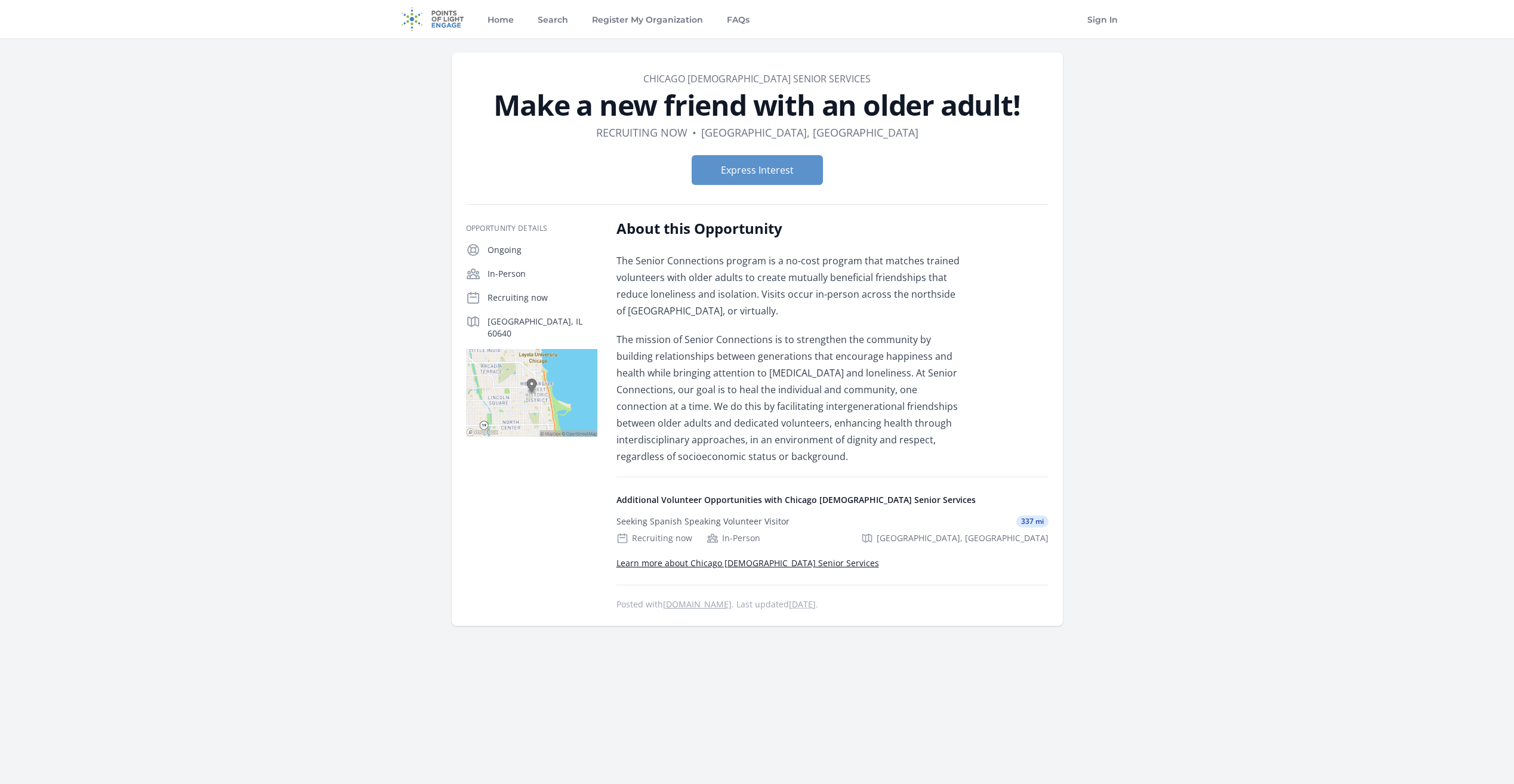
drag, startPoint x: 839, startPoint y: 247, endPoint x: 864, endPoint y: 454, distance: 208.5
click at [864, 454] on div "About this Opportunity The Senior Connections program is a no-cost program that…" at bounding box center [791, 342] width 349 height 246
click at [864, 454] on p "The mission of Senior Connections is to strengthen the community by building re…" at bounding box center [791, 398] width 349 height 134
drag, startPoint x: 864, startPoint y: 454, endPoint x: 825, endPoint y: 312, distance: 147.3
click at [825, 312] on div "The Senior Connections program is a no-cost program that matches trained volunt…" at bounding box center [791, 358] width 349 height 213
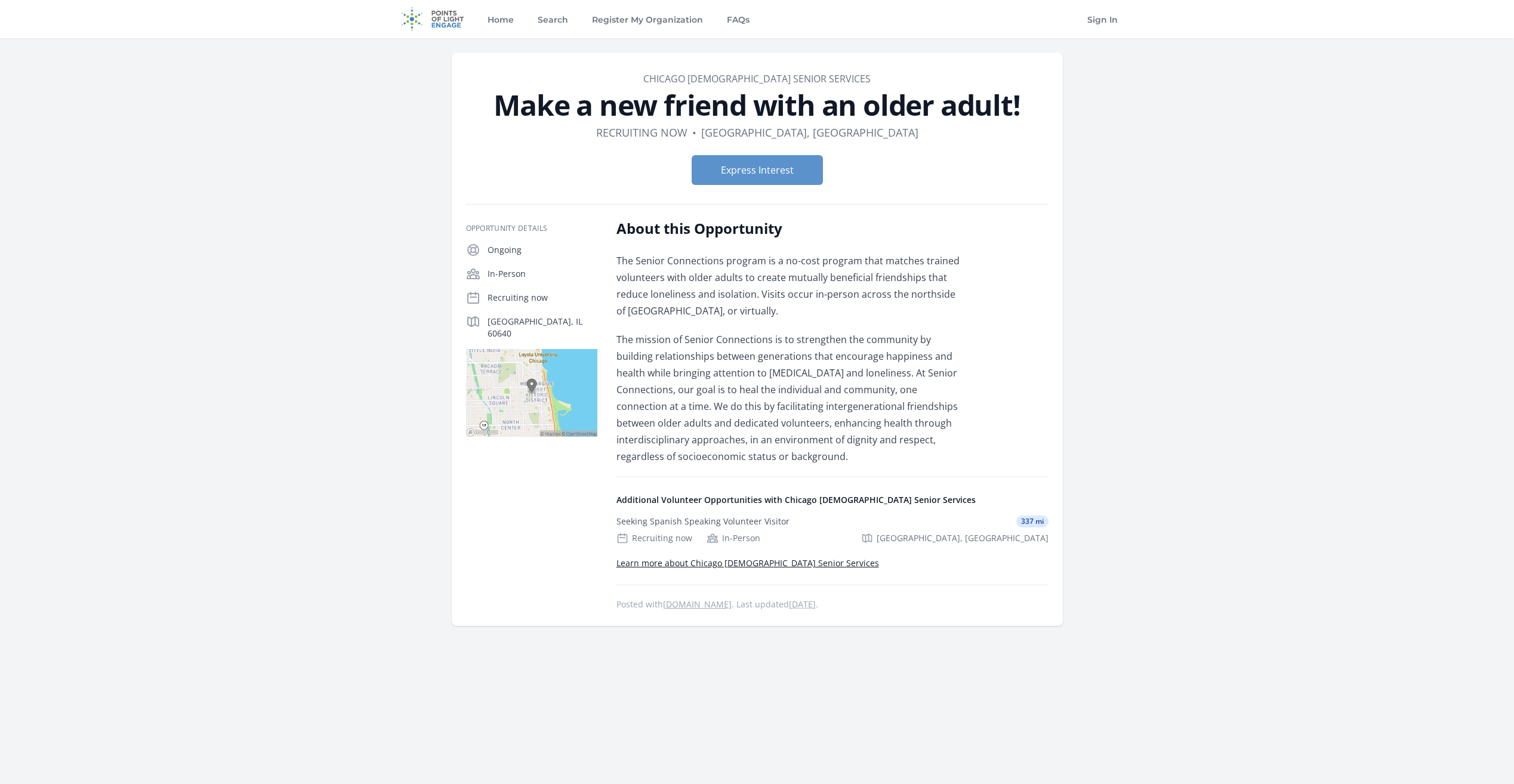
click at [825, 312] on p "The Senior Connections program is a no-cost program that matches trained volunt…" at bounding box center [791, 286] width 349 height 67
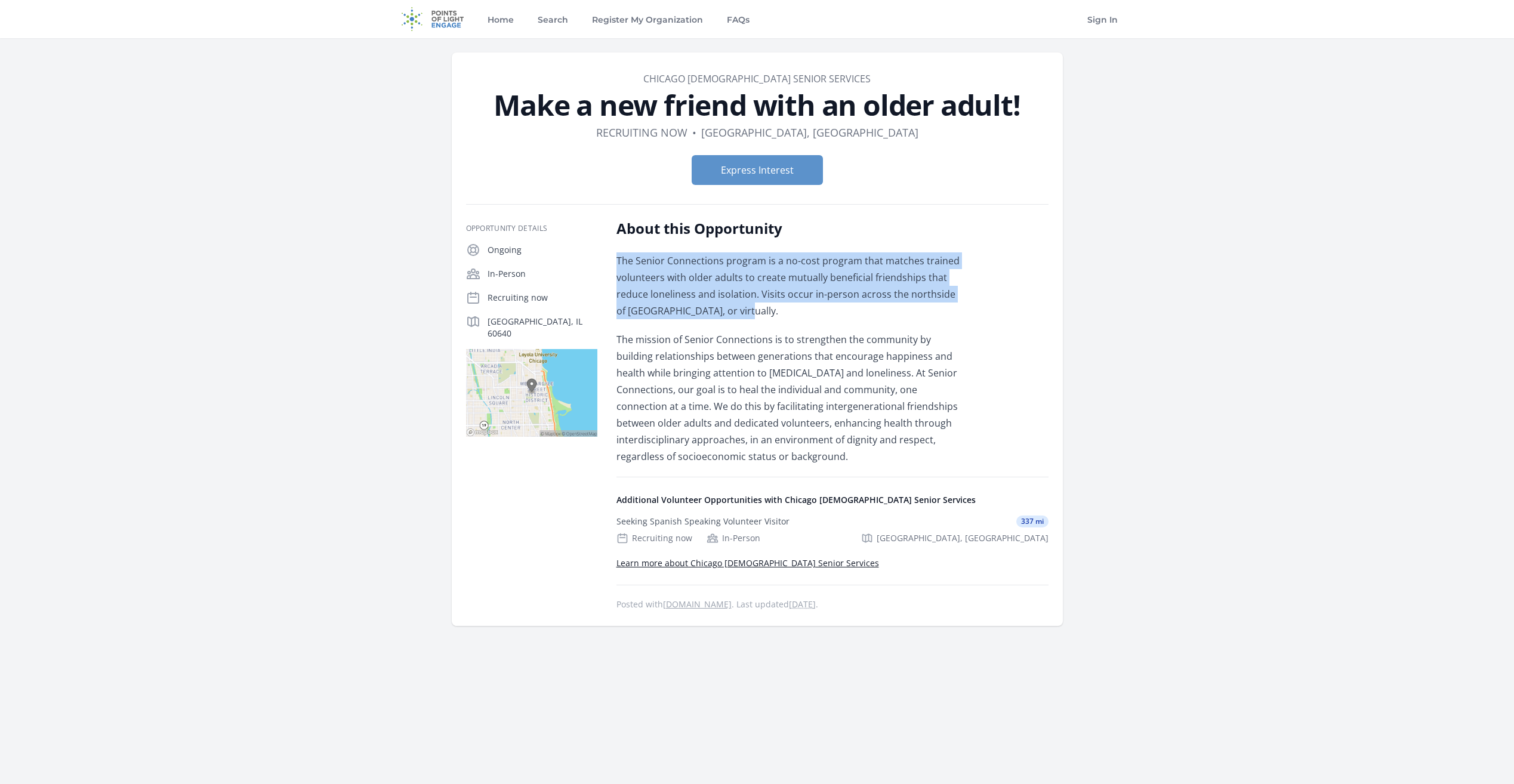
drag, startPoint x: 825, startPoint y: 312, endPoint x: 845, endPoint y: 236, distance: 78.6
click at [845, 236] on div "About this Opportunity The Senior Connections program is a no-cost program that…" at bounding box center [791, 342] width 349 height 246
click at [845, 236] on h2 "About this Opportunity" at bounding box center [791, 228] width 349 height 19
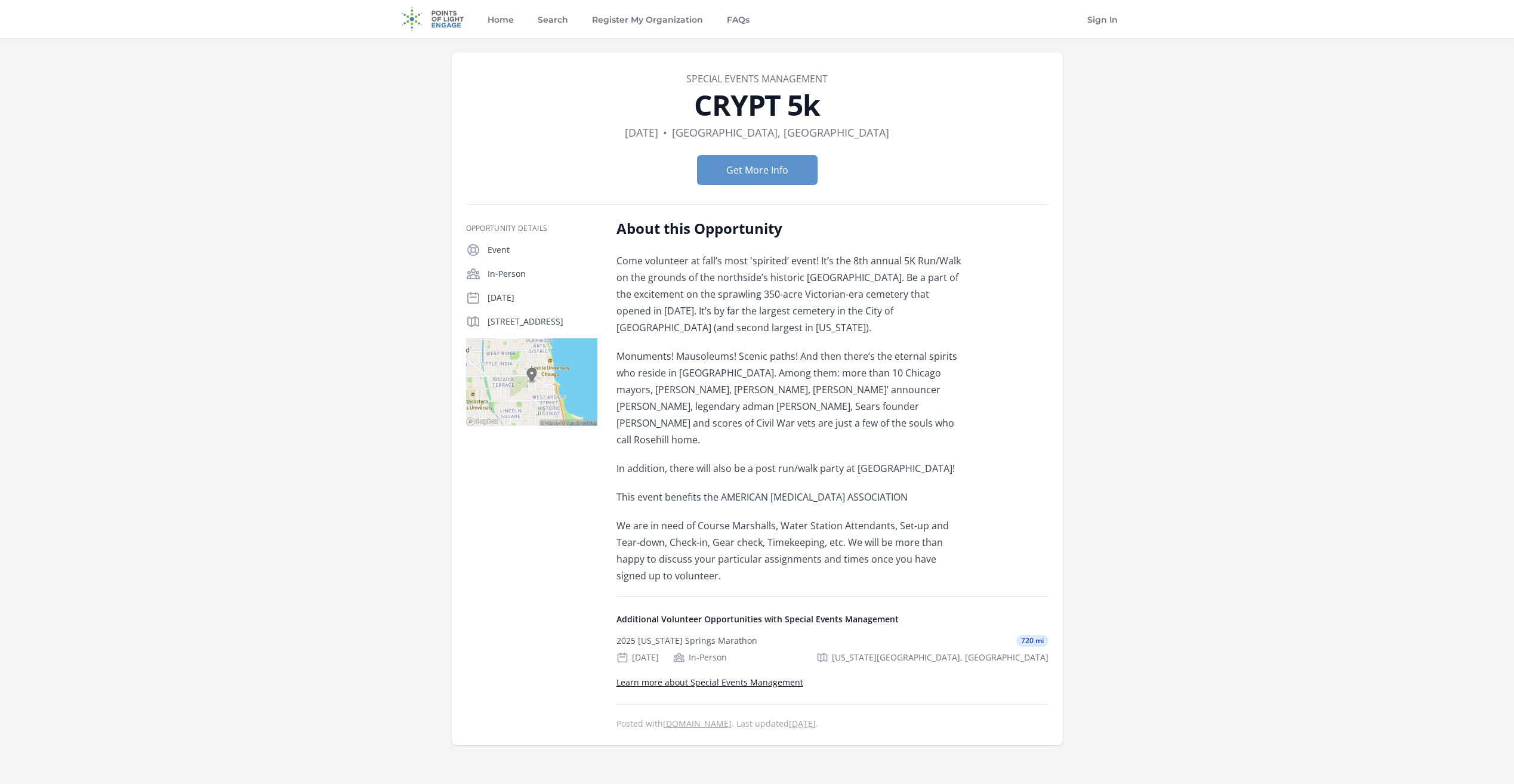
click at [763, 262] on p "Come volunteer at fall’s most 'spirited’ event! It’s the 8th annual 5K Run/Walk…" at bounding box center [791, 294] width 349 height 84
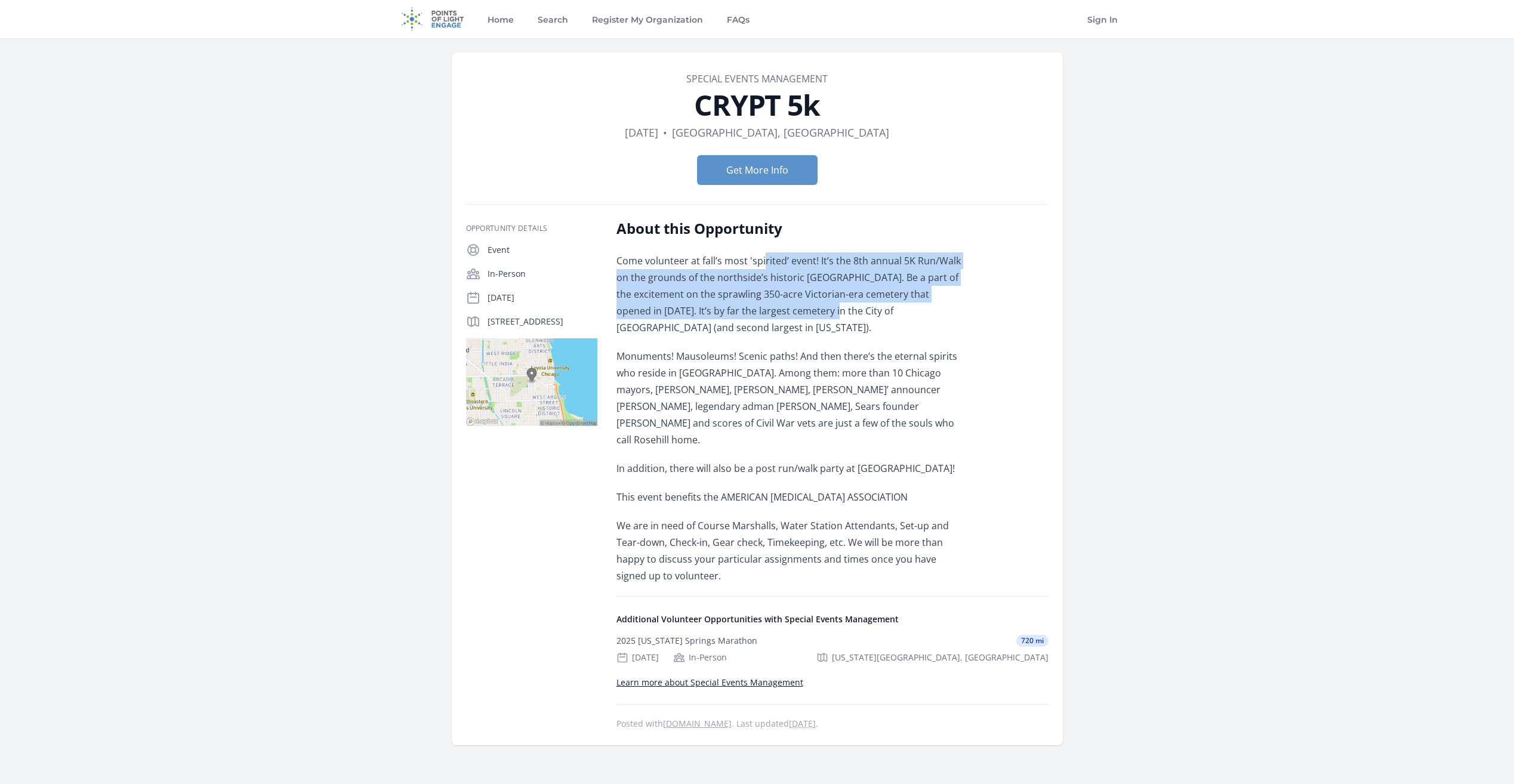
drag, startPoint x: 763, startPoint y: 262, endPoint x: 792, endPoint y: 315, distance: 60.4
click at [792, 315] on p "Come volunteer at fall’s most 'spirited’ event! It’s the 8th annual 5K Run/Walk…" at bounding box center [791, 294] width 349 height 84
